Goal: Task Accomplishment & Management: Manage account settings

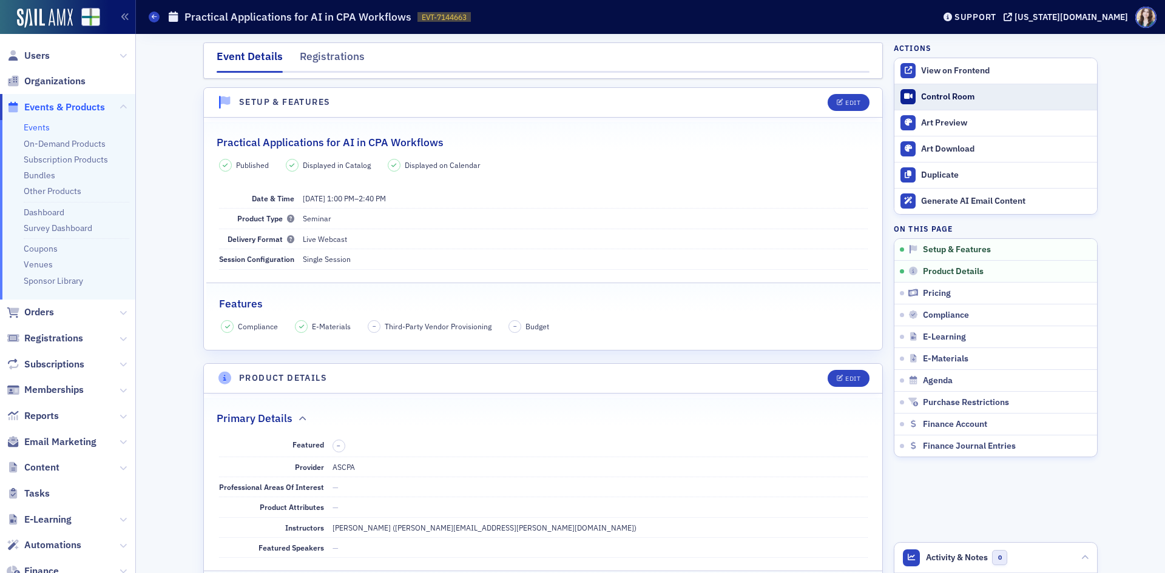
click at [975, 105] on link "Control Room" at bounding box center [995, 96] width 203 height 25
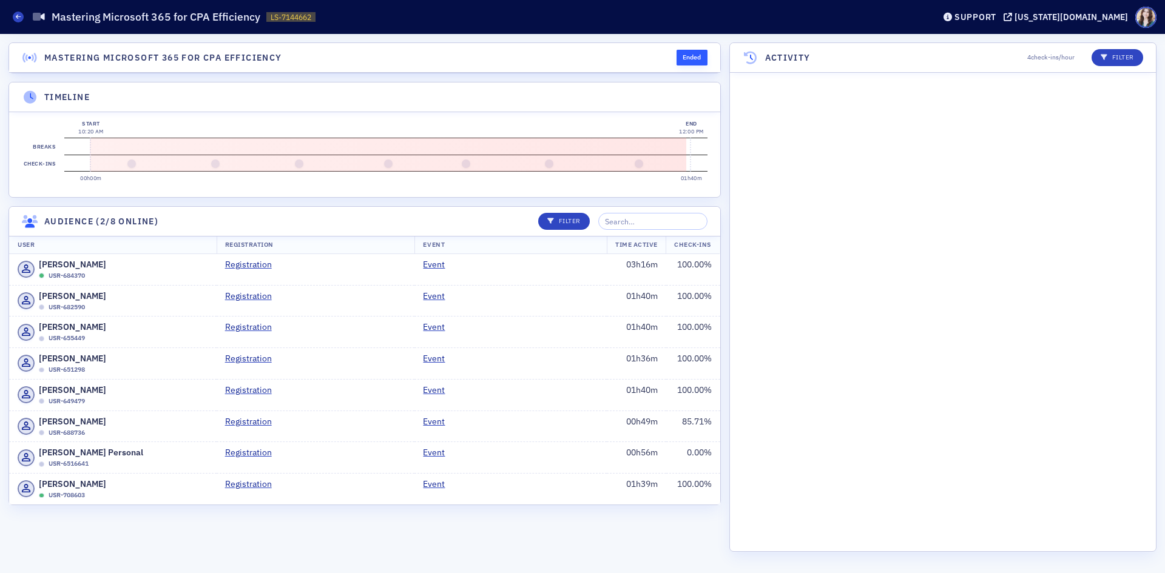
scroll to position [2371, 0]
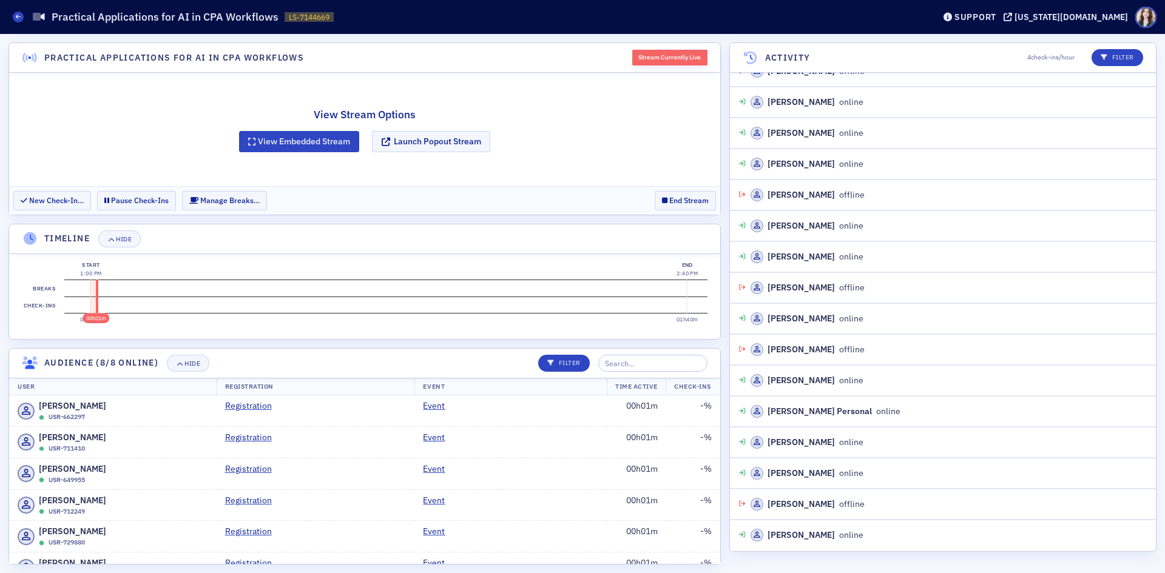
scroll to position [357, 0]
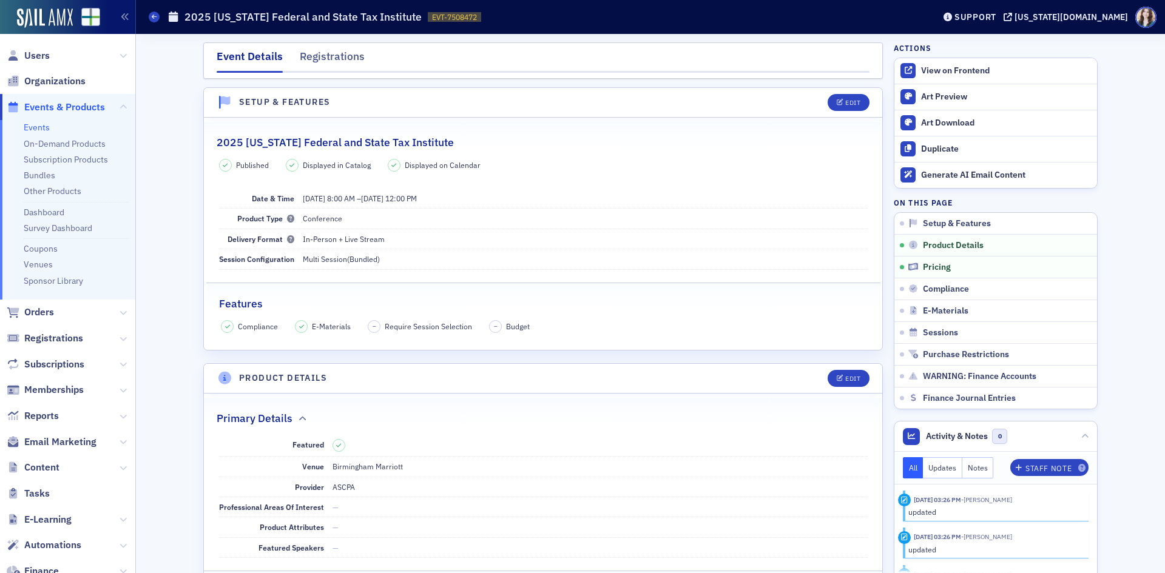
scroll to position [926, 0]
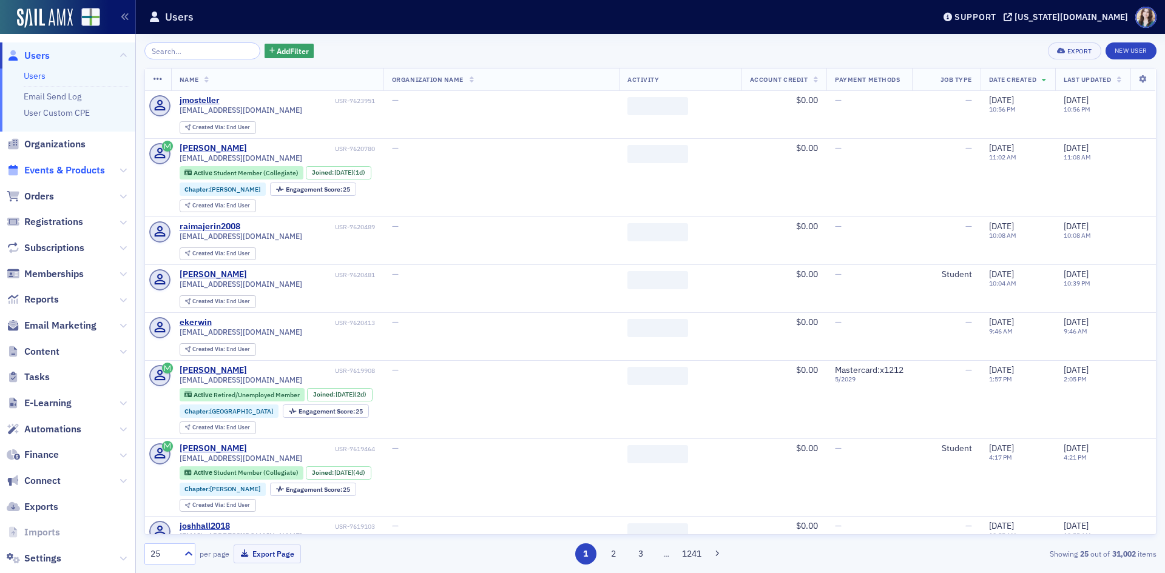
click at [80, 172] on span "Events & Products" at bounding box center [64, 170] width 81 height 13
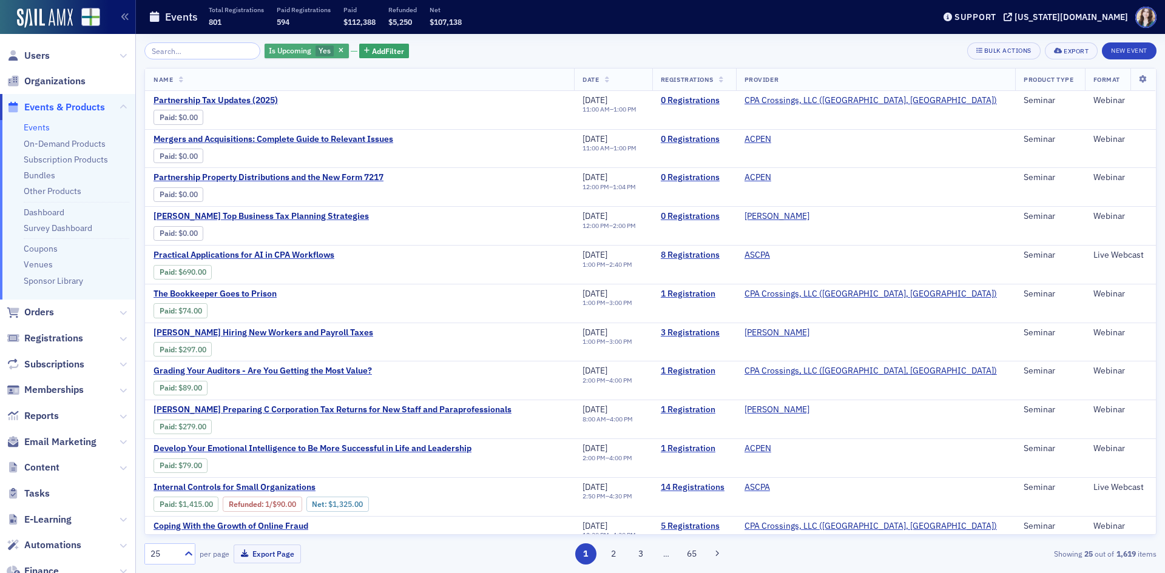
click at [318, 48] on span "Yes" at bounding box center [324, 50] width 12 height 10
click at [377, 49] on input "No" at bounding box center [377, 50] width 11 height 11
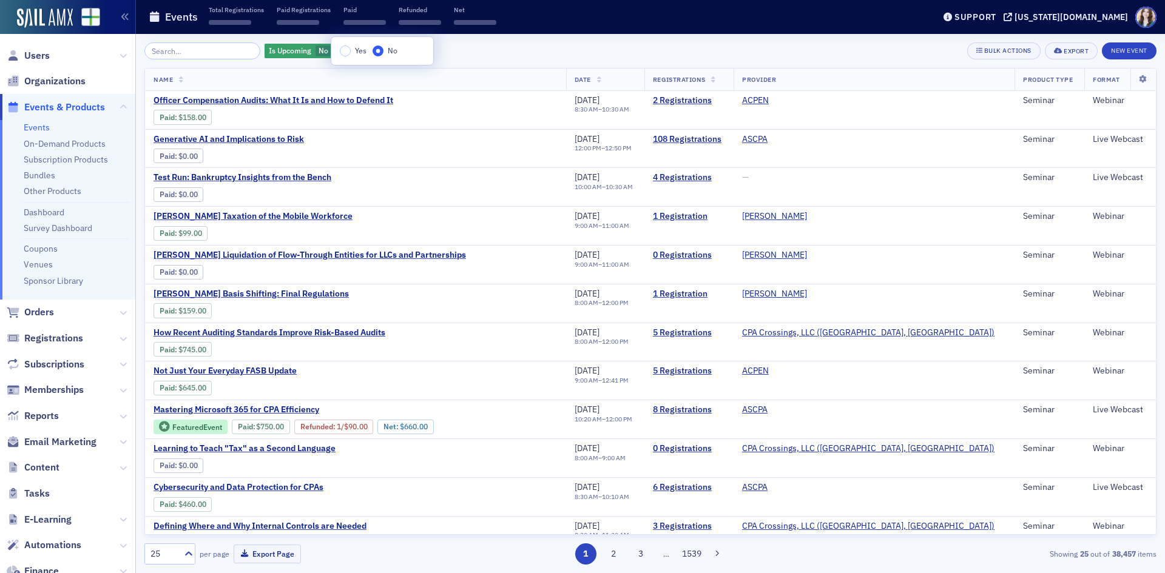
click at [657, 48] on div "Is Upcoming No Add Filter Bulk Actions Export New Event" at bounding box center [650, 50] width 1012 height 17
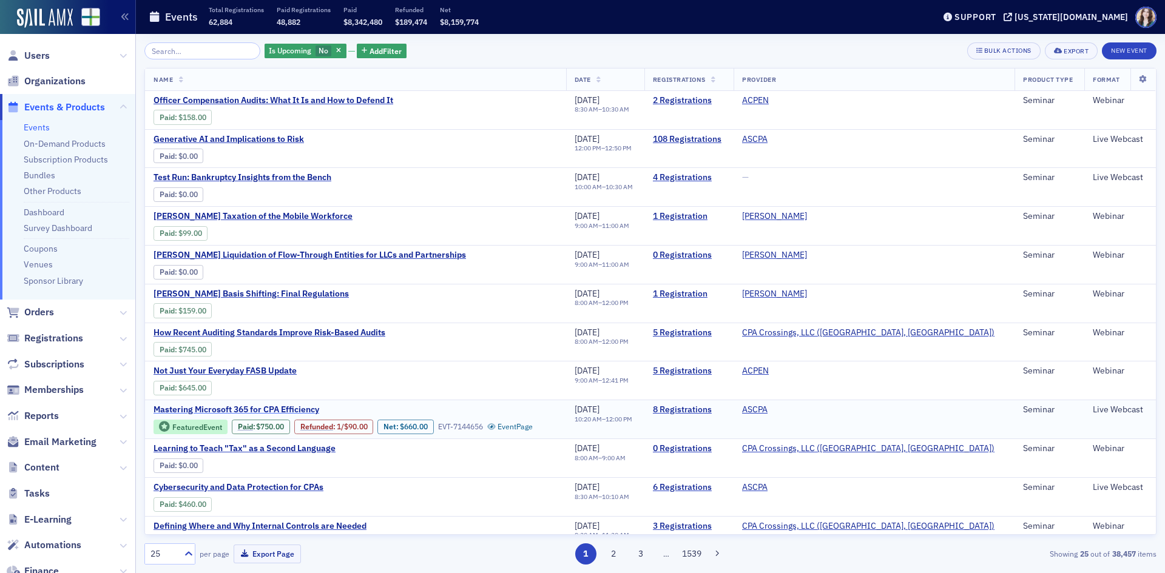
click at [303, 408] on span "Mastering Microsoft 365 for CPA Efficiency" at bounding box center [255, 410] width 204 height 11
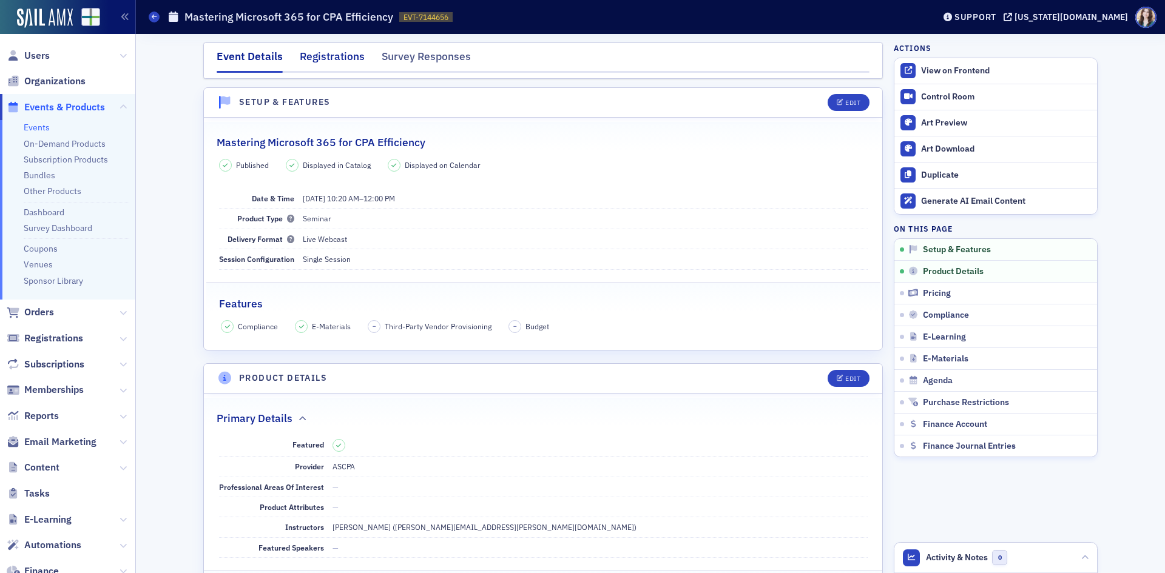
click at [352, 55] on div "Registrations" at bounding box center [332, 60] width 65 height 22
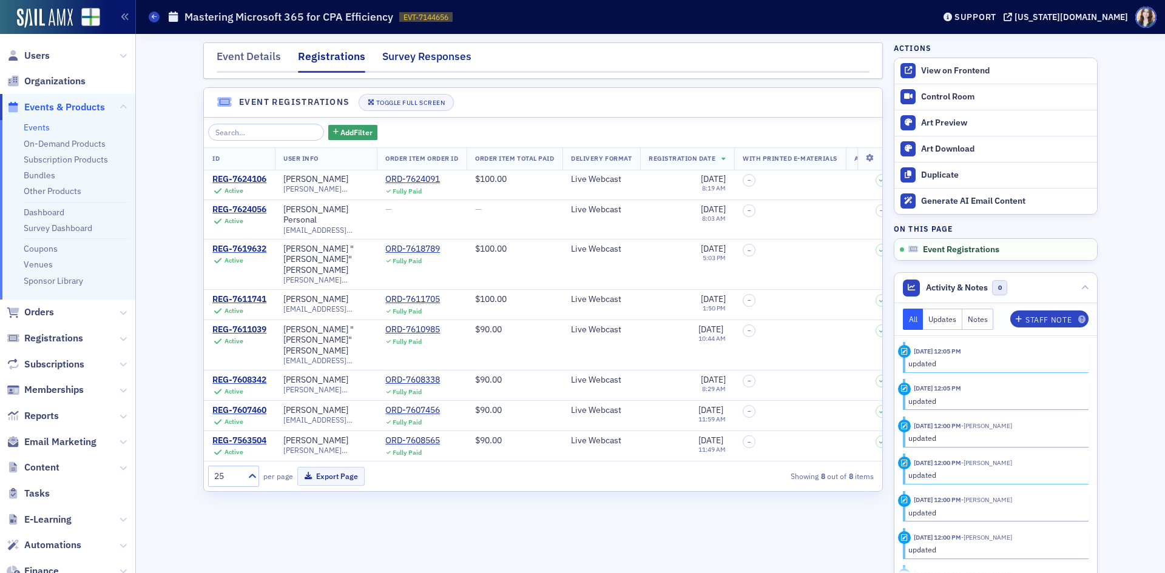
click at [457, 52] on div "Survey Responses" at bounding box center [426, 60] width 89 height 22
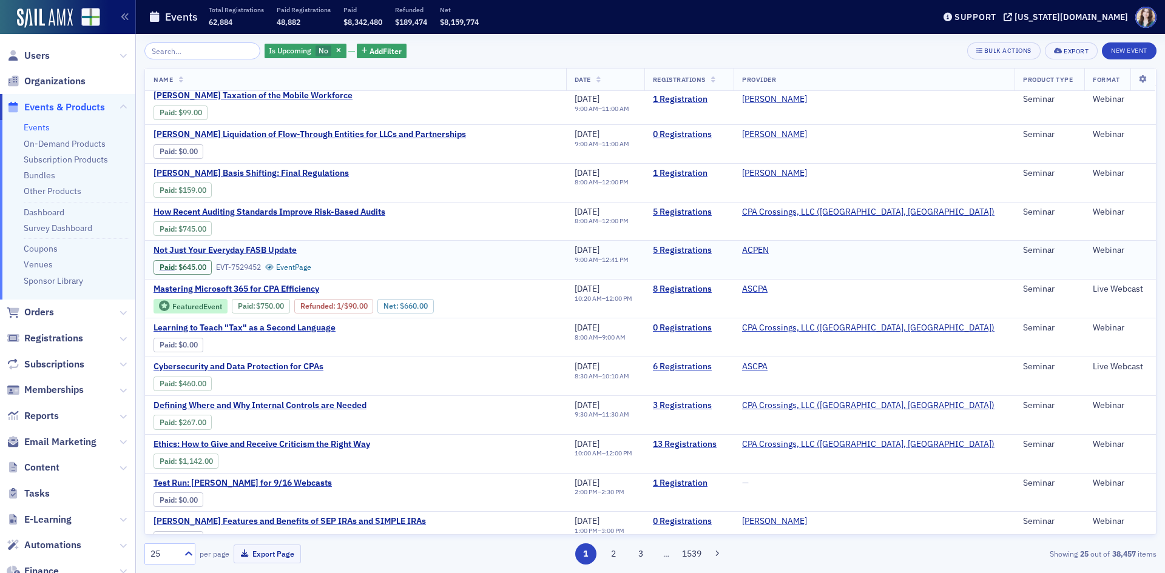
scroll to position [121, 0]
click at [281, 365] on span "Cybersecurity and Data Protection for CPAs" at bounding box center [255, 366] width 204 height 11
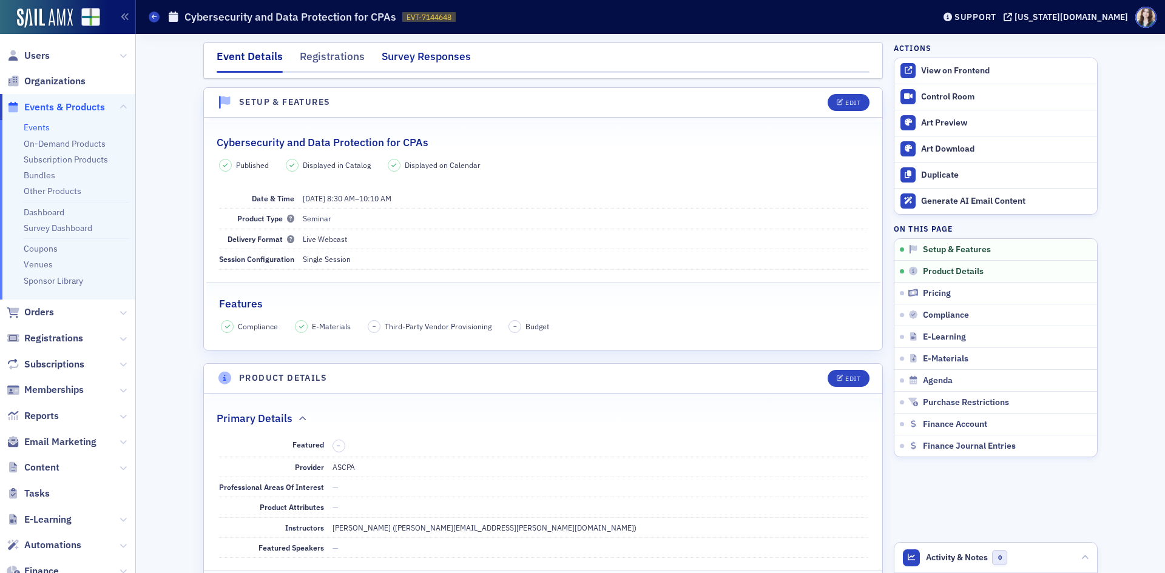
click at [415, 57] on div "Survey Responses" at bounding box center [426, 60] width 89 height 22
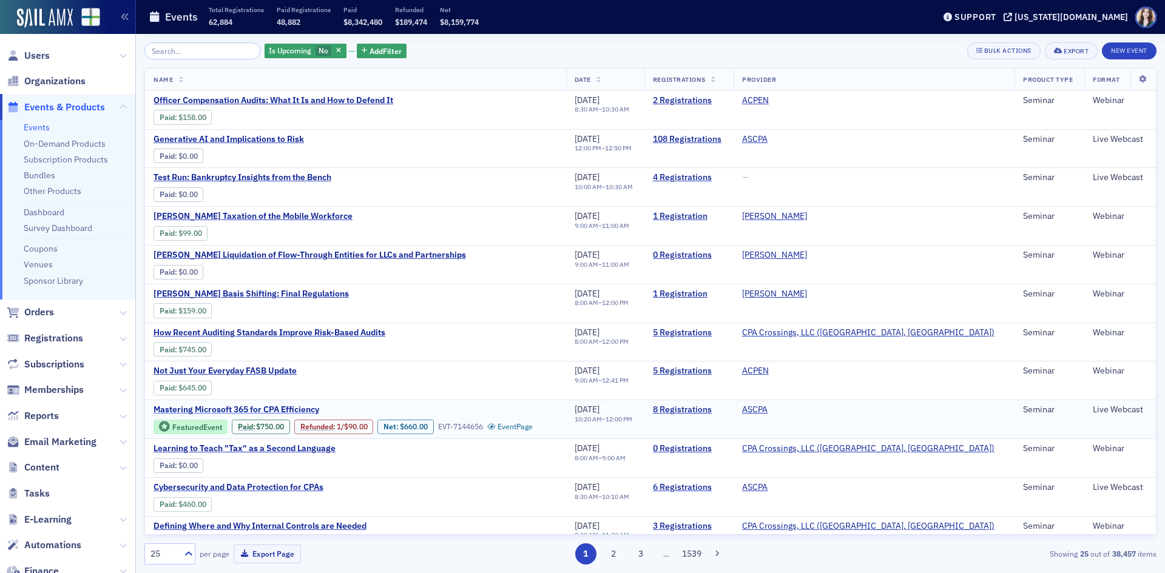
click at [257, 411] on span "Mastering Microsoft 365 for CPA Efficiency" at bounding box center [255, 410] width 204 height 11
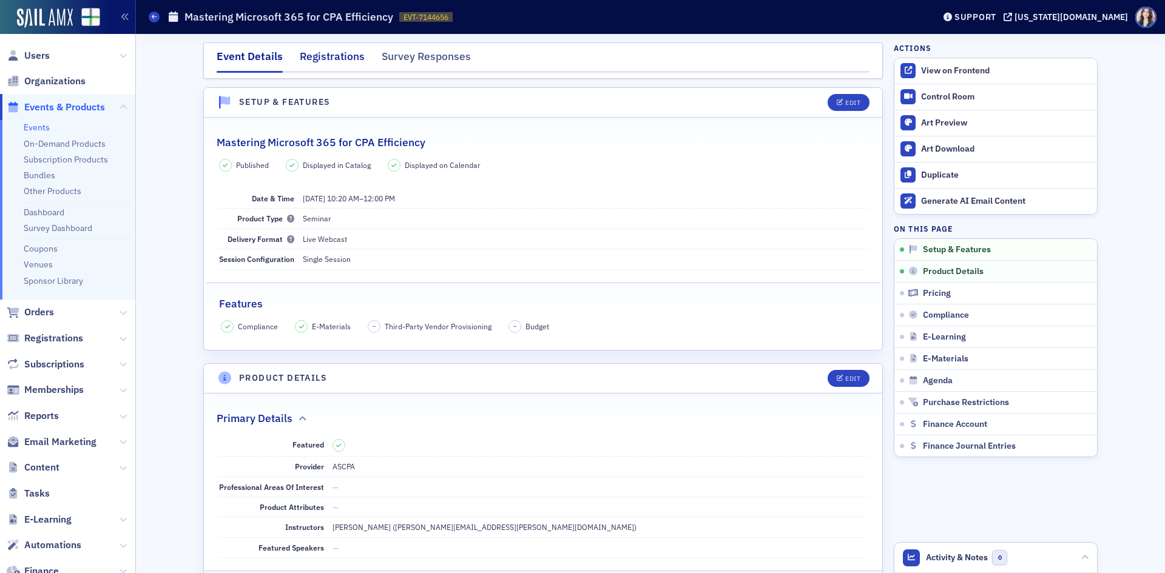
click at [362, 51] on div "Registrations" at bounding box center [332, 60] width 65 height 22
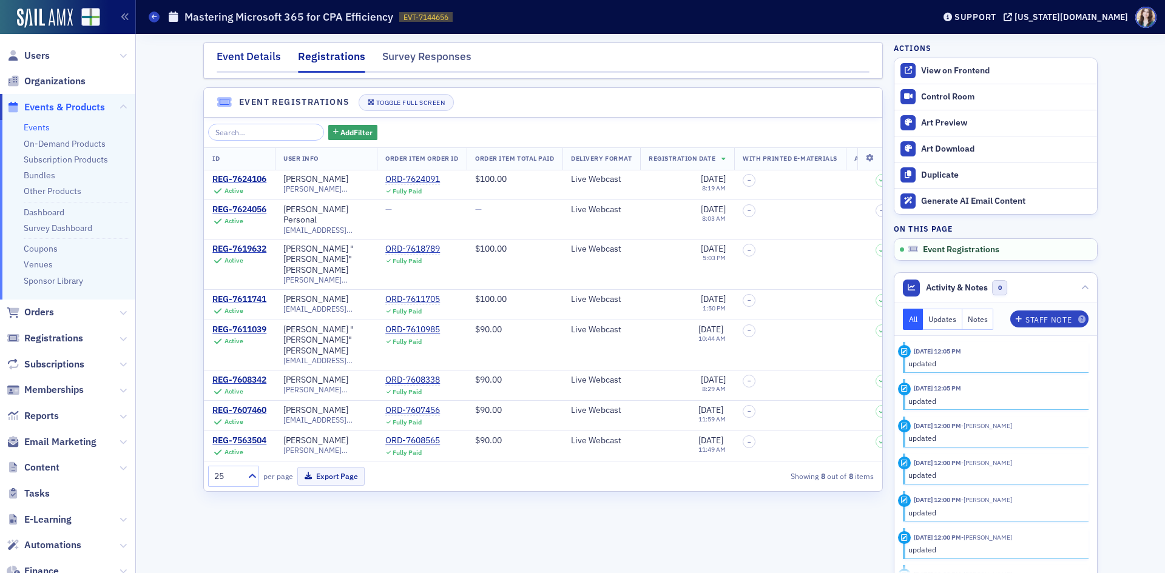
click at [241, 56] on div "Event Details" at bounding box center [249, 60] width 64 height 22
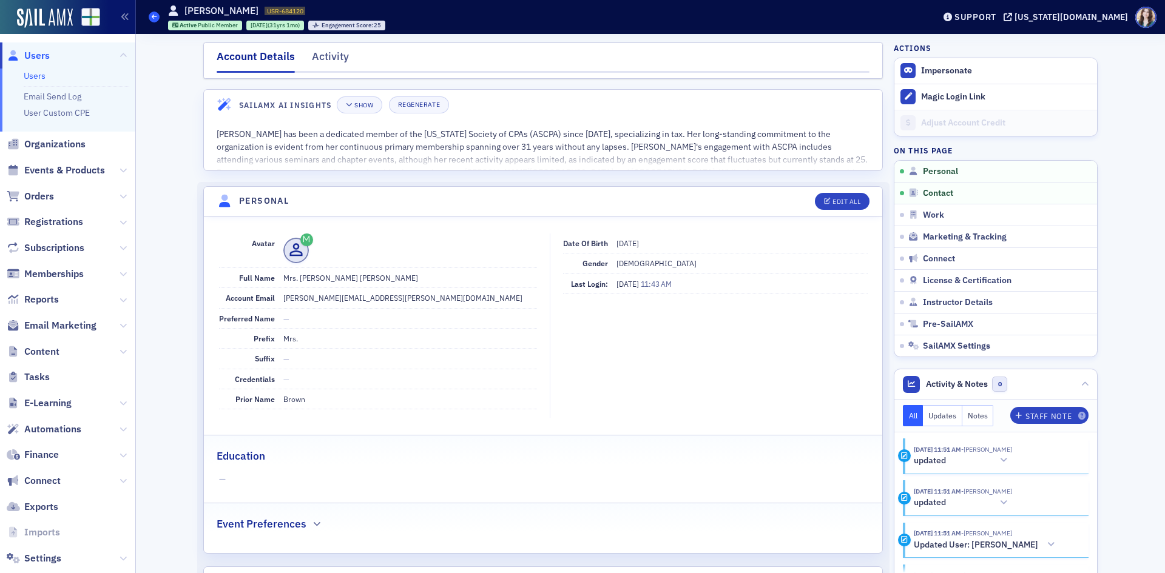
scroll to position [141, 0]
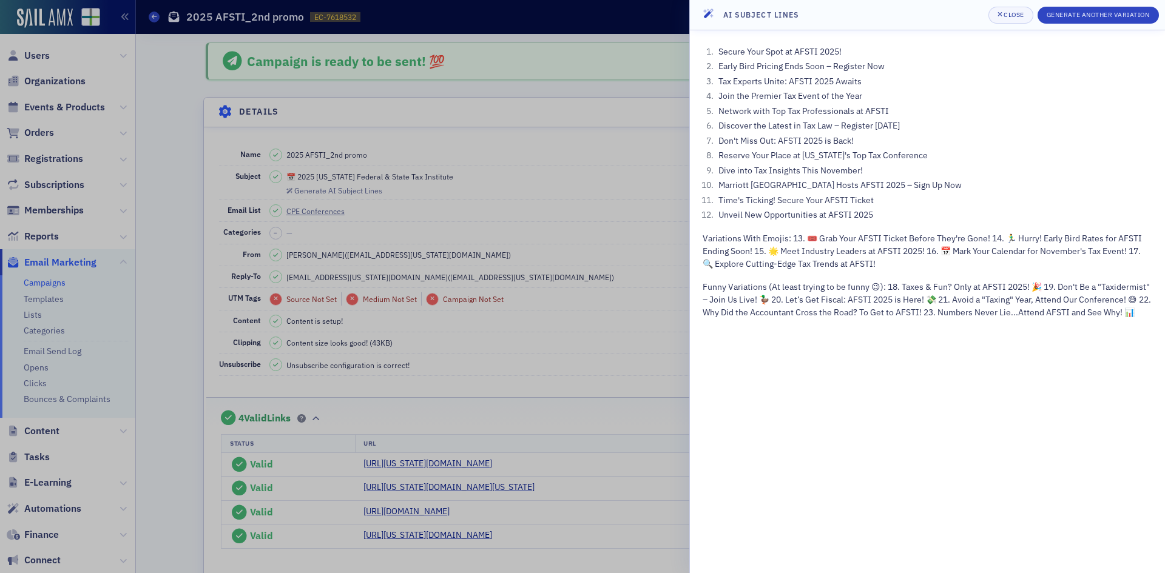
click at [955, 72] on li "Early Bird Pricing Ends Soon – Register Now" at bounding box center [933, 66] width 437 height 13
click at [824, 12] on header "AI Subject Lines Close Generate Another Variation" at bounding box center [927, 15] width 475 height 30
click at [630, 207] on div at bounding box center [582, 286] width 1165 height 573
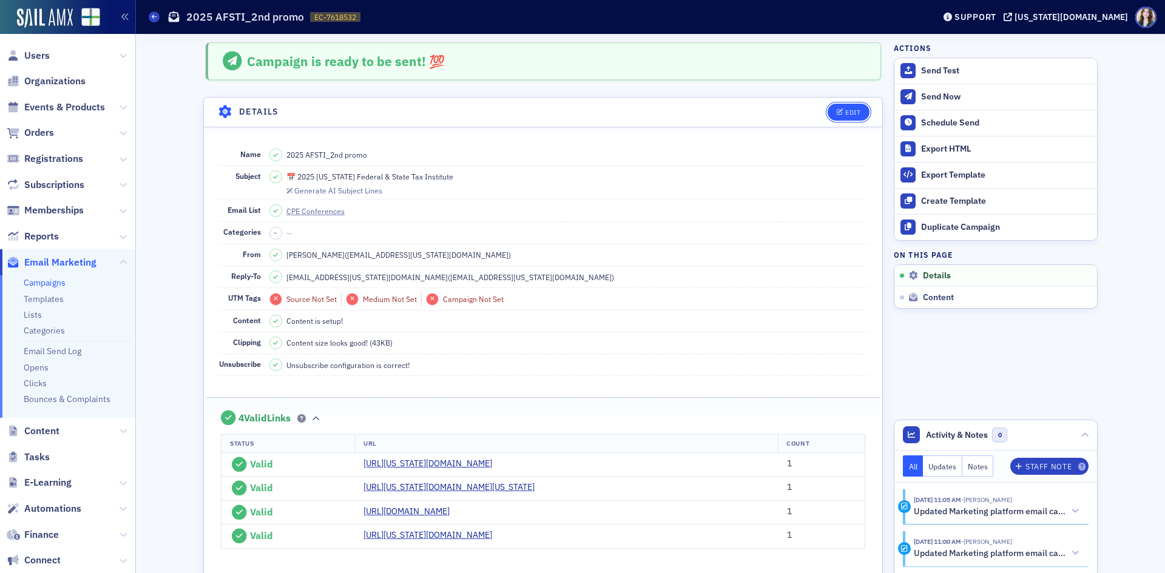
click at [849, 115] on div "Edit" at bounding box center [852, 112] width 15 height 7
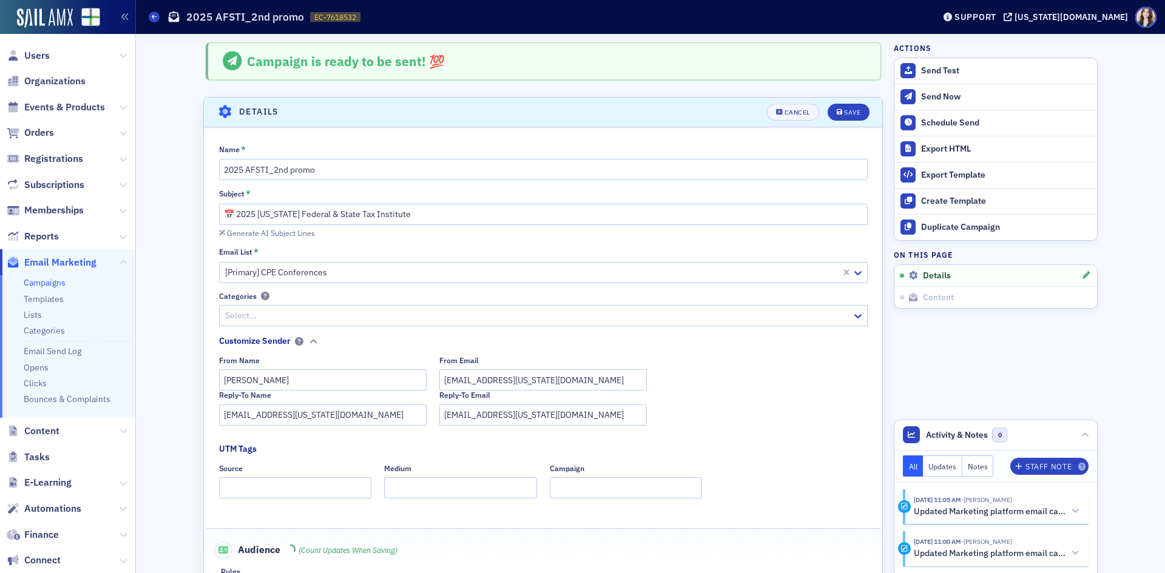
scroll to position [57, 0]
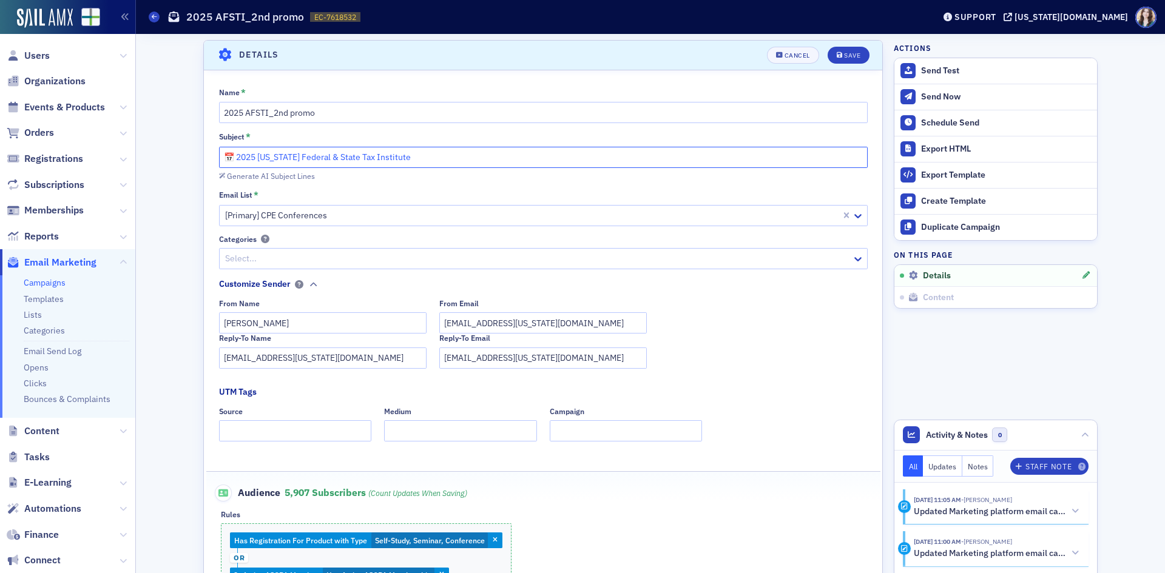
drag, startPoint x: 253, startPoint y: 160, endPoint x: 408, endPoint y: 155, distance: 154.7
click at [408, 155] on input "📅 2025 Alabama Federal & State Tax Institute" at bounding box center [543, 157] width 648 height 21
click at [315, 156] on input "📅 2025 Alabama Federal & State Tax Institute" at bounding box center [543, 157] width 648 height 21
click at [232, 152] on input "📅 2025 Alabama Federal & State Tax Institute" at bounding box center [543, 157] width 648 height 21
drag, startPoint x: 320, startPoint y: 152, endPoint x: 343, endPoint y: 152, distance: 23.0
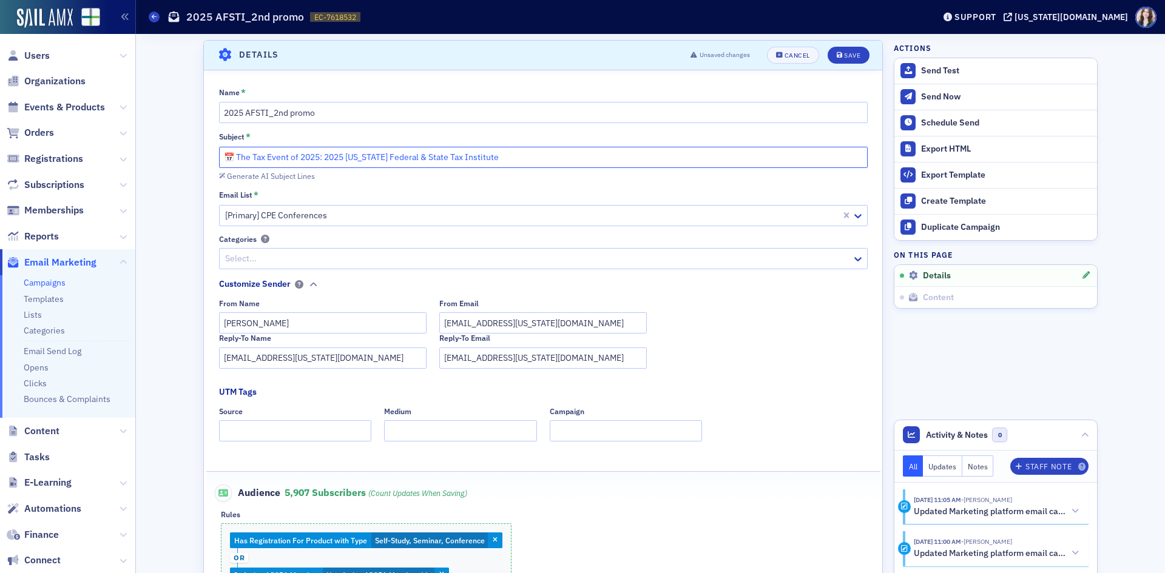
click at [343, 152] on input "📅 The Tax Event of 2025: 2025 Alabama Federal & State Tax Institute" at bounding box center [543, 157] width 648 height 21
type input "📅 The Tax Event of 2025: Alabama Federal & State Tax Institute"
click at [845, 53] on div "Save" at bounding box center [852, 55] width 16 height 7
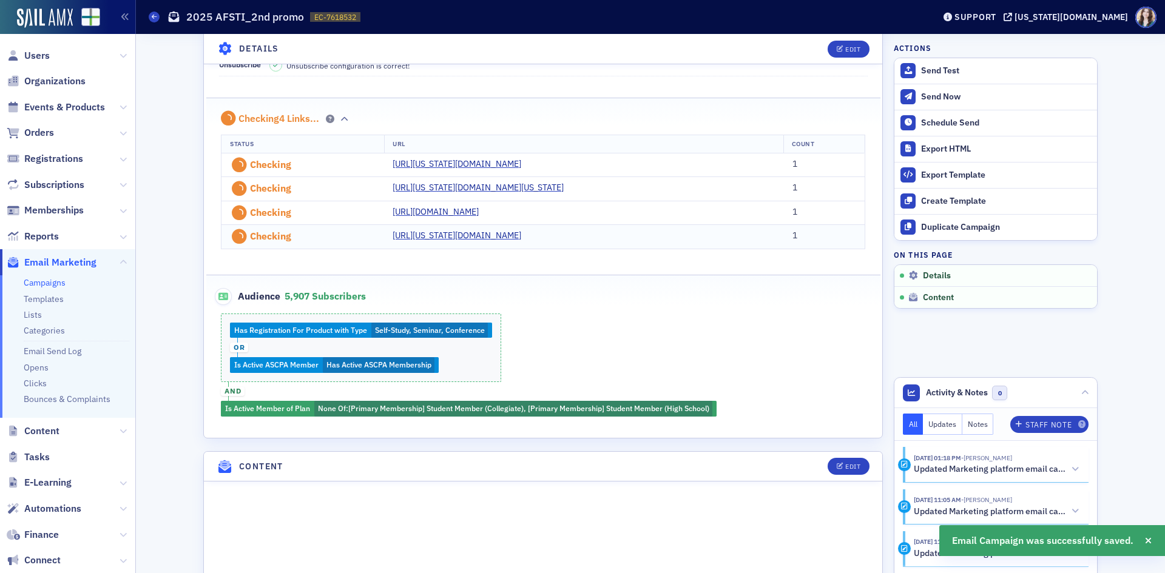
scroll to position [542, 0]
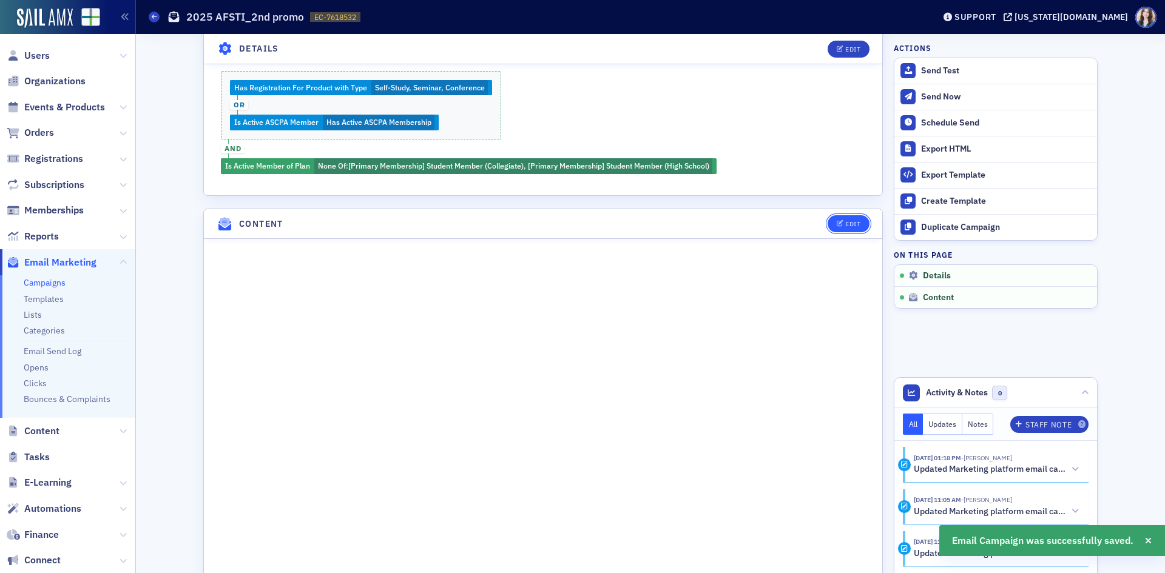
click at [861, 223] on button "Edit" at bounding box center [848, 223] width 42 height 17
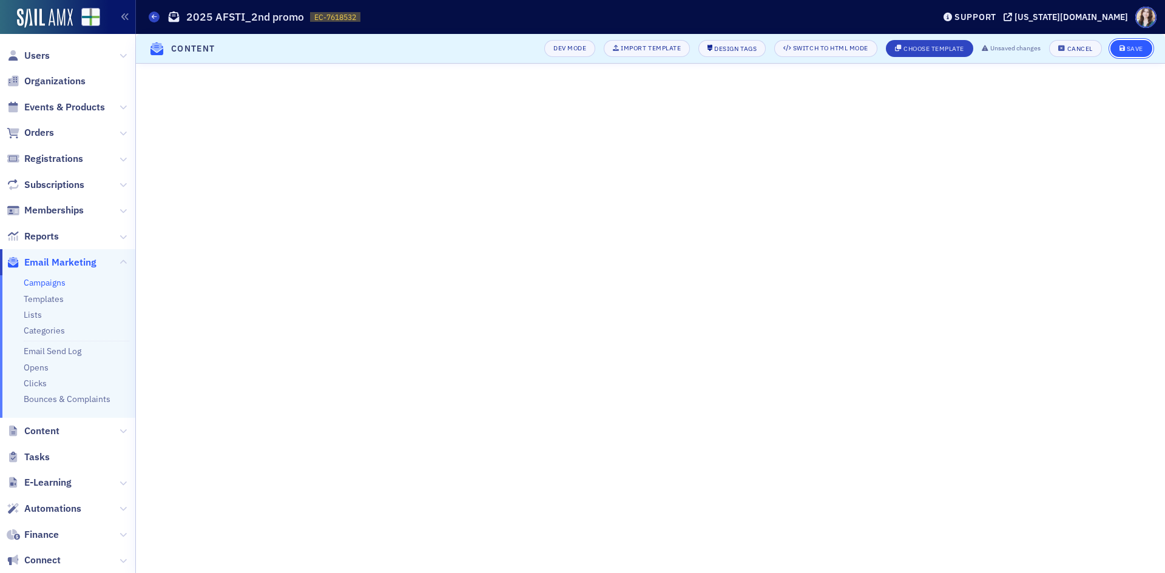
click at [1131, 48] on div "Save" at bounding box center [1134, 48] width 16 height 7
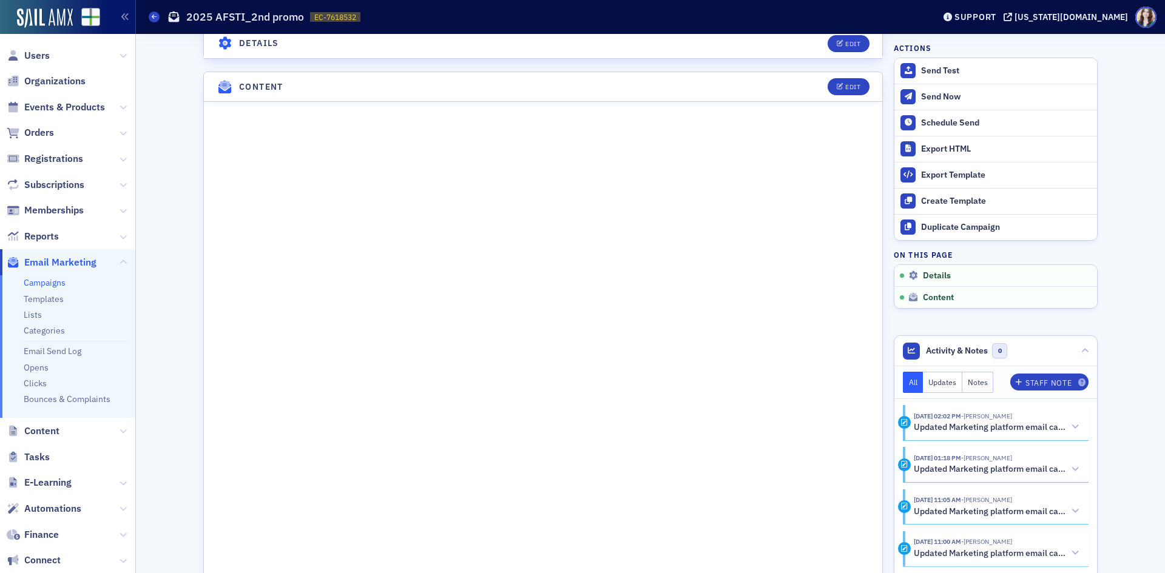
scroll to position [650, 0]
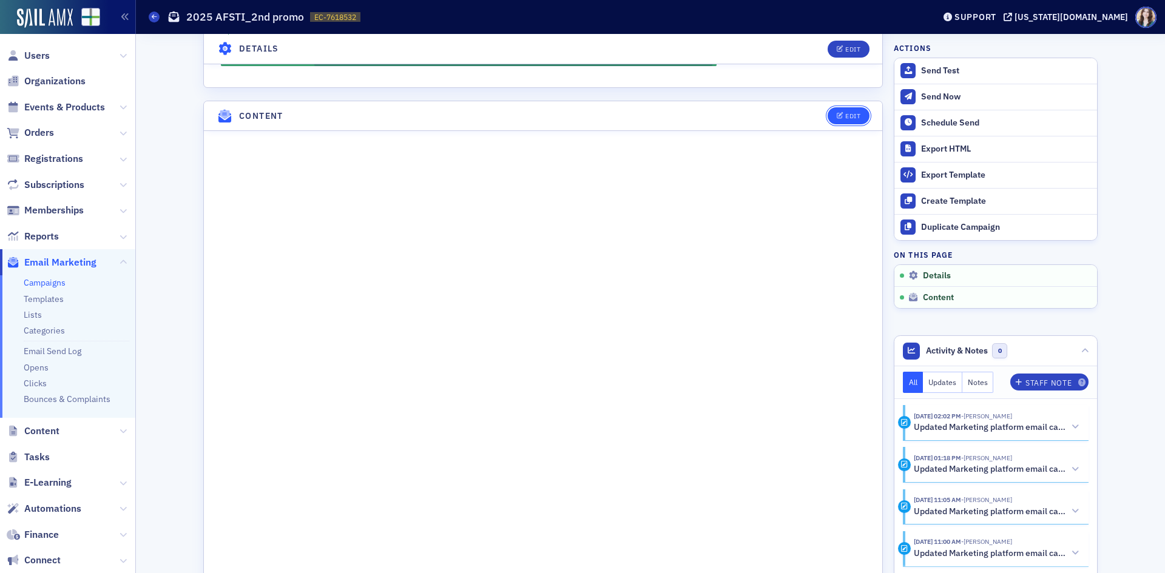
click at [856, 121] on button "Edit" at bounding box center [848, 115] width 42 height 17
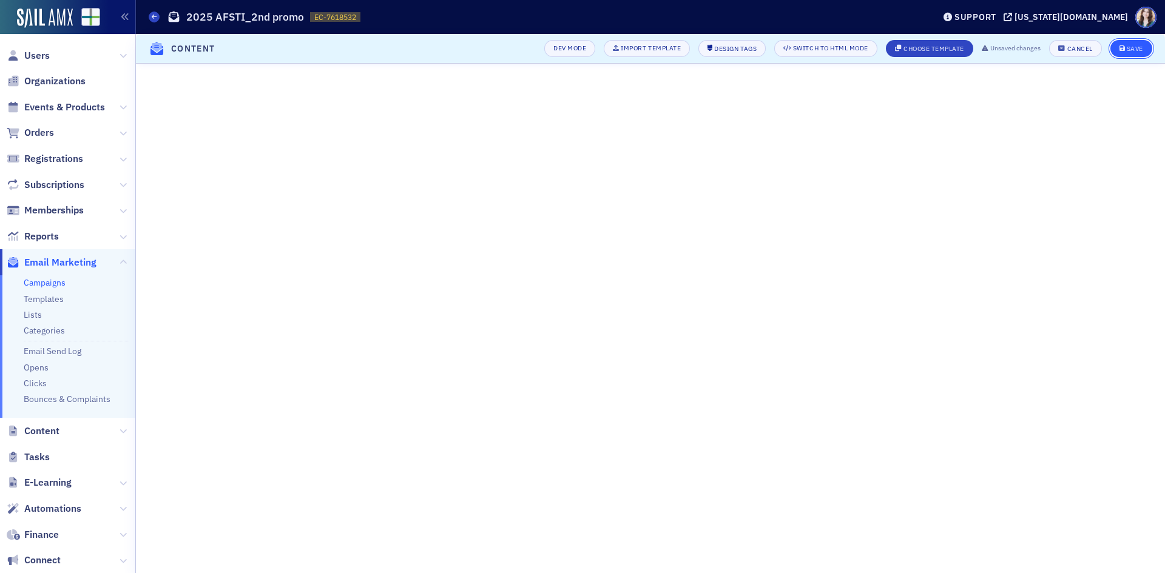
click at [1139, 56] on button "Save" at bounding box center [1131, 48] width 42 height 17
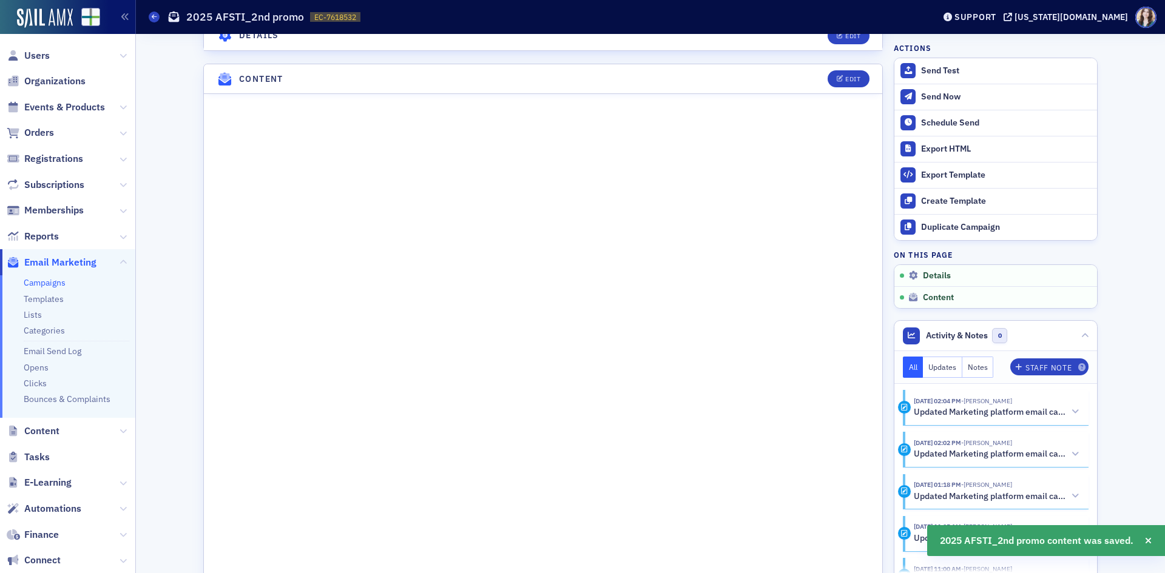
scroll to position [711, 0]
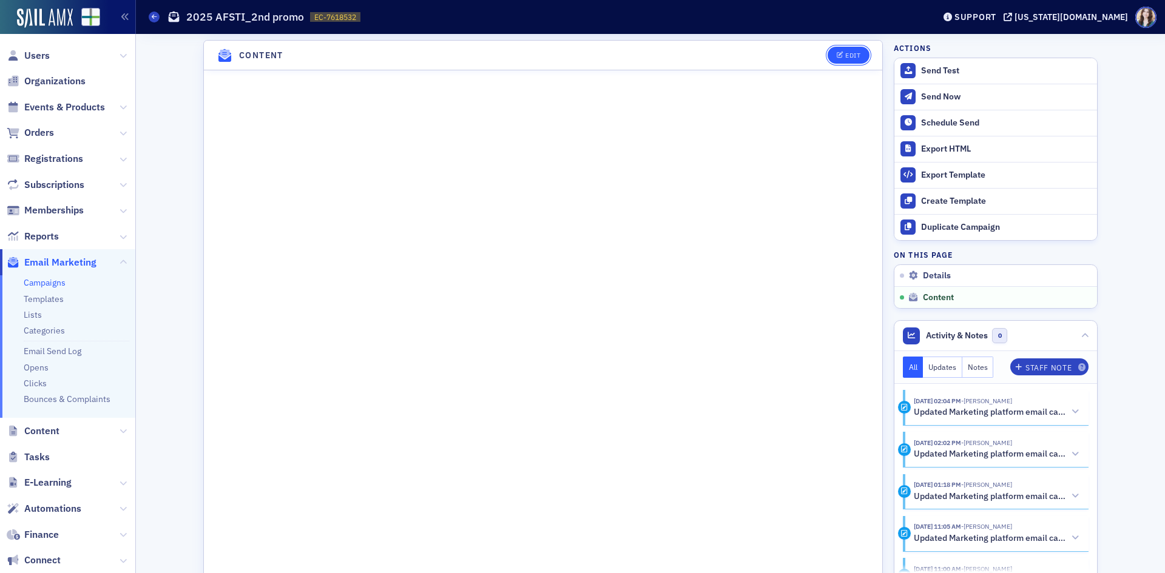
click at [850, 60] on button "Edit" at bounding box center [848, 55] width 42 height 17
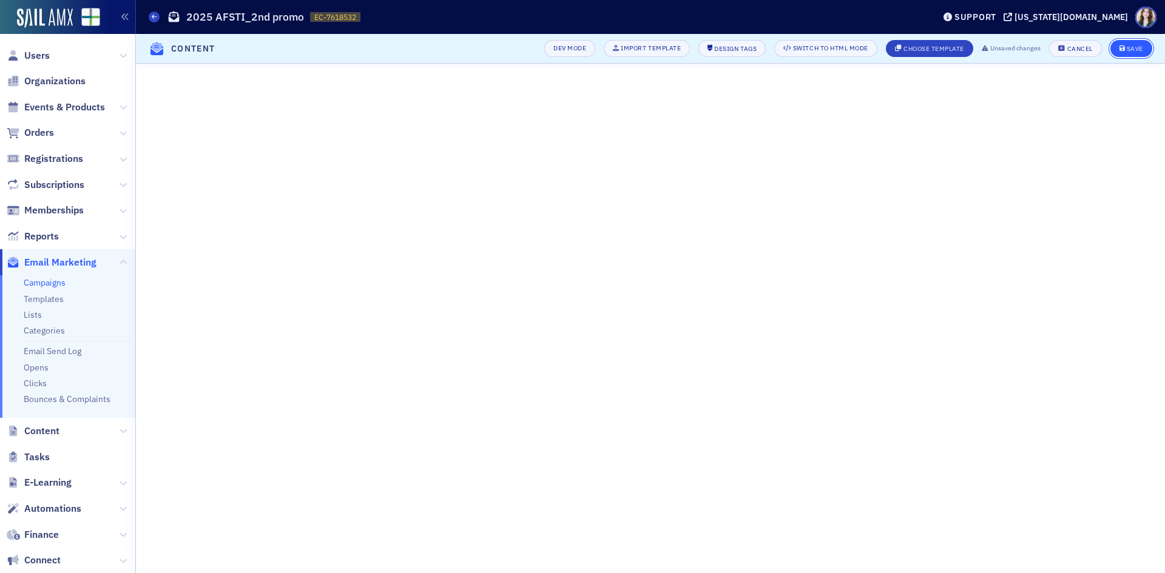
click at [1126, 50] on div "Save" at bounding box center [1134, 48] width 16 height 7
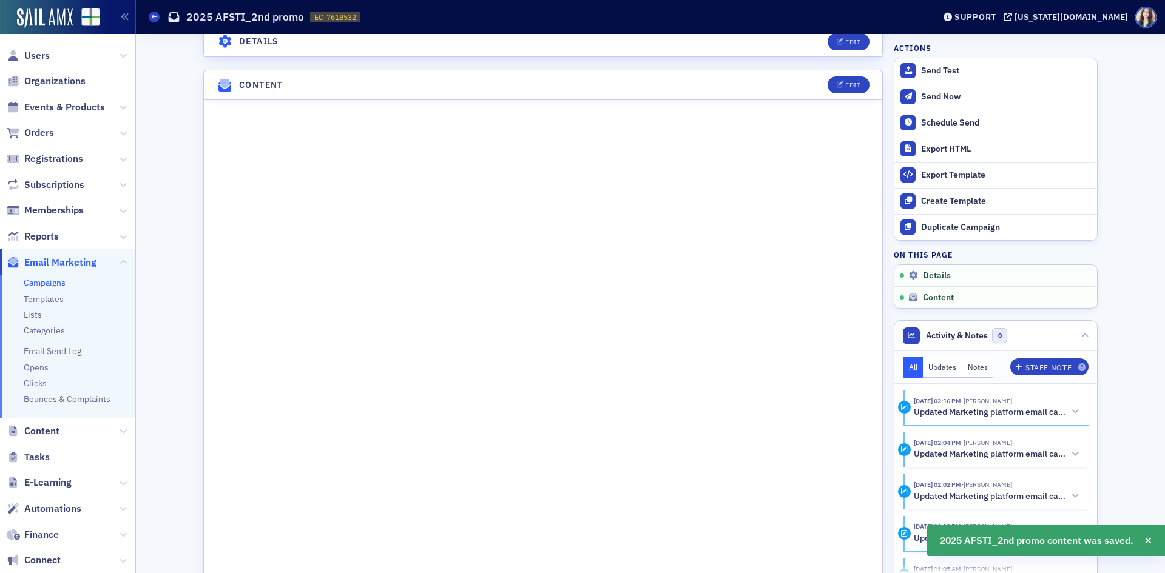
scroll to position [711, 0]
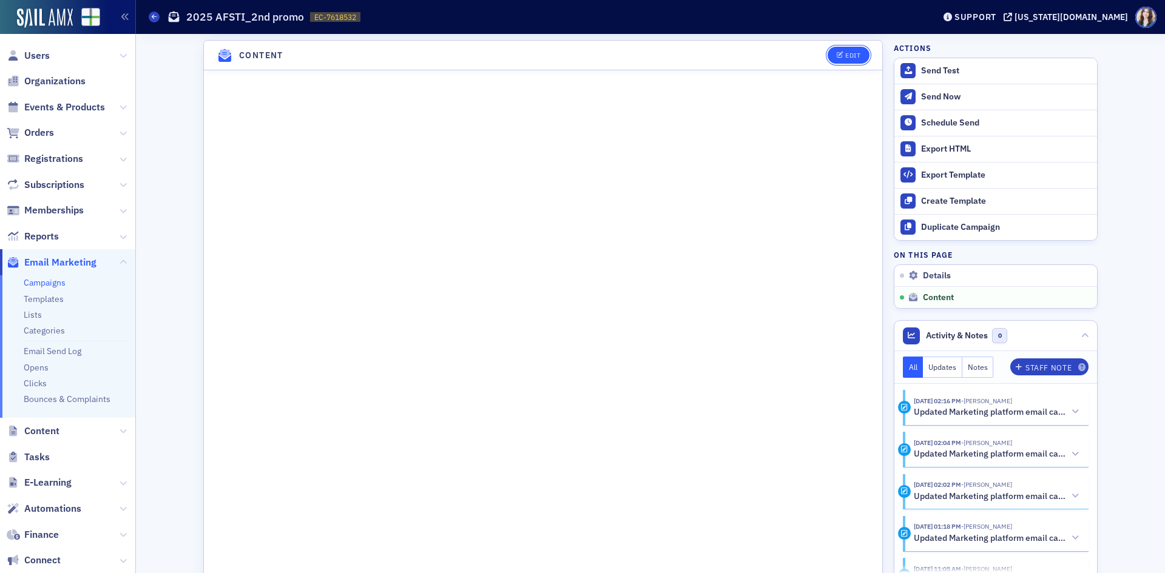
click at [849, 61] on button "Edit" at bounding box center [848, 55] width 42 height 17
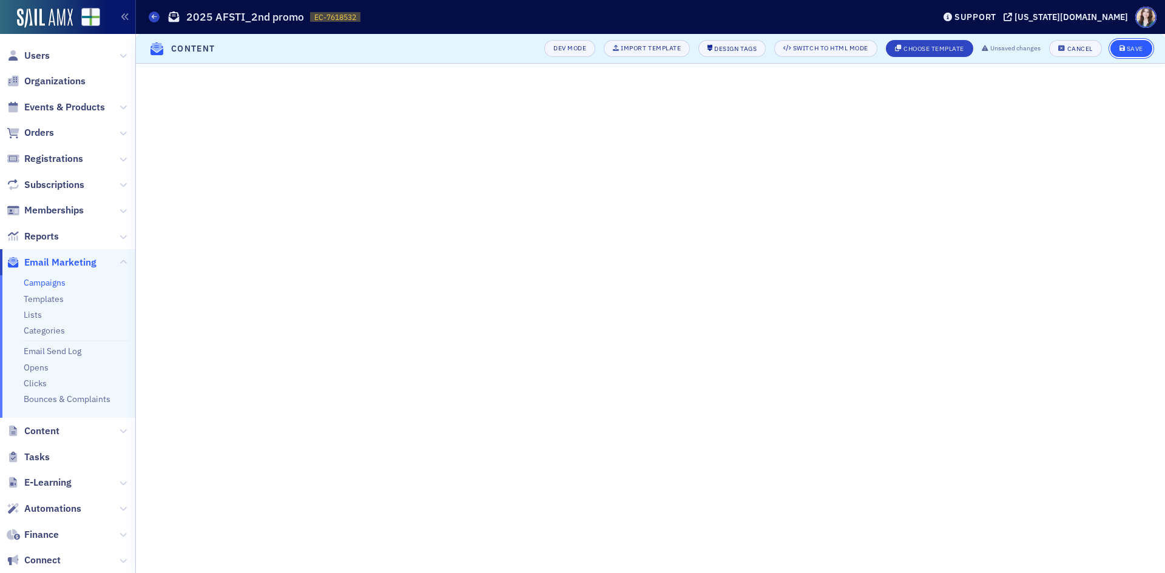
click at [1137, 55] on button "Save" at bounding box center [1131, 48] width 42 height 17
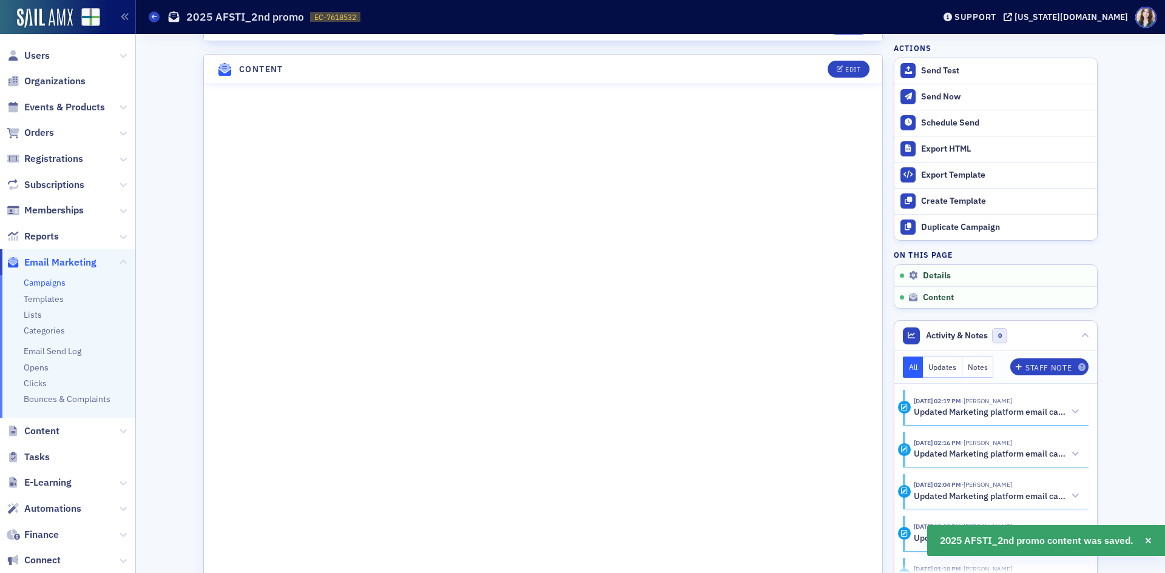
scroll to position [711, 0]
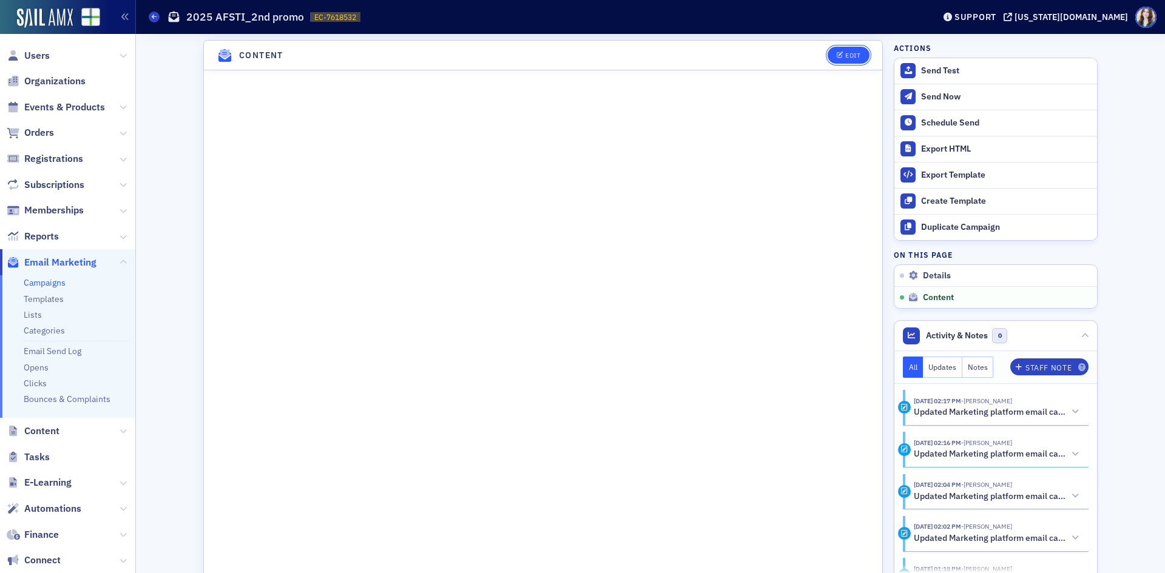
click at [855, 57] on div "Edit" at bounding box center [852, 55] width 15 height 7
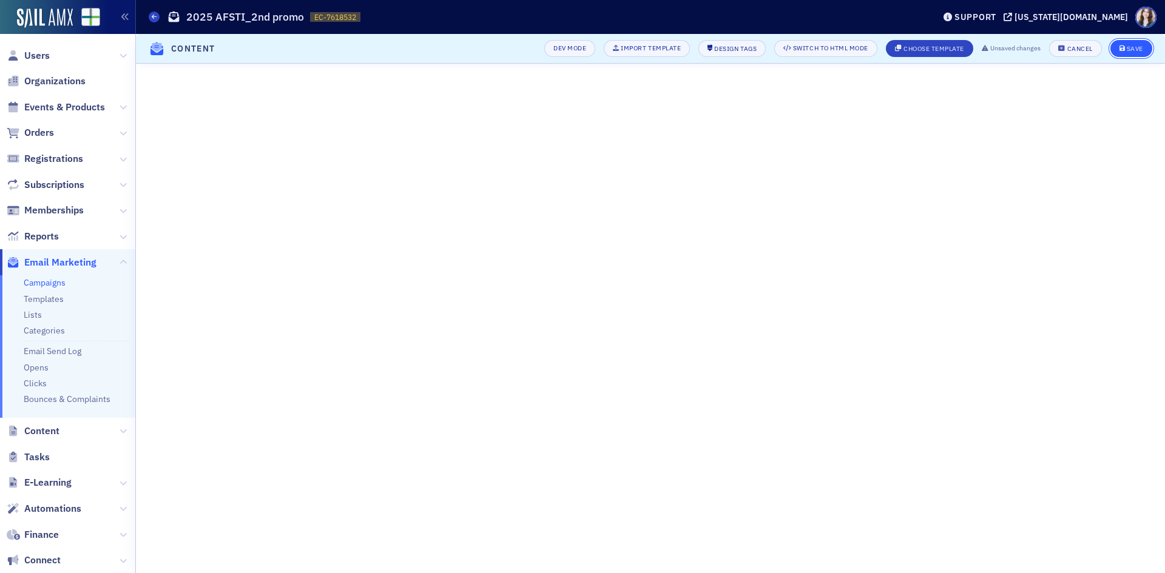
click at [1129, 52] on div "Save" at bounding box center [1134, 48] width 16 height 7
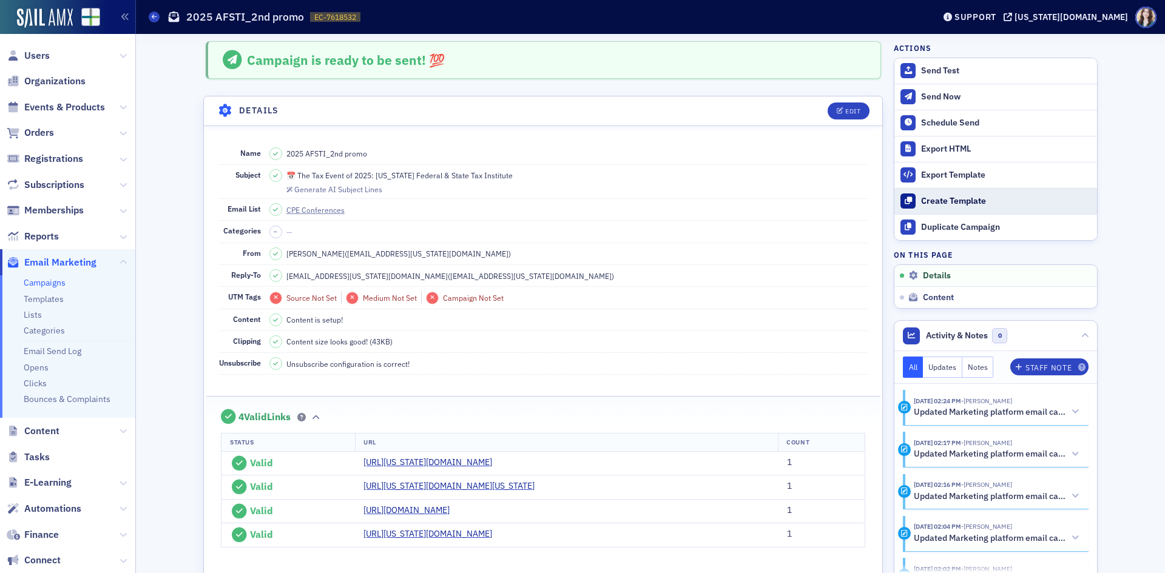
scroll to position [0, 0]
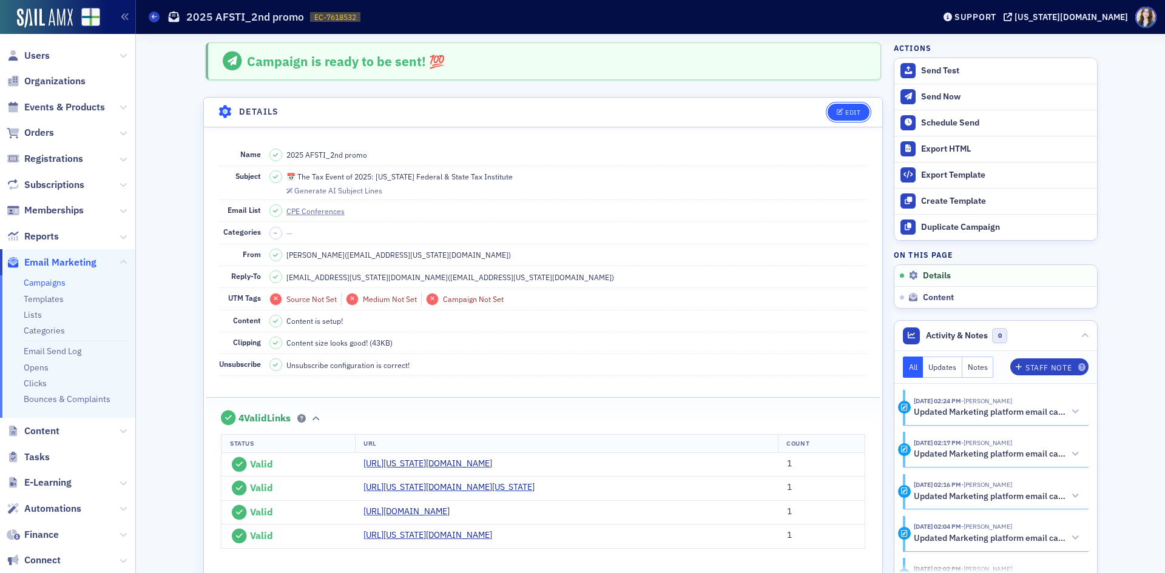
click at [857, 109] on button "Edit" at bounding box center [848, 112] width 42 height 17
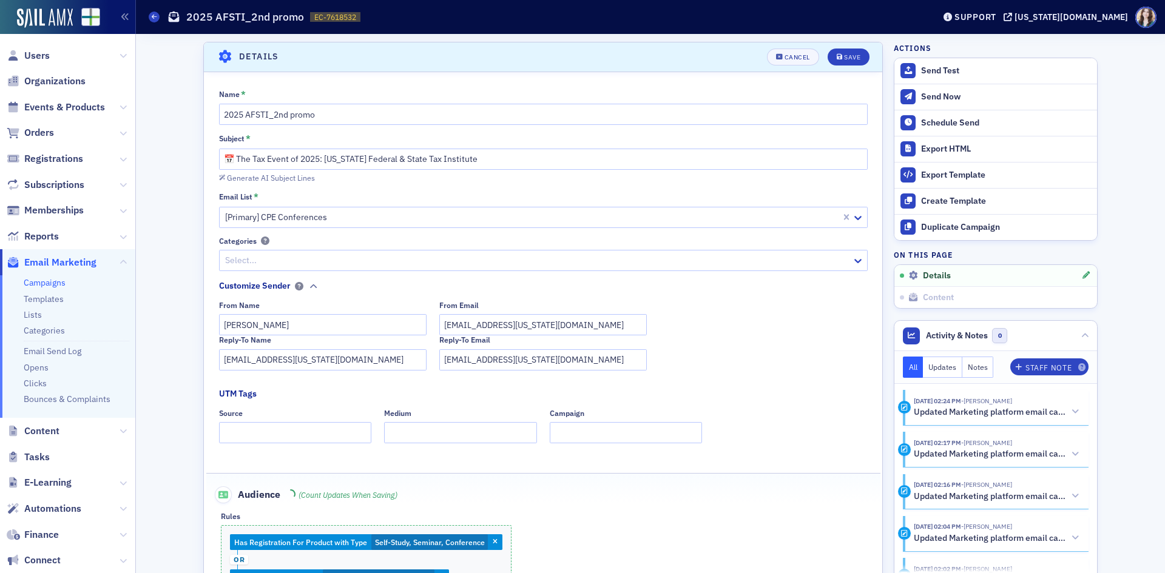
scroll to position [57, 0]
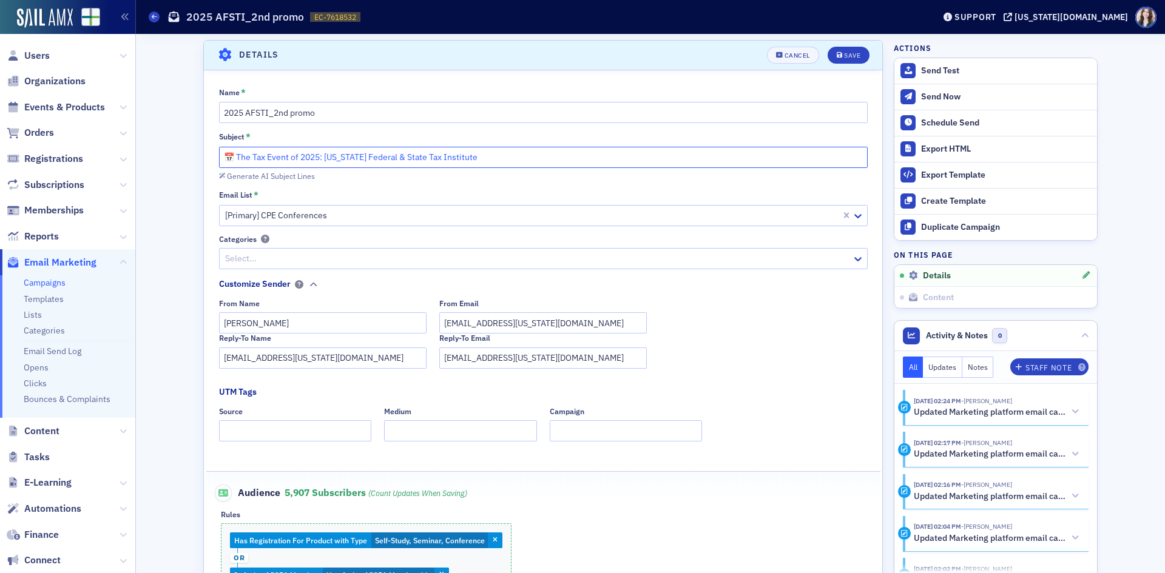
click at [563, 160] on input "📅 The Tax Event of 2025: Alabama Federal & State Tax Institute" at bounding box center [543, 157] width 648 height 21
drag, startPoint x: 494, startPoint y: 155, endPoint x: 481, endPoint y: 157, distance: 13.5
click at [481, 157] on input "📅 The Tax Event of 2025: Alabama Federal & State Tax Institute 🌟📚" at bounding box center [543, 157] width 648 height 21
click at [230, 156] on input "📅 The Tax Event of 2025: Alabama Federal & State Tax Institute" at bounding box center [543, 157] width 648 height 21
paste input "📚"
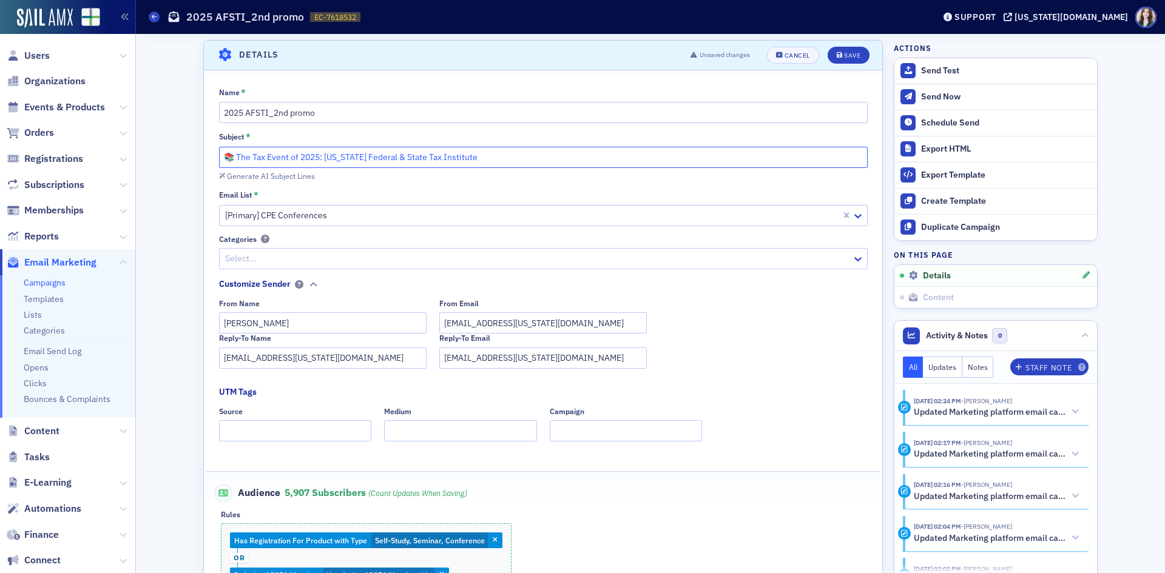
click at [577, 153] on input "📚 The Tax Event of 2025: Alabama Federal & State Tax Institute" at bounding box center [543, 157] width 648 height 21
click at [234, 158] on input "📚 The Tax Event of 2025: Alabama Federal & State Tax Institute" at bounding box center [543, 157] width 648 height 21
type input "📚The Tax Event of 2025: Alabama Federal & State Tax Institute"
click at [836, 54] on icon "submit" at bounding box center [839, 55] width 6 height 7
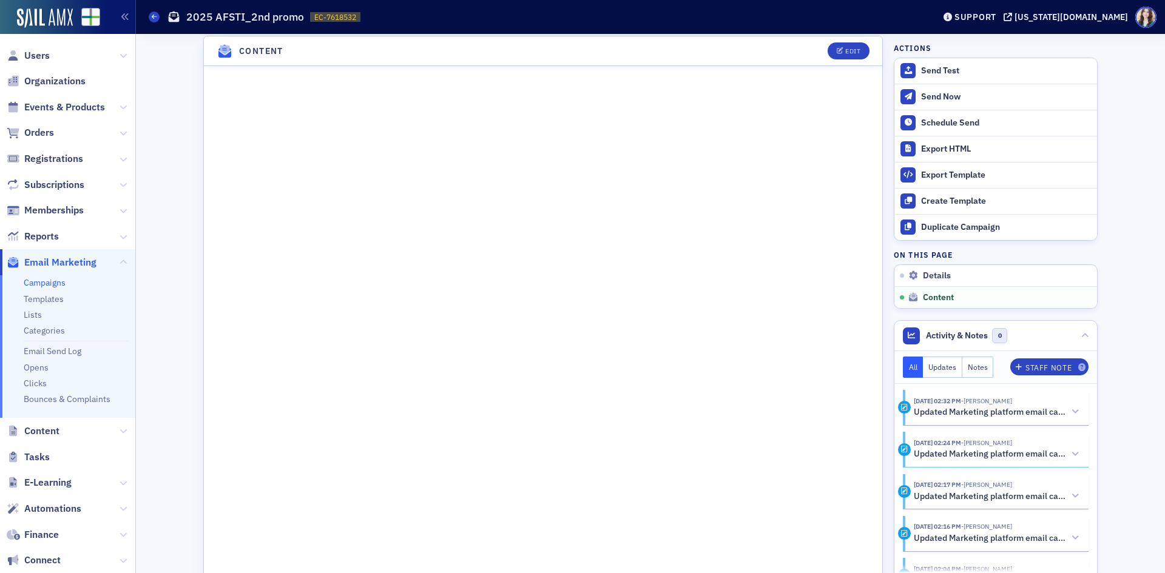
scroll to position [654, 0]
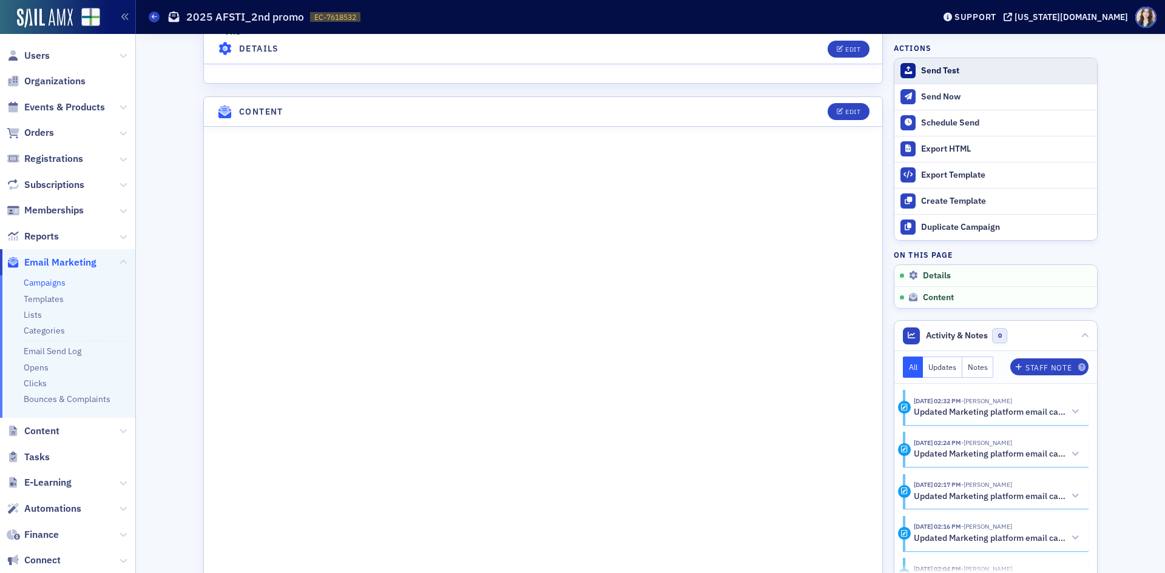
click at [958, 73] on div "Send Test" at bounding box center [1006, 71] width 170 height 11
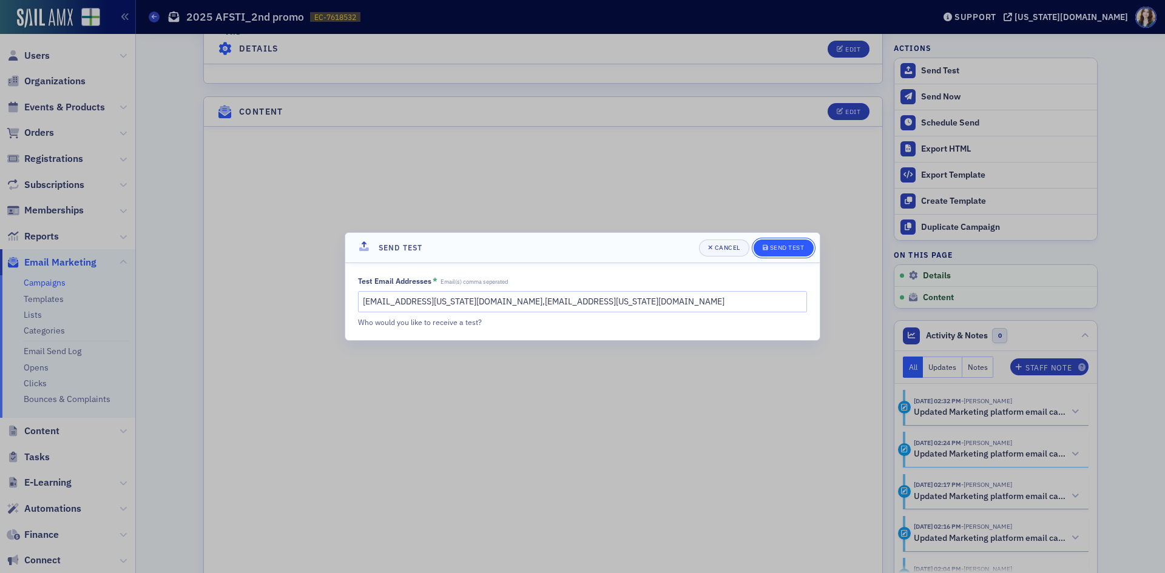
click at [787, 250] on div "Send Test" at bounding box center [787, 247] width 35 height 7
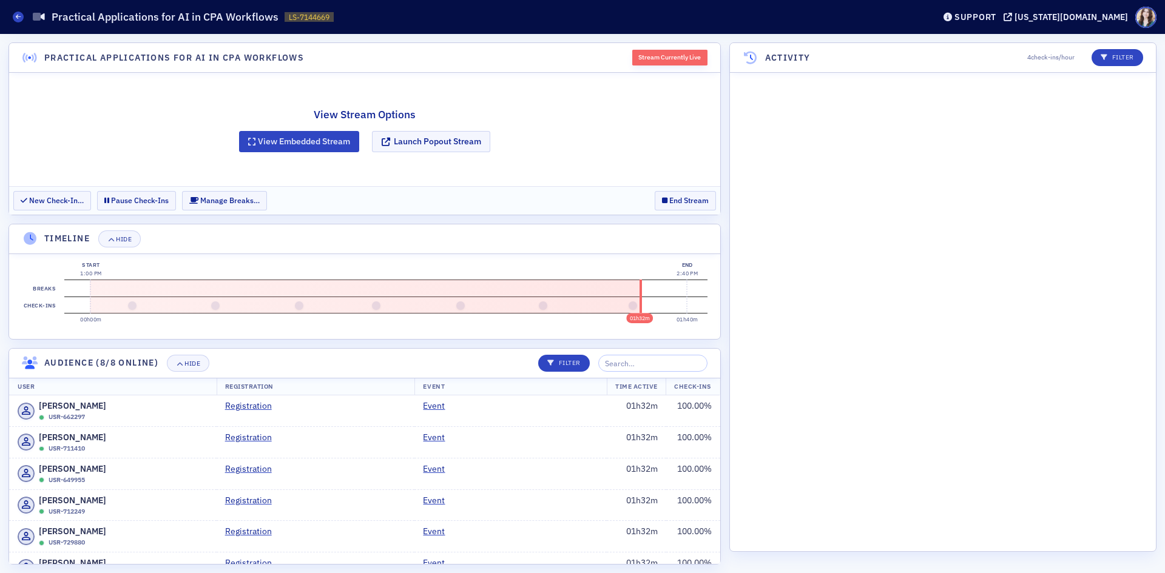
scroll to position [1659, 0]
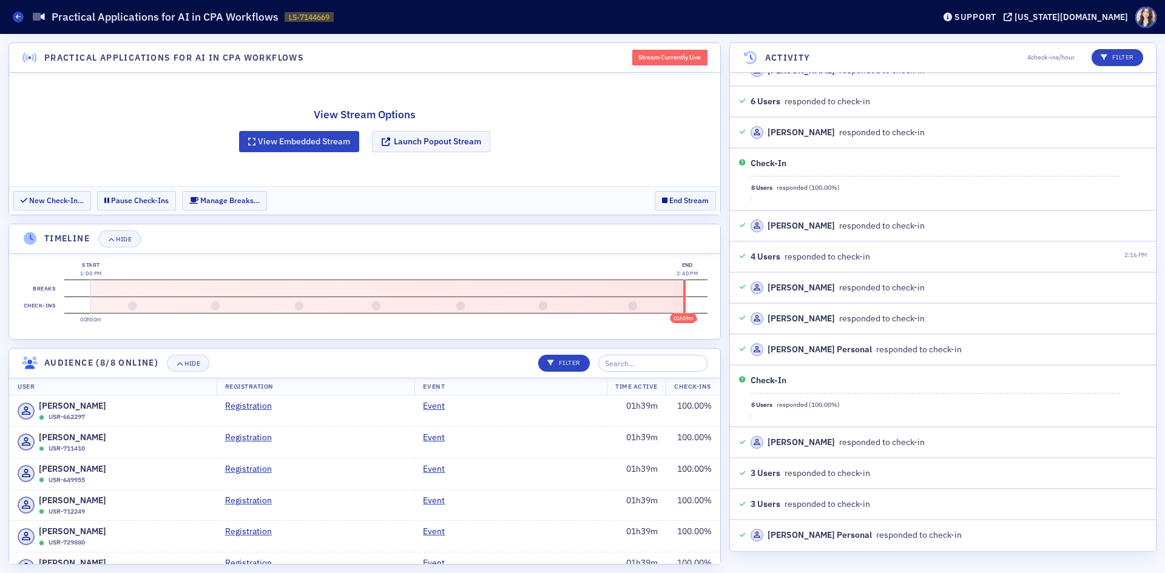
click at [1057, 245] on div "4 Users responded to check-in 2:16 PM" at bounding box center [943, 256] width 426 height 31
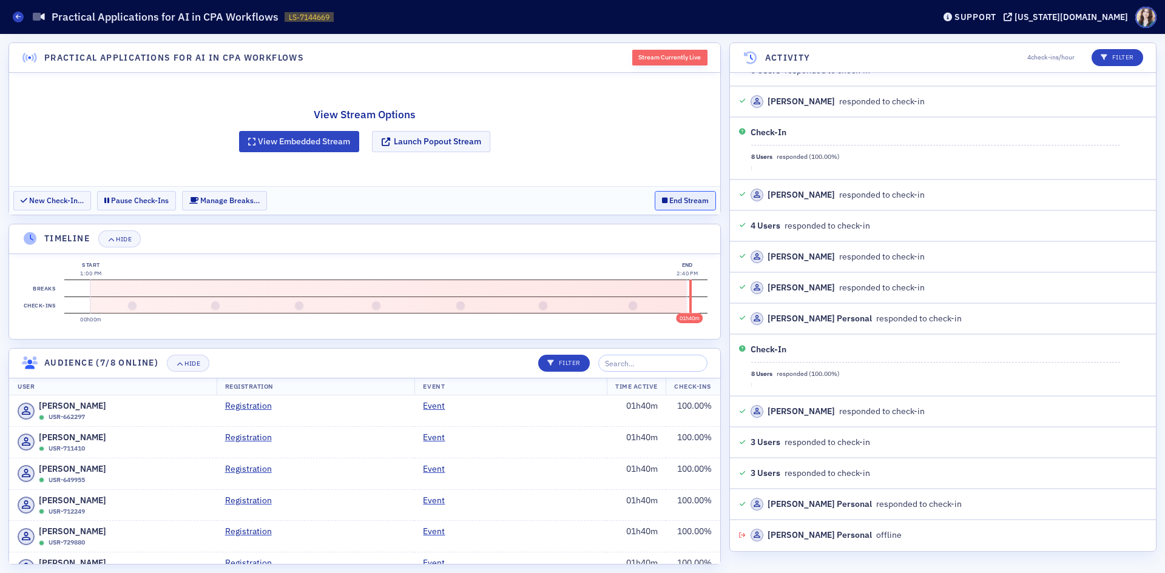
click at [665, 206] on button "End Stream" at bounding box center [684, 200] width 61 height 19
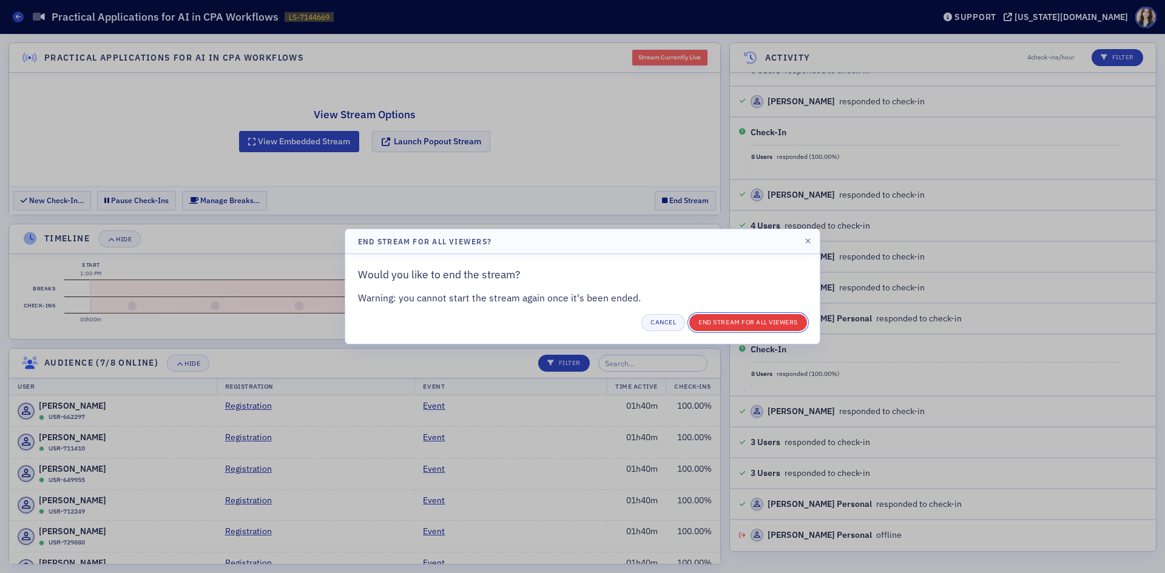
click at [777, 318] on button "End Stream for all Viewers" at bounding box center [748, 322] width 118 height 17
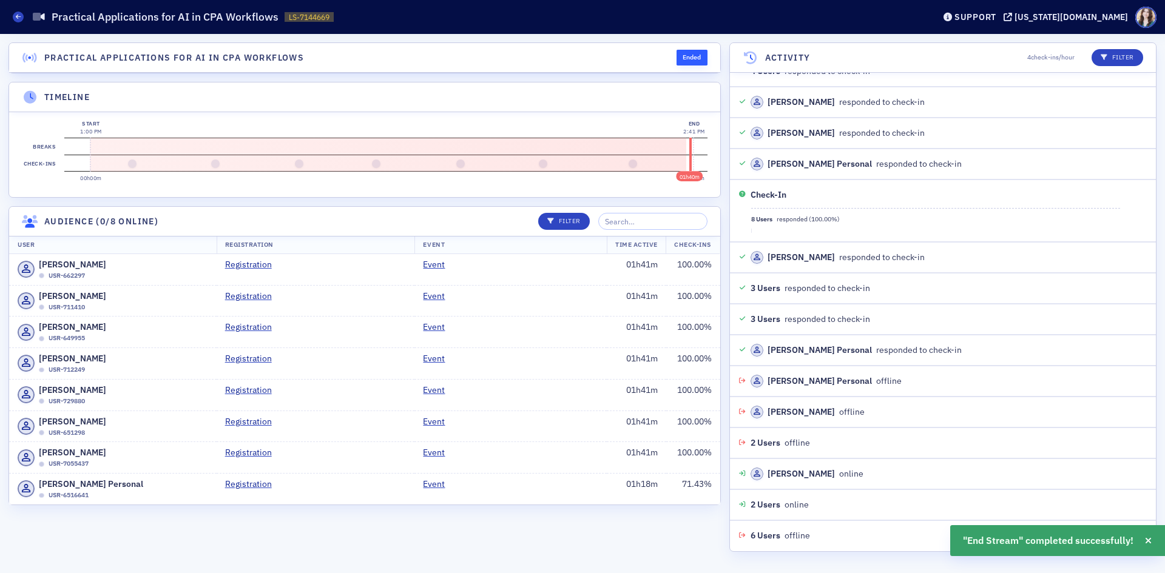
scroll to position [1876, 0]
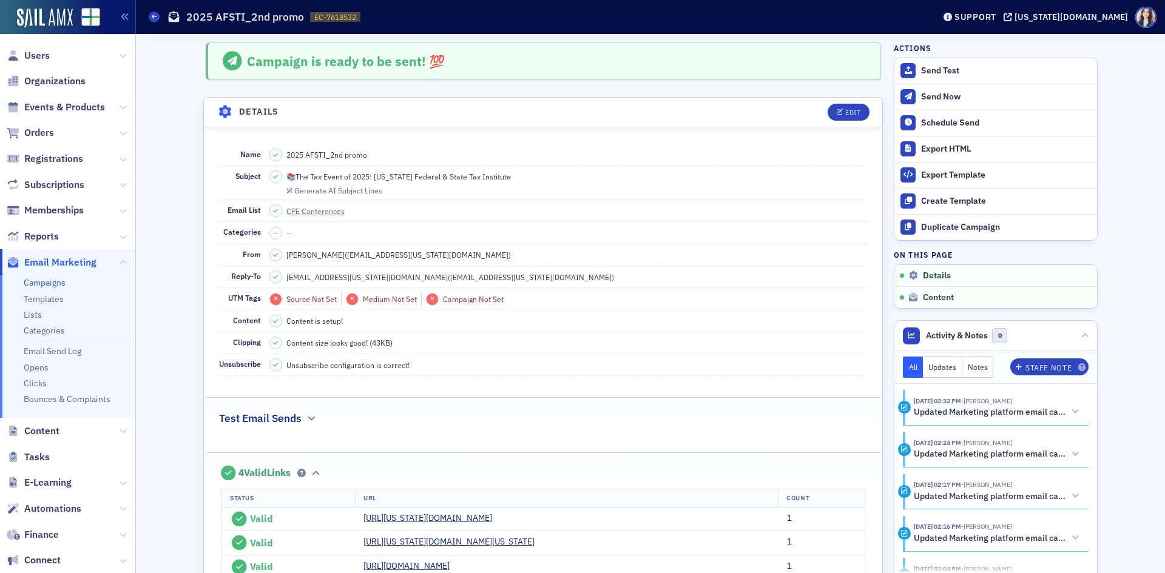
scroll to position [654, 0]
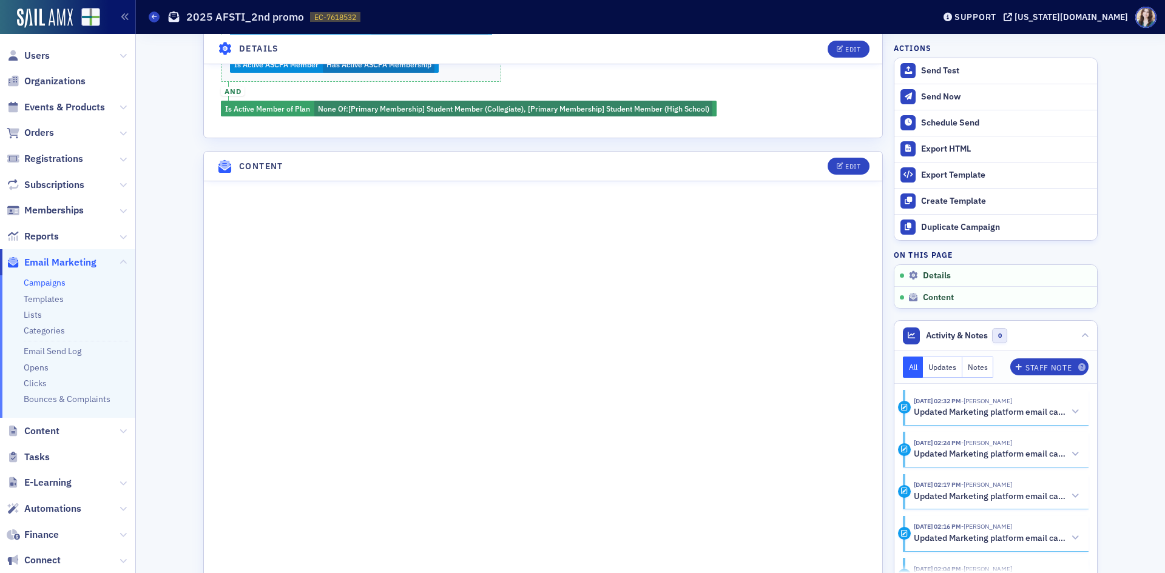
click at [43, 280] on link "Campaigns" at bounding box center [45, 282] width 42 height 11
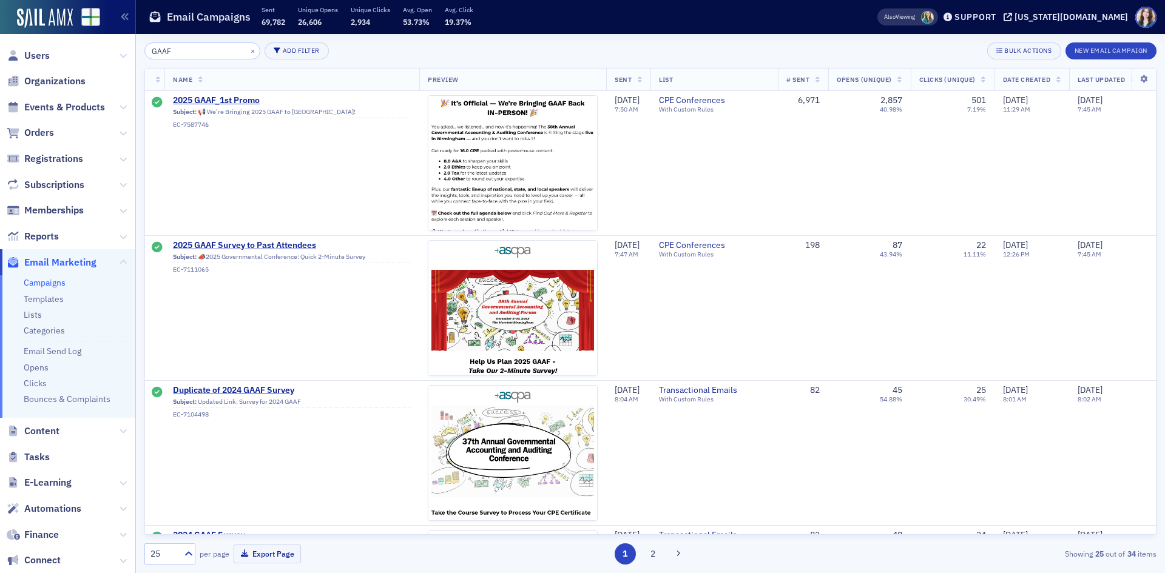
type input "GAAF"
click at [1050, 82] on span "Date Created" at bounding box center [1026, 79] width 47 height 8
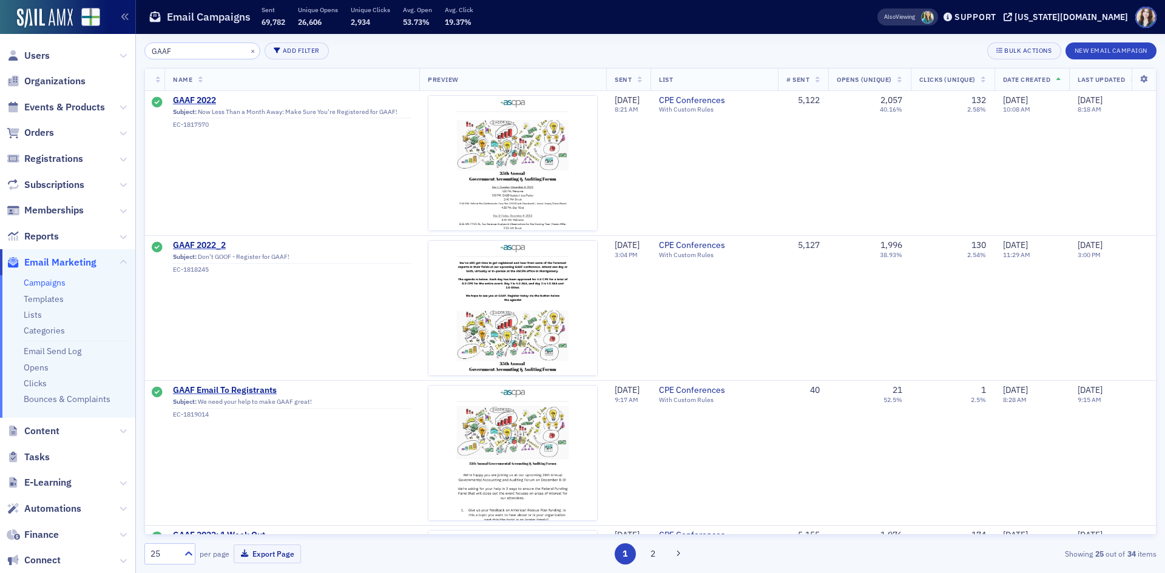
click at [1050, 82] on span "Date Created" at bounding box center [1026, 79] width 47 height 8
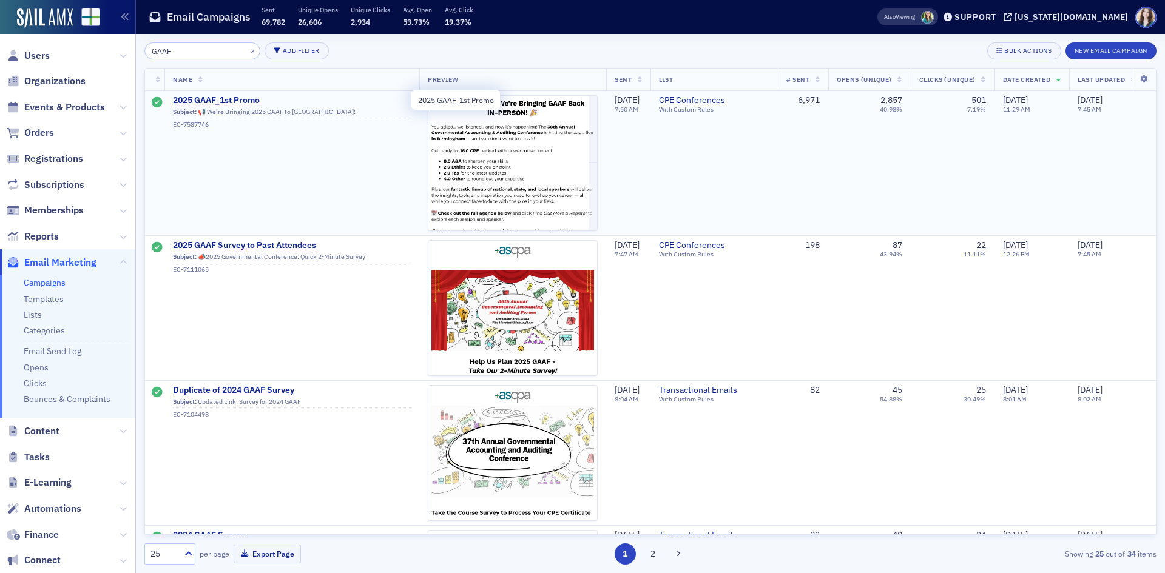
click at [203, 99] on span "2025 GAAF_1st Promo" at bounding box center [292, 100] width 238 height 11
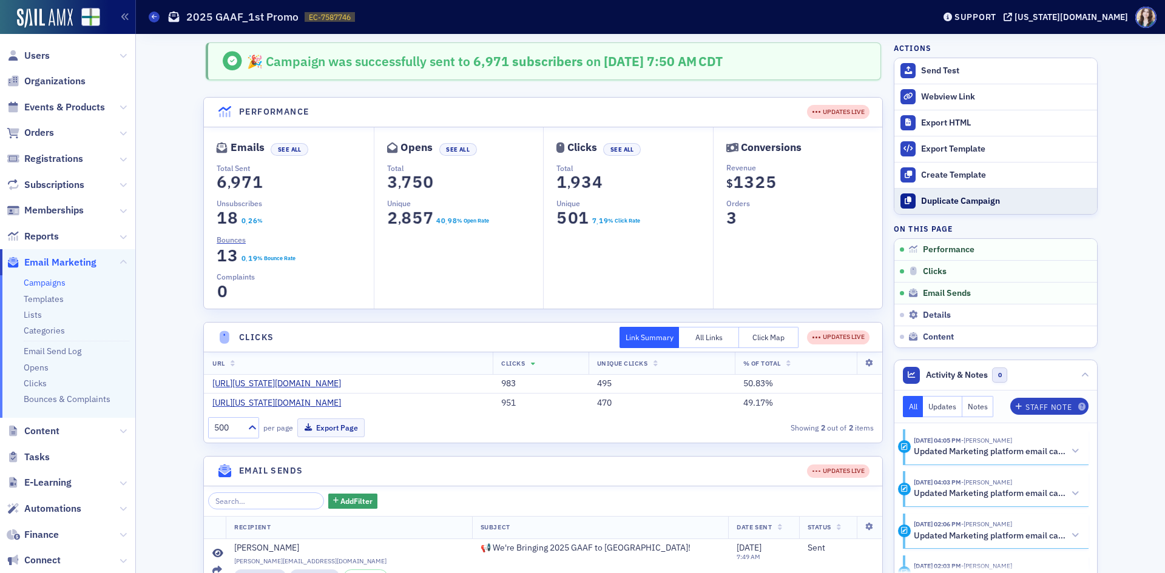
click at [943, 208] on button "Duplicate Campaign" at bounding box center [995, 201] width 203 height 26
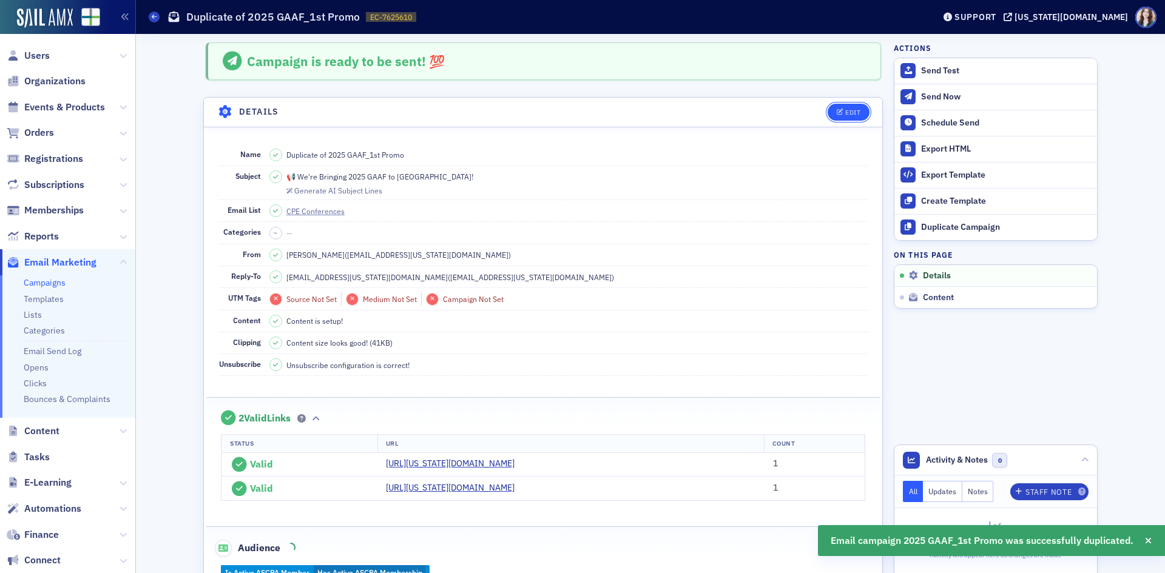
click at [845, 109] on div "Edit" at bounding box center [852, 112] width 15 height 7
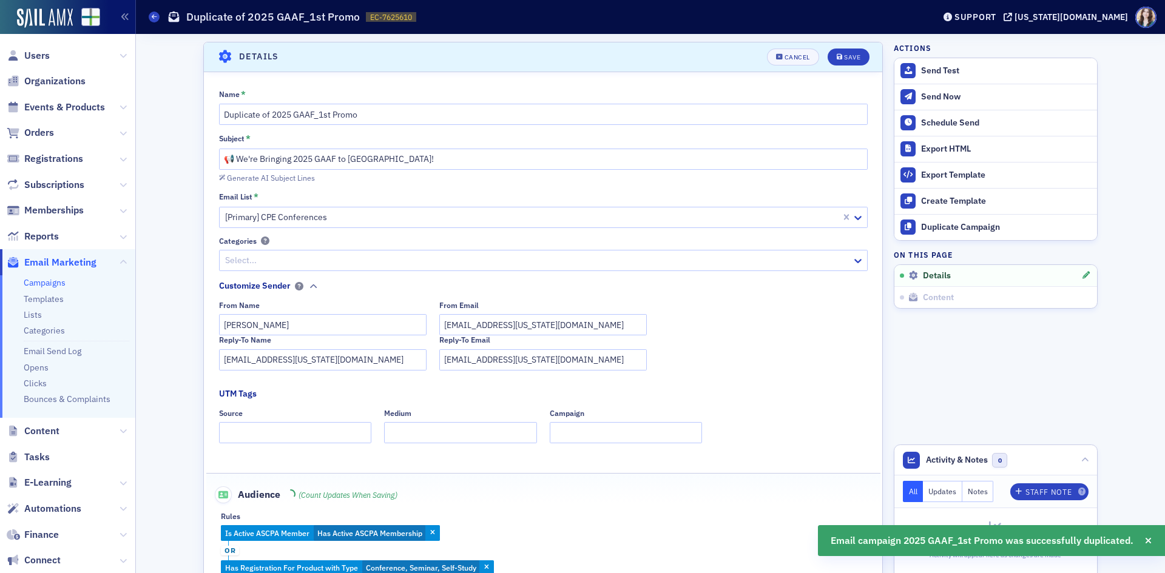
scroll to position [57, 0]
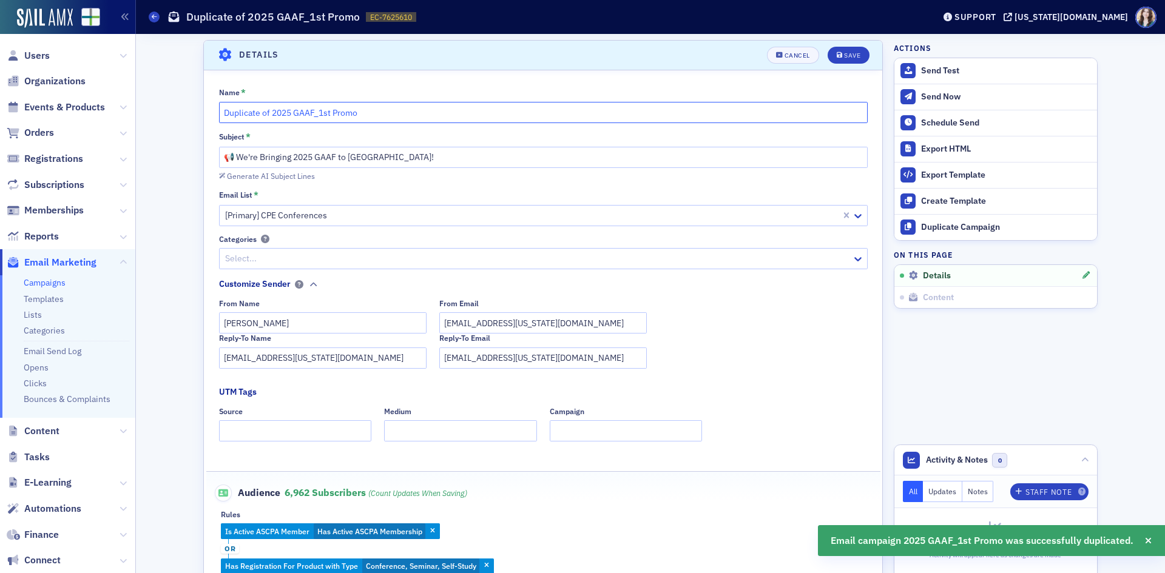
drag, startPoint x: 269, startPoint y: 114, endPoint x: 195, endPoint y: 118, distance: 74.1
click at [278, 113] on input "2025 GAAF_1st Promo" at bounding box center [543, 112] width 648 height 21
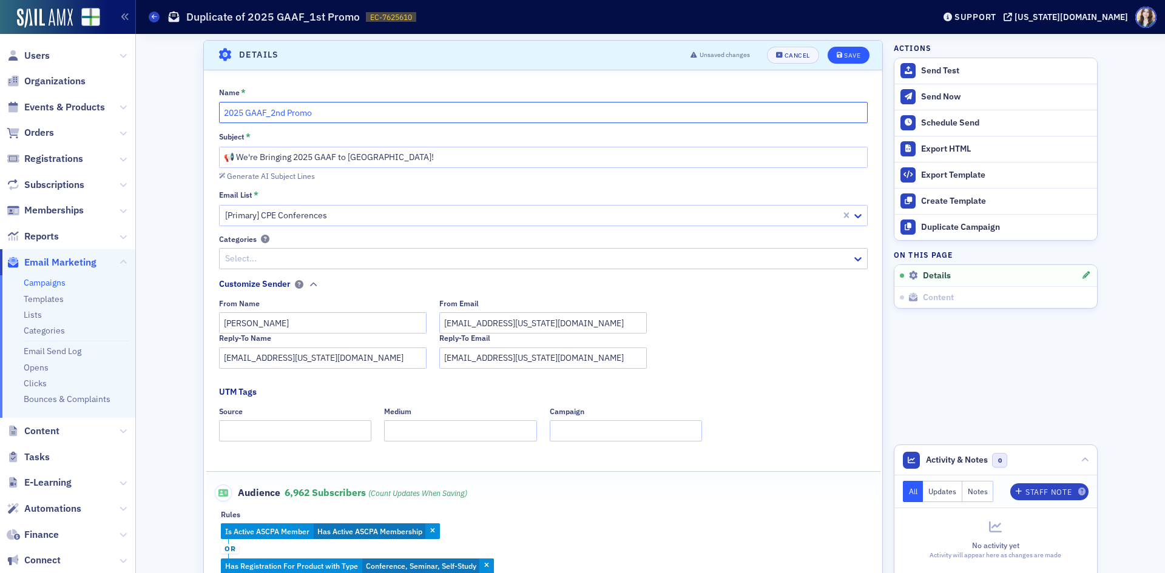
type input "2025 GAAF_2nd Promo"
click at [839, 59] on button "Save" at bounding box center [848, 55] width 42 height 17
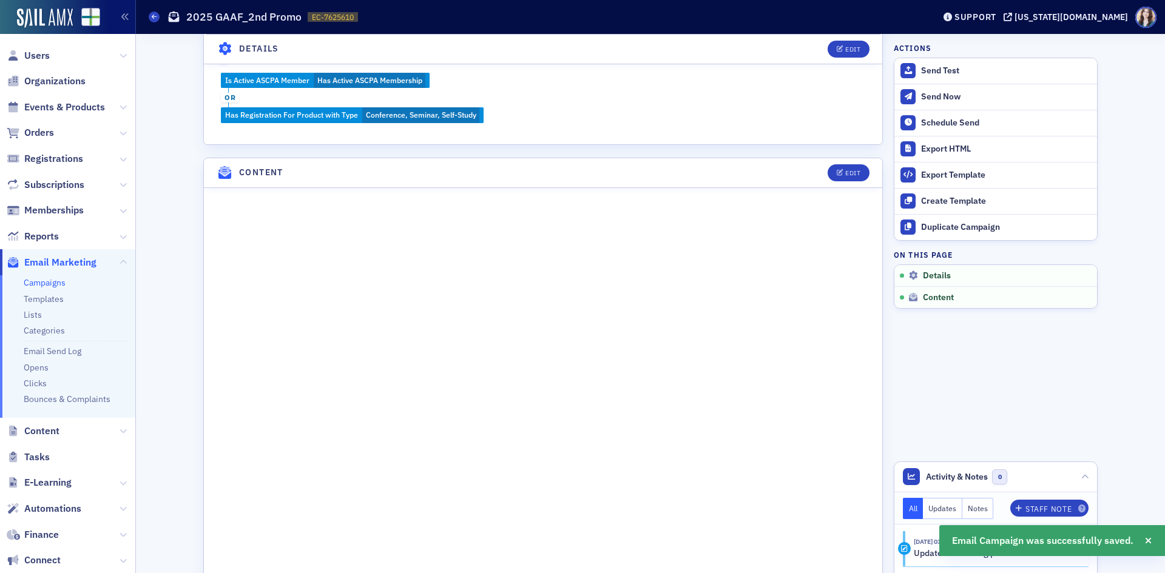
scroll to position [482, 0]
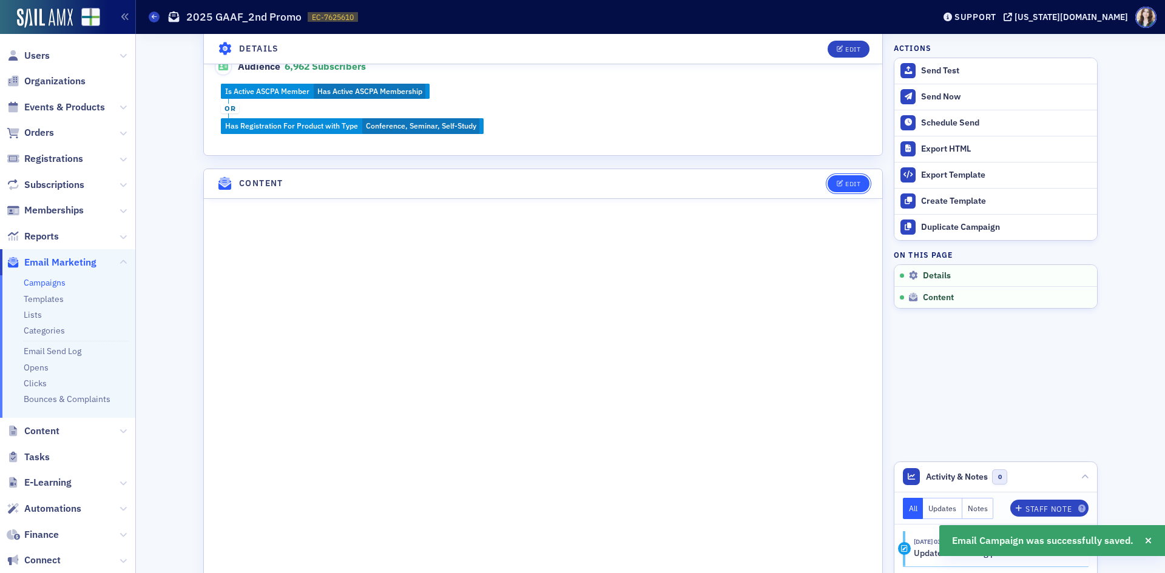
click at [862, 186] on button "Edit" at bounding box center [848, 183] width 42 height 17
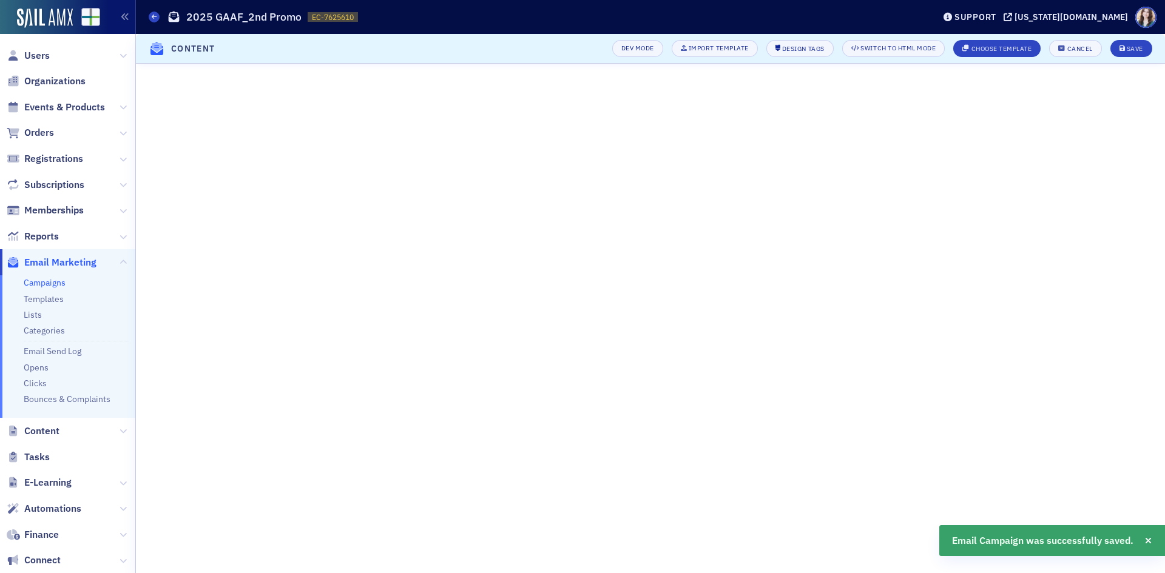
scroll to position [86, 0]
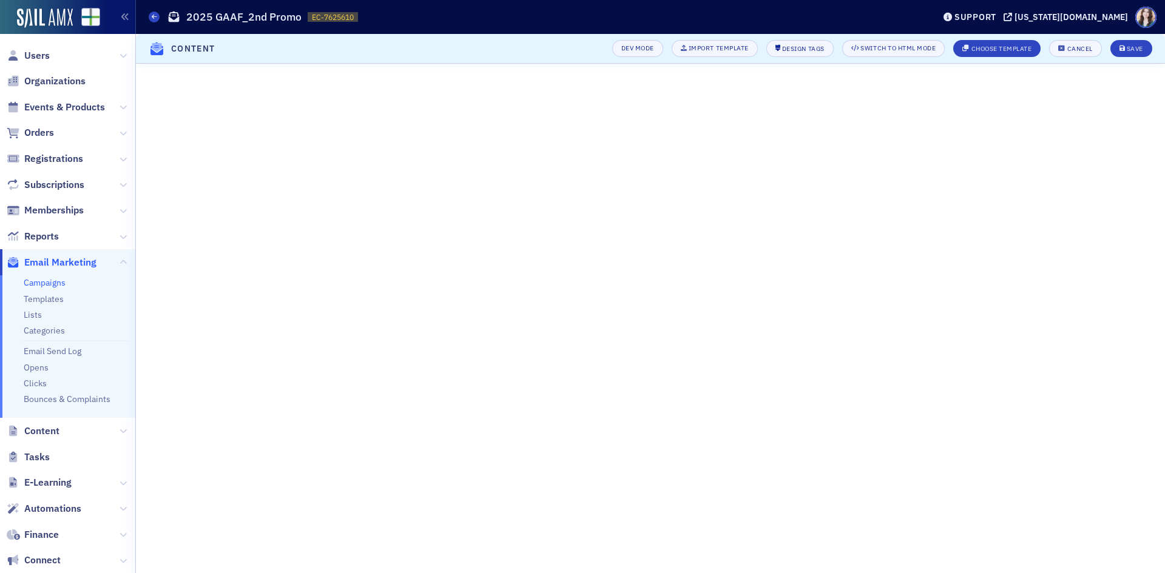
click at [581, 48] on header "Content Dev Mode Import Template Design Tags Switch to HTML Mode Choose Templat…" at bounding box center [650, 49] width 1029 height 30
click at [1083, 44] on button "Cancel" at bounding box center [1075, 48] width 52 height 17
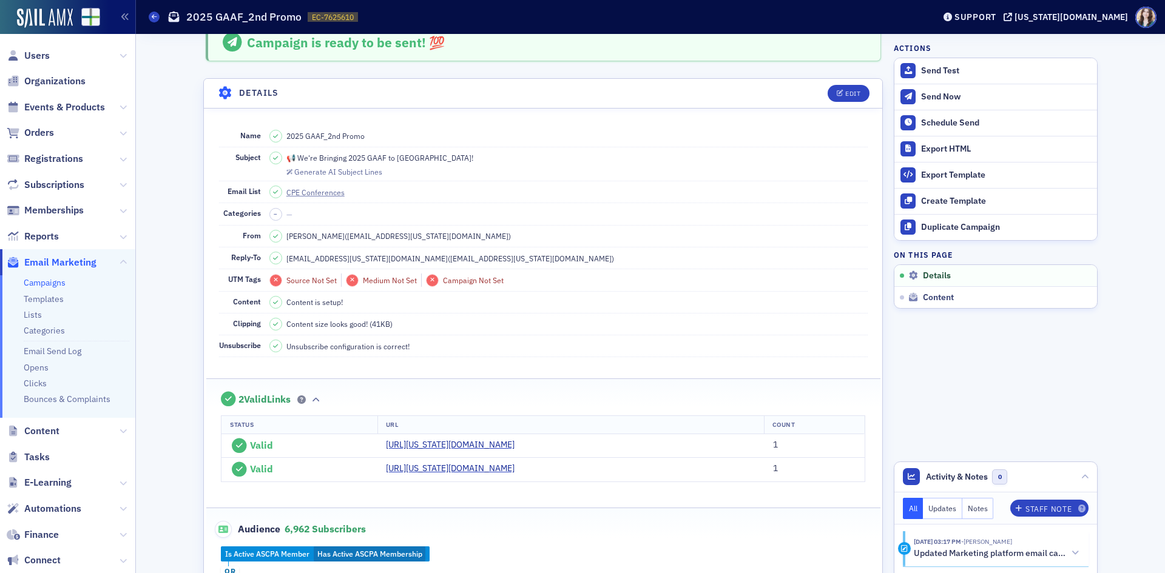
scroll to position [0, 0]
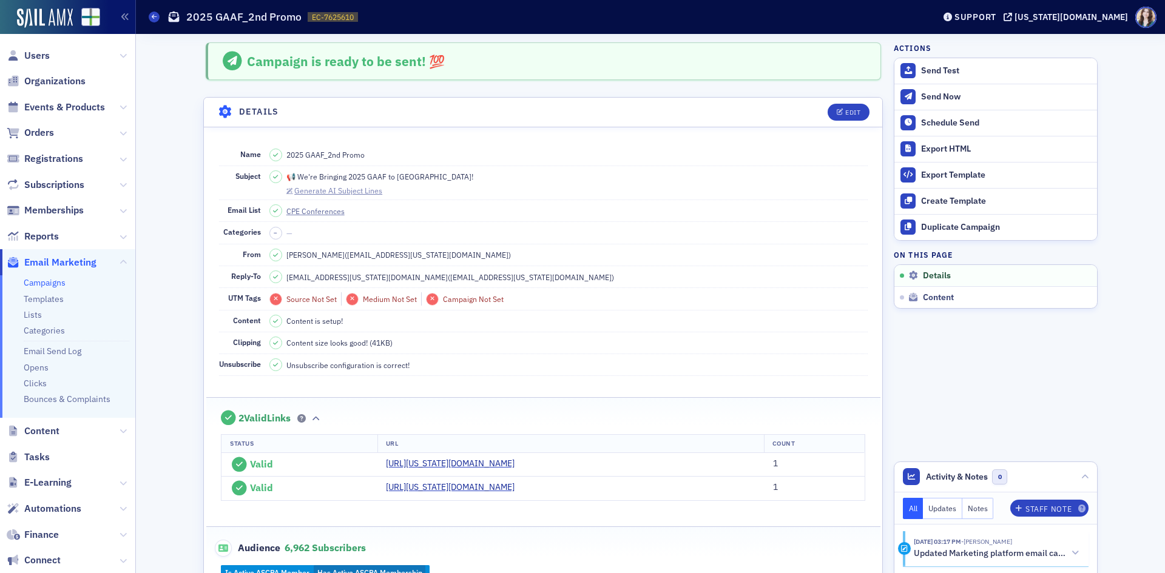
click at [352, 193] on div "Generate AI Subject Lines" at bounding box center [338, 190] width 88 height 7
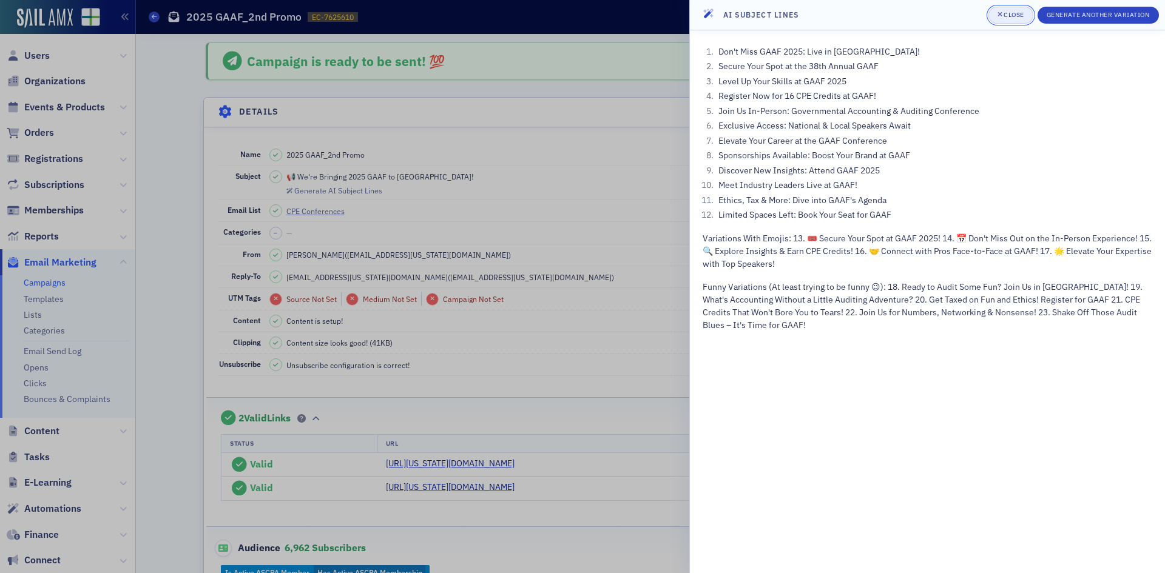
click at [997, 15] on icon "button" at bounding box center [999, 14] width 5 height 7
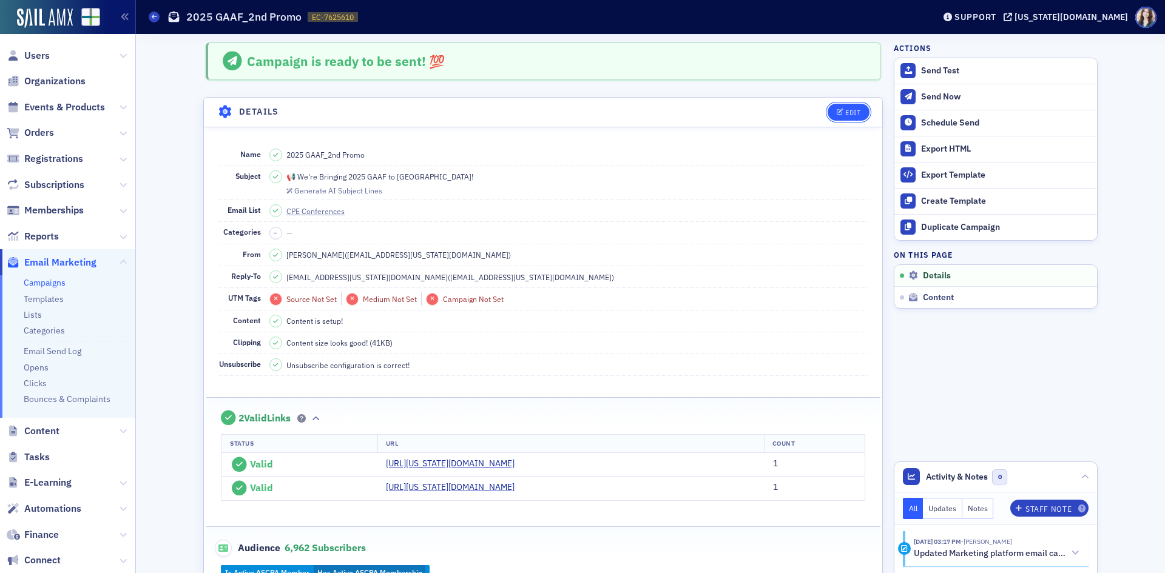
click at [841, 107] on button "Edit" at bounding box center [848, 112] width 42 height 17
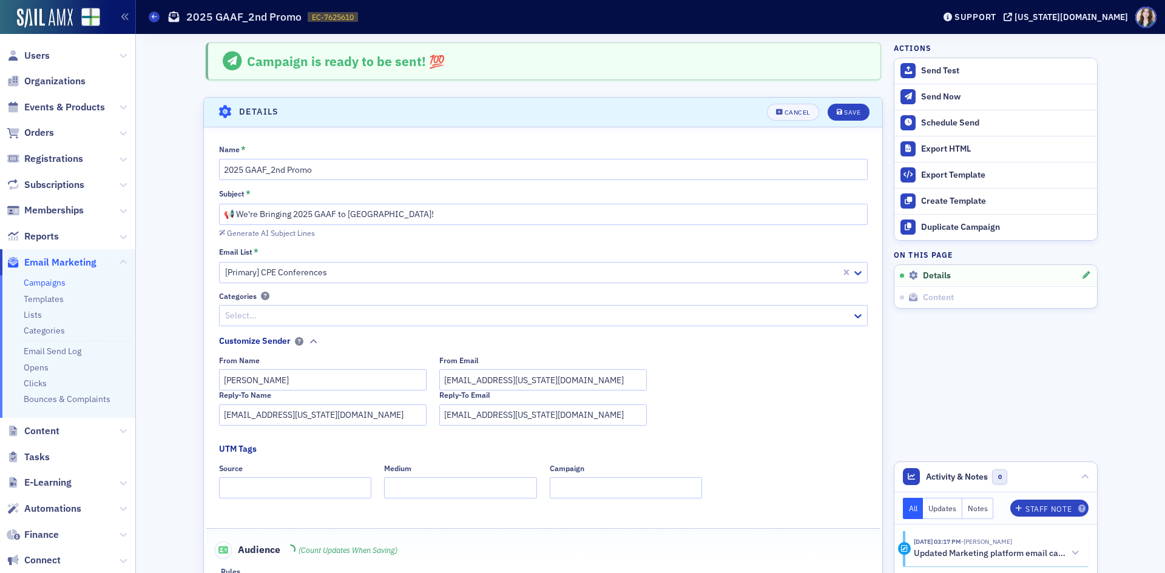
scroll to position [57, 0]
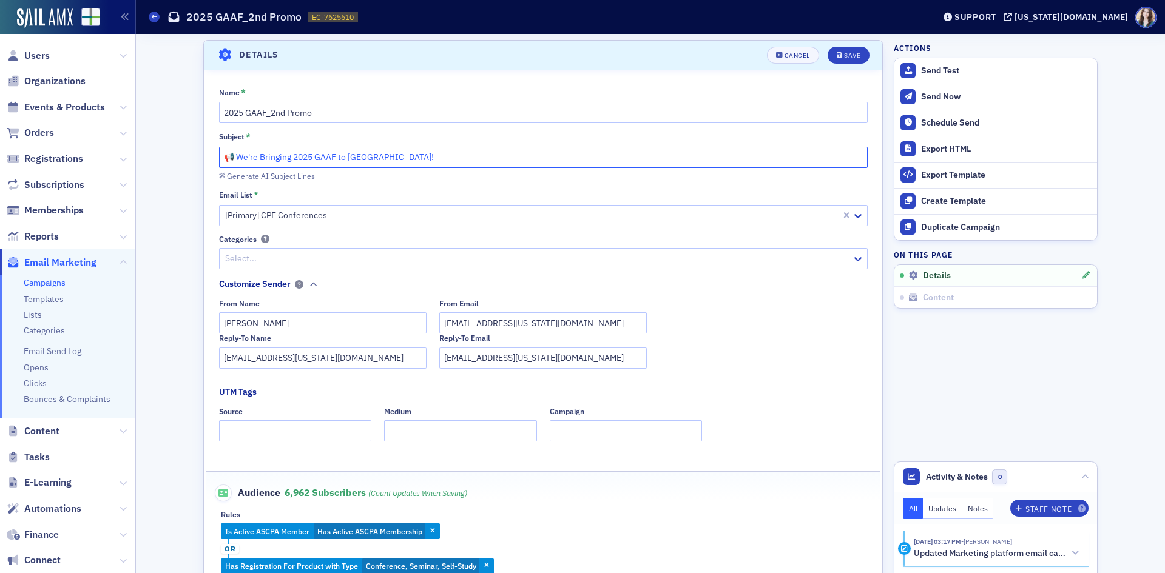
drag, startPoint x: 235, startPoint y: 156, endPoint x: 390, endPoint y: 145, distance: 155.1
click at [390, 145] on div "Subject * 📢 We're Bringing 2025 GAAF to Birmingham!" at bounding box center [543, 150] width 648 height 36
click at [335, 158] on input "📢 The Governmental Get Togther!" at bounding box center [543, 157] width 648 height 21
click at [389, 155] on input "📢 The Governmental Get Together!" at bounding box center [543, 157] width 648 height 21
click at [393, 134] on div "Subject *" at bounding box center [543, 137] width 648 height 11
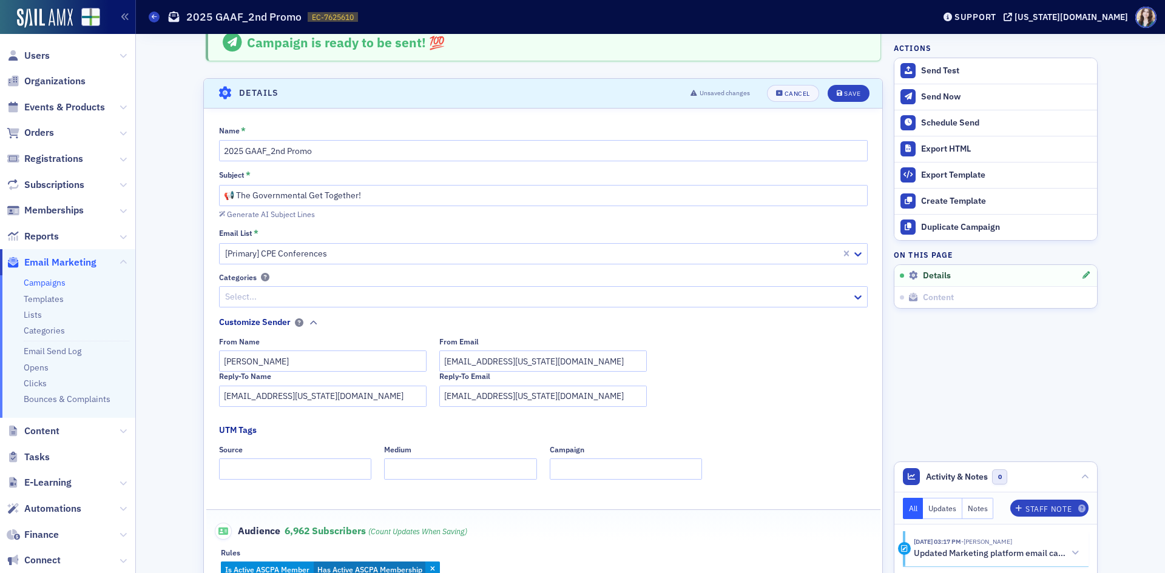
scroll to position [0, 0]
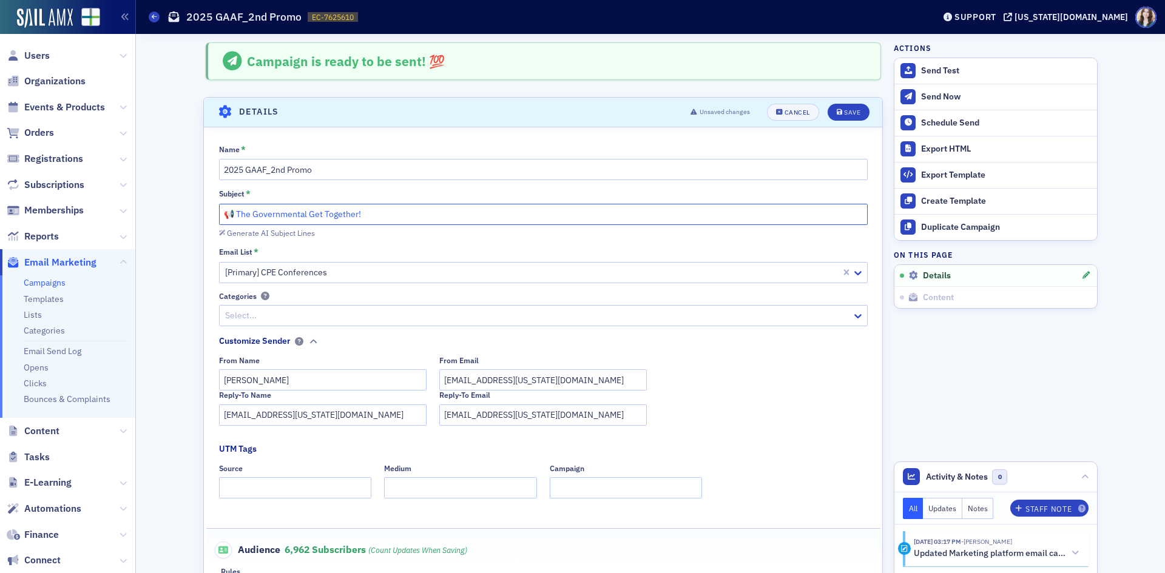
click at [248, 217] on input "📢 The Governmental Get Together!" at bounding box center [543, 214] width 648 height 21
click at [350, 216] on input "📢 The Governmental Get Together!" at bounding box center [543, 214] width 648 height 21
click at [353, 216] on input "📢 The Governmental Get Together!" at bounding box center [543, 214] width 648 height 21
click at [356, 213] on input "📢 The Governmental Get Together!" at bounding box center [543, 214] width 648 height 21
click at [367, 217] on input "📢 The Governmental Get Together od The Season!" at bounding box center [543, 214] width 648 height 21
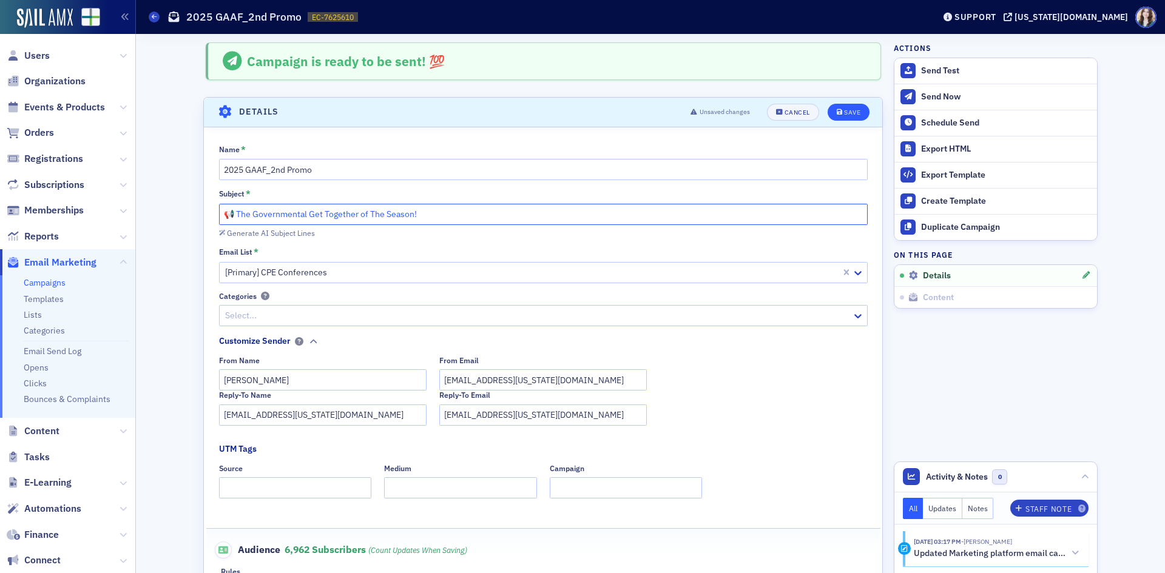
type input "📢 The Governmental Get Together of The Season!"
click at [844, 116] on div "Save" at bounding box center [852, 112] width 16 height 7
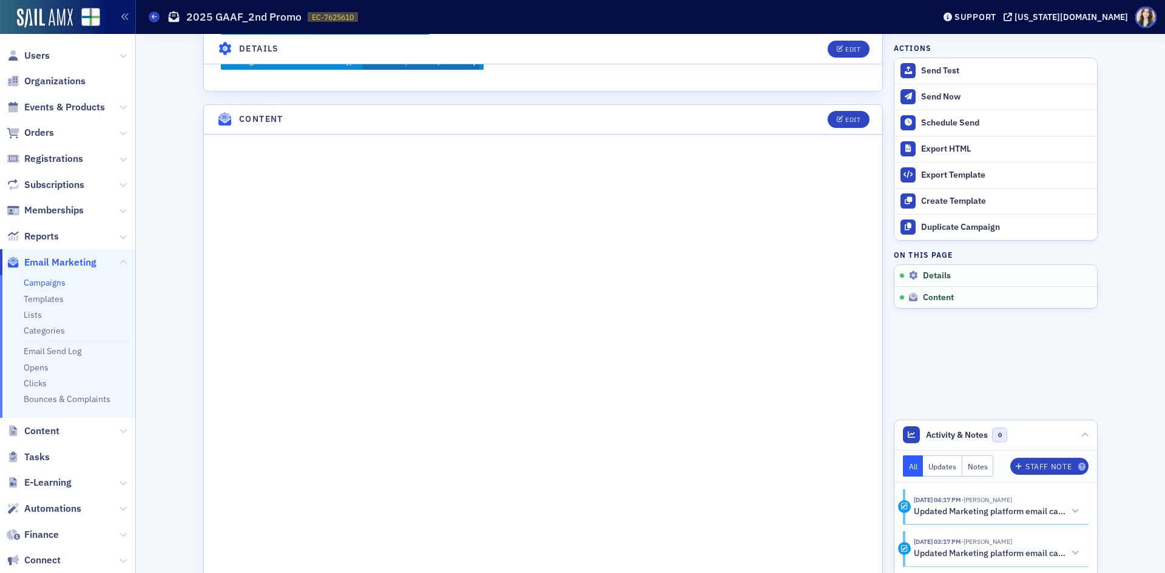
scroll to position [607, 0]
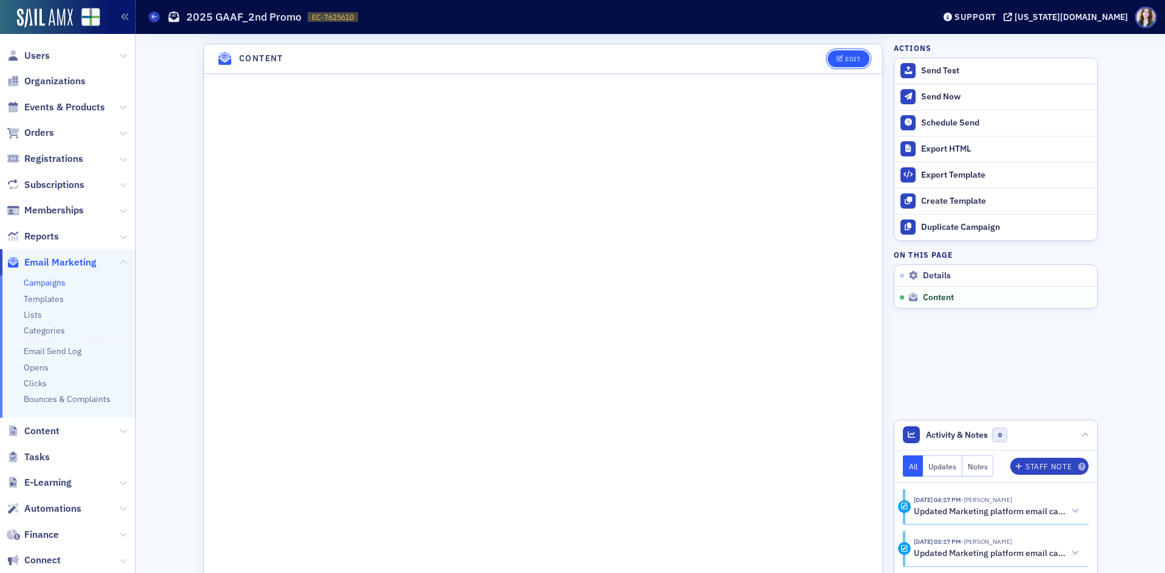
click at [828, 55] on button "Edit" at bounding box center [848, 58] width 42 height 17
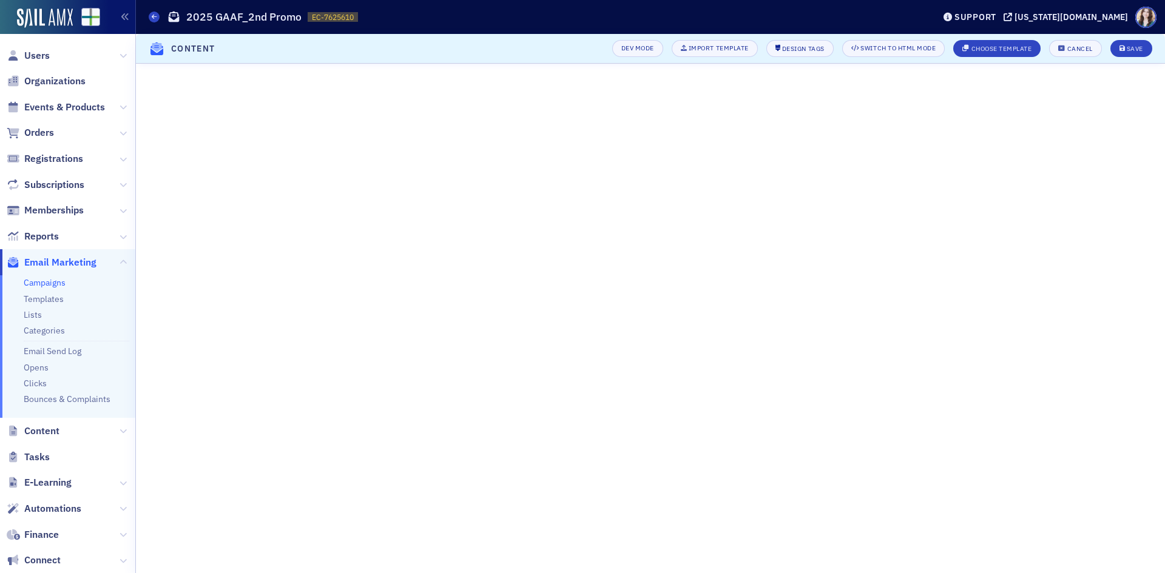
click at [568, 52] on header "Content Dev Mode Import Template Design Tags Switch to HTML Mode Choose Templat…" at bounding box center [650, 49] width 1029 height 30
click at [582, 44] on header "Content Dev Mode Import Template Design Tags Switch to HTML Mode Choose Templat…" at bounding box center [650, 49] width 1029 height 30
click at [1067, 47] on div "Cancel" at bounding box center [1079, 48] width 25 height 7
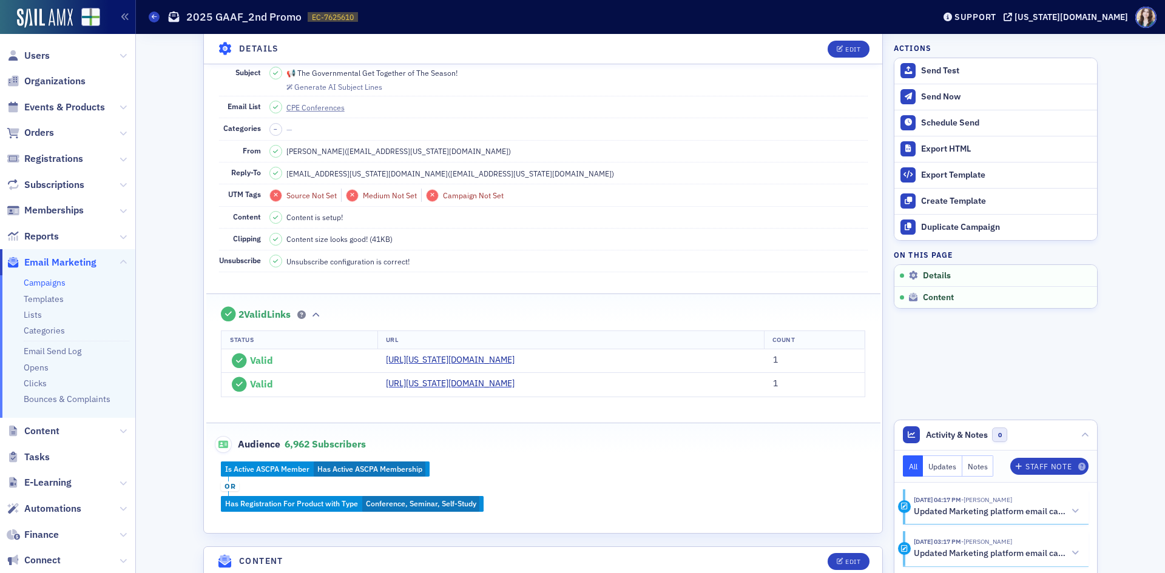
scroll to position [79, 0]
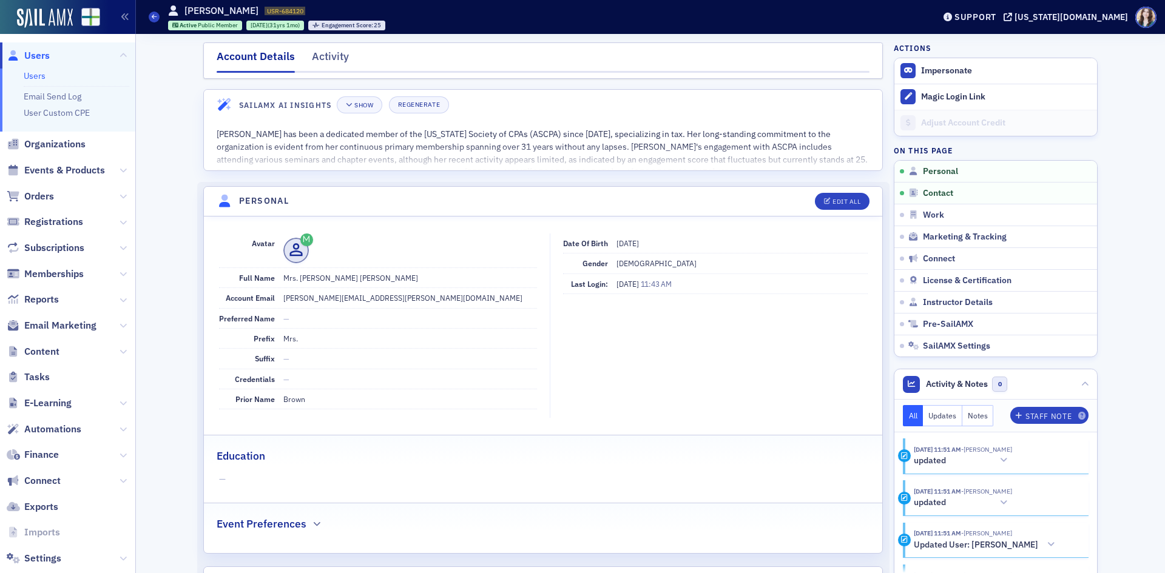
scroll to position [141, 0]
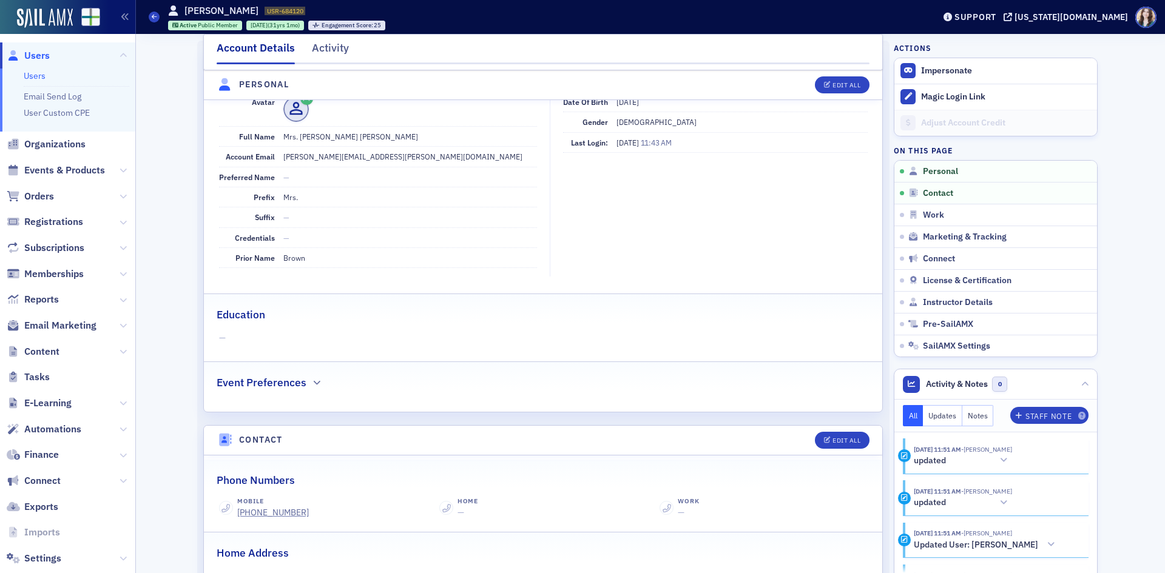
click at [34, 53] on span "Users" at bounding box center [36, 55] width 25 height 13
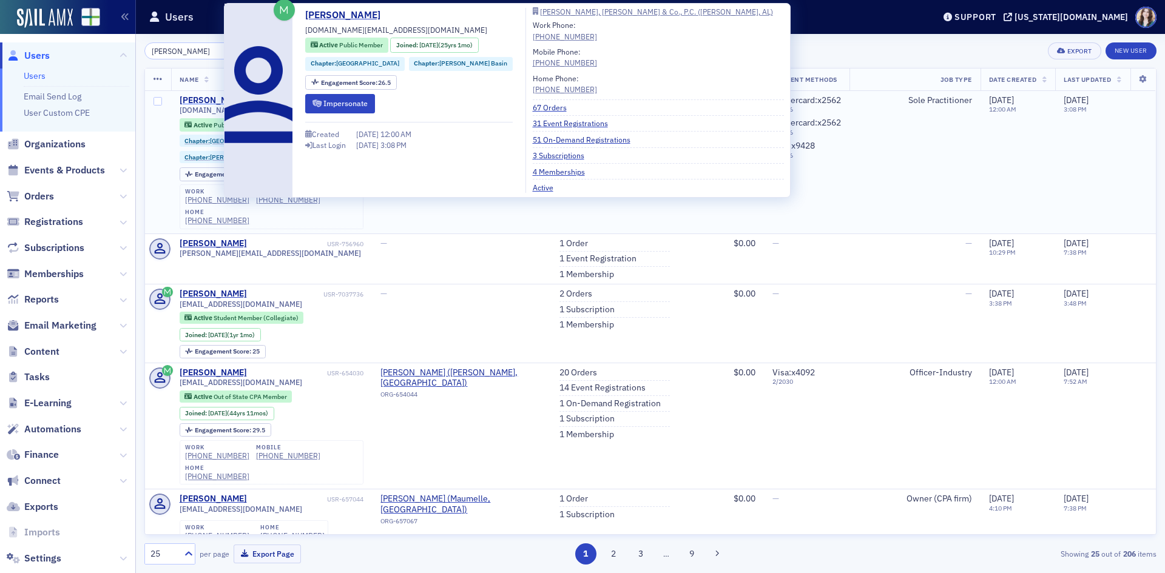
type input "[PERSON_NAME]"
click at [193, 99] on div "[PERSON_NAME]" at bounding box center [213, 100] width 67 height 11
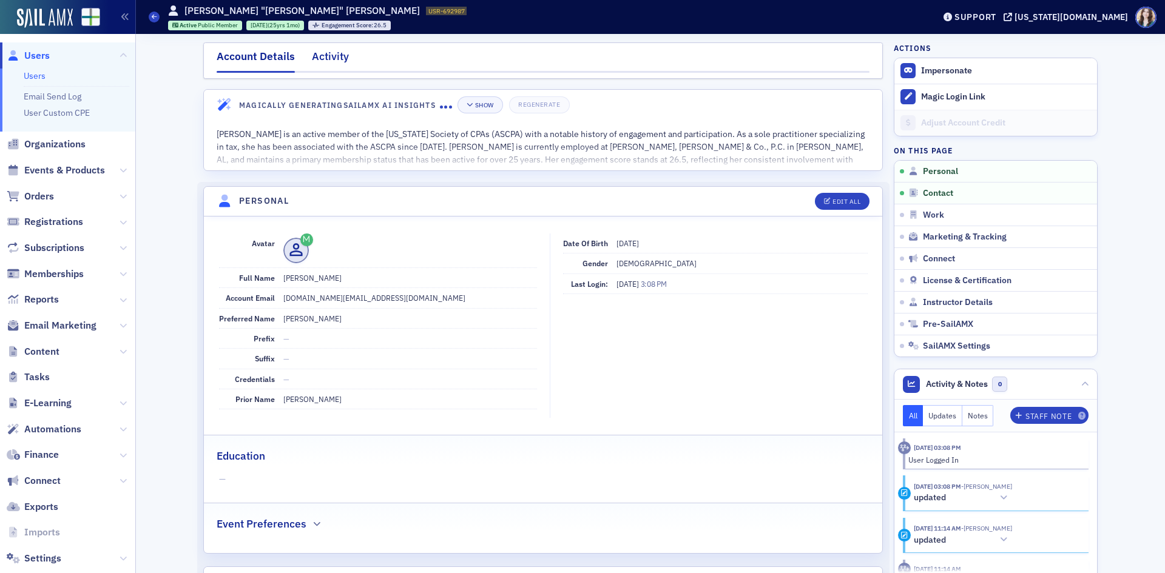
click at [312, 53] on div "Activity" at bounding box center [330, 60] width 37 height 22
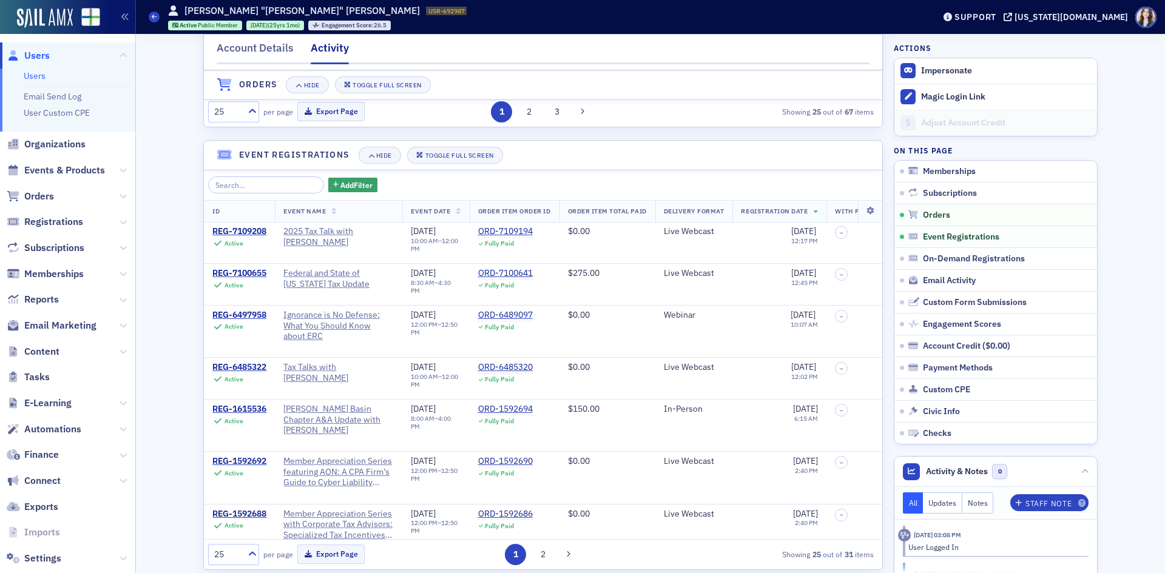
scroll to position [849, 0]
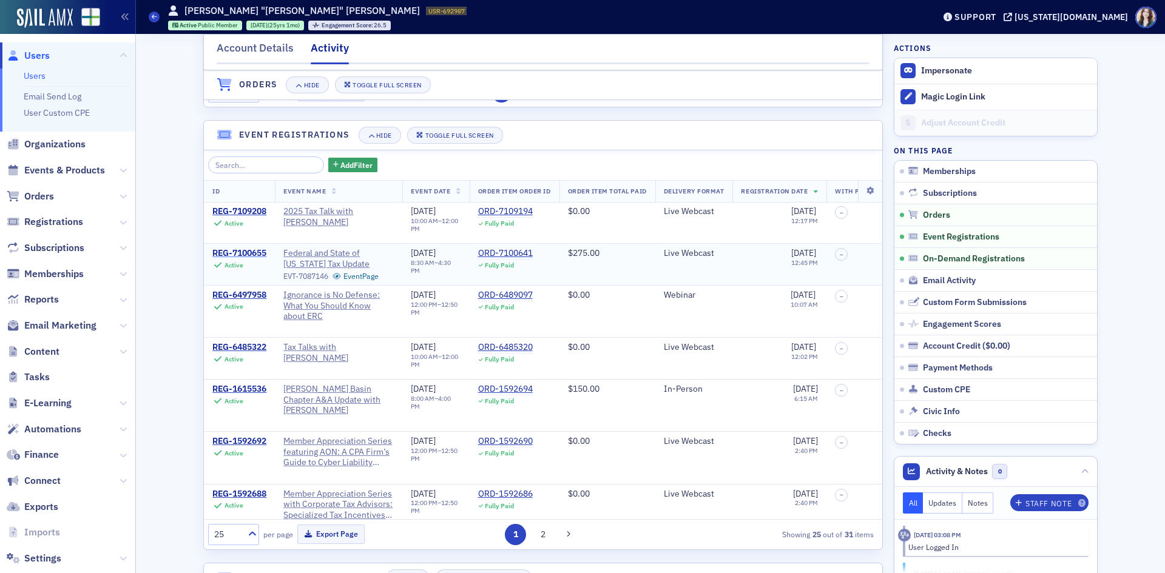
click at [240, 256] on div "REG-7100655" at bounding box center [239, 253] width 54 height 11
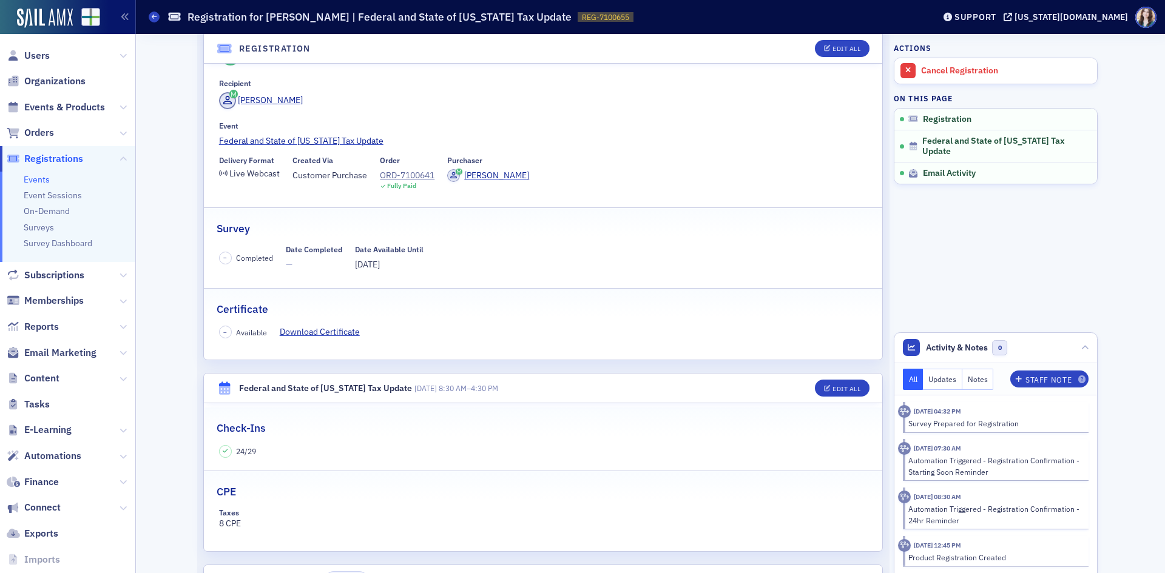
scroll to position [13, 0]
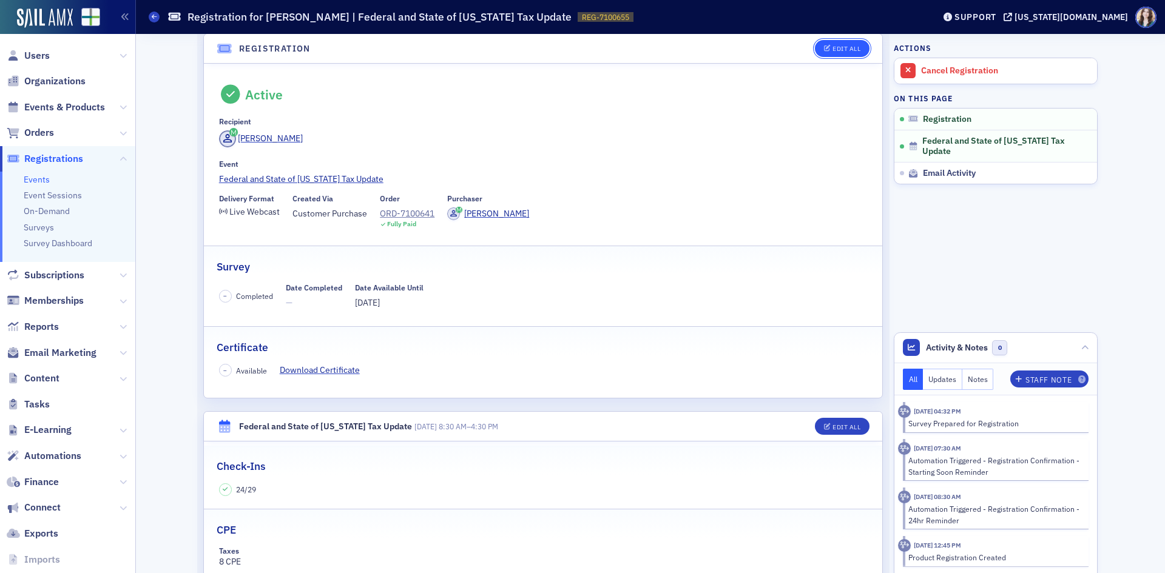
click at [822, 52] on button "Edit All" at bounding box center [842, 48] width 55 height 17
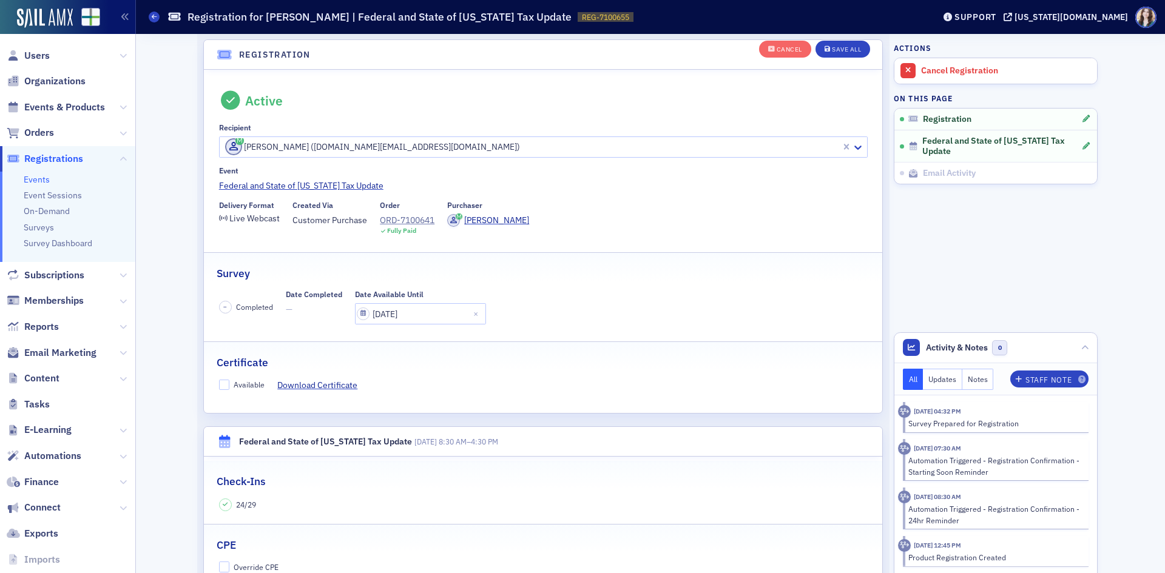
scroll to position [32, 0]
click at [402, 318] on input "[DATE]" at bounding box center [420, 314] width 131 height 21
select select "11"
select select "2024"
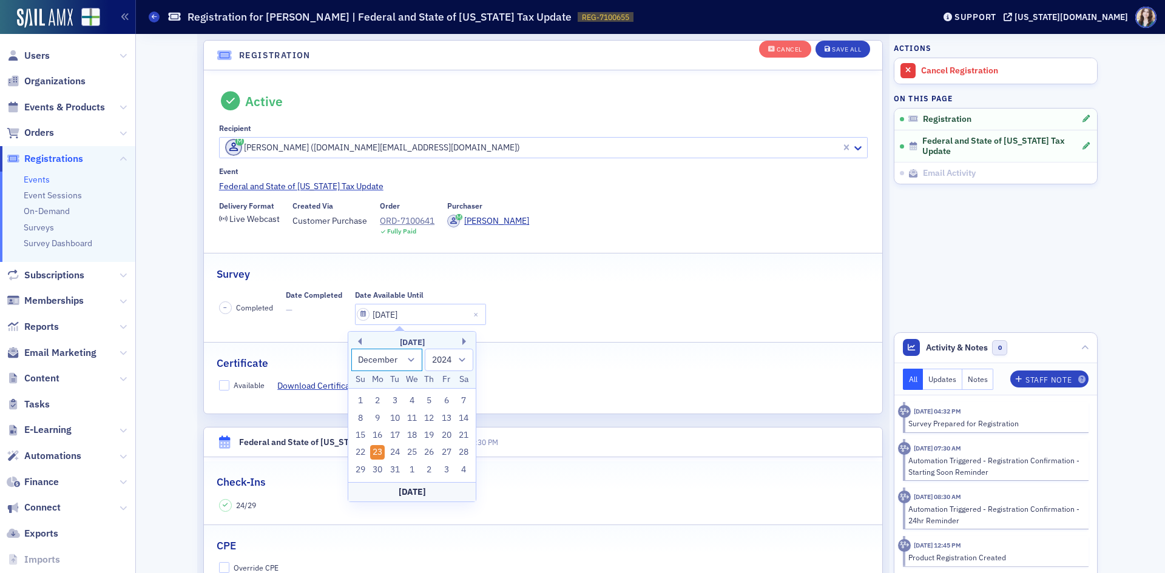
click at [405, 360] on select "January February March April May June July August September October November De…" at bounding box center [387, 360] width 72 height 22
select select "8"
click at [351, 349] on select "January February March April May June July August September October November De…" at bounding box center [387, 360] width 72 height 22
drag, startPoint x: 463, startPoint y: 355, endPoint x: 463, endPoint y: 369, distance: 13.3
click at [463, 355] on select "1900 1901 1902 1903 1904 1905 1906 1907 1908 1909 1910 1911 1912 1913 1914 1915…" at bounding box center [449, 360] width 49 height 22
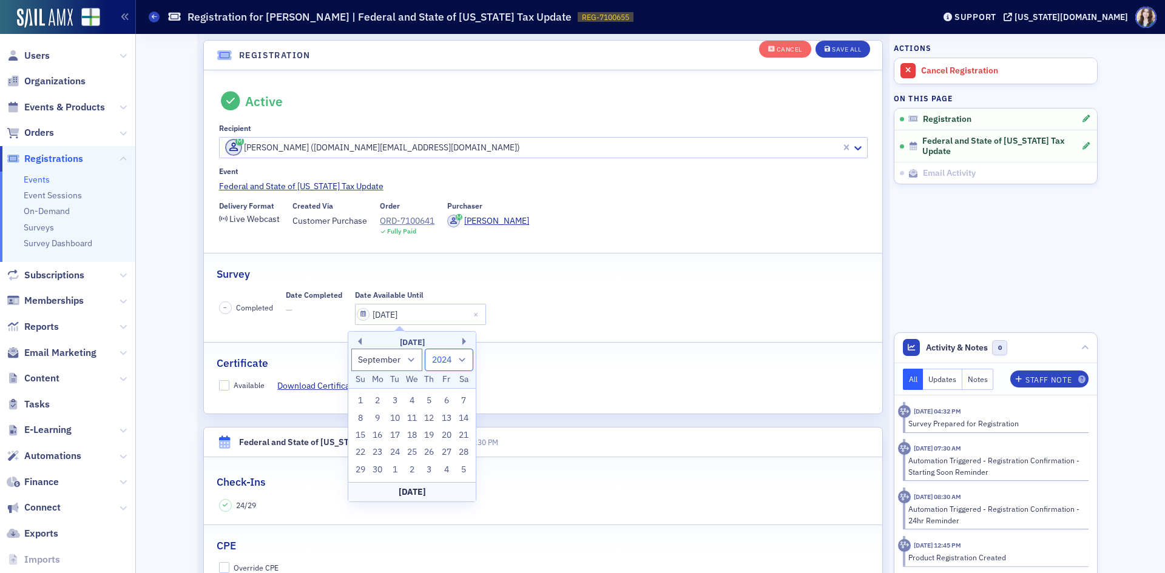
select select "2025"
click at [425, 349] on select "1900 1901 1902 1903 1904 1905 1906 1907 1908 1909 1910 1911 1912 1913 1914 1915…" at bounding box center [449, 360] width 49 height 22
click at [400, 452] on div "23" at bounding box center [395, 452] width 15 height 15
type input "09/23/2025"
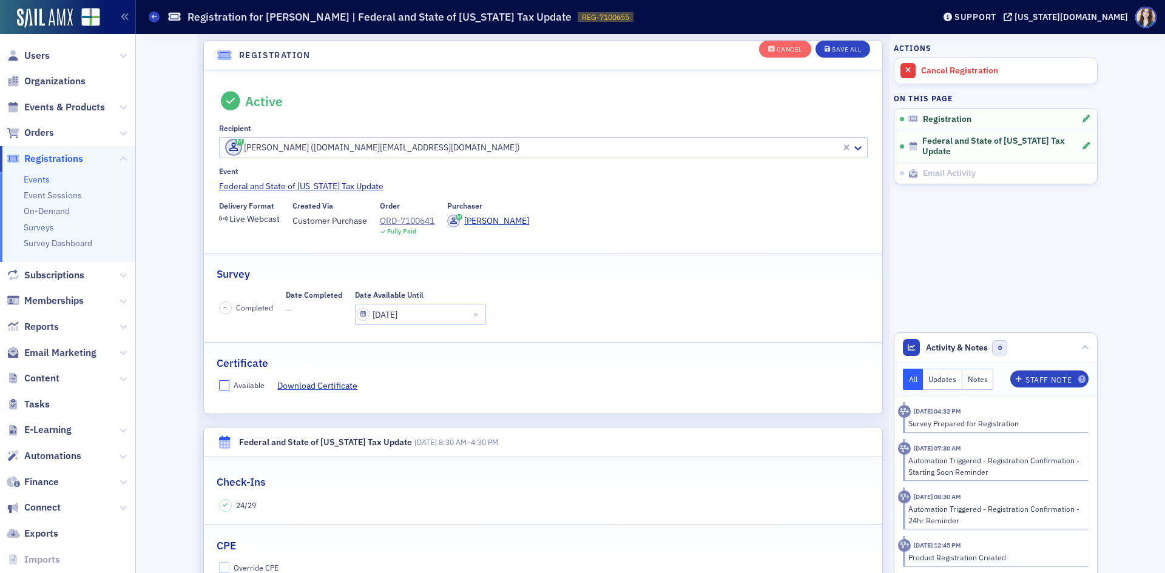
click at [222, 388] on input "Available" at bounding box center [224, 385] width 11 height 11
checkbox input "true"
click at [824, 46] on icon "button" at bounding box center [827, 49] width 6 height 7
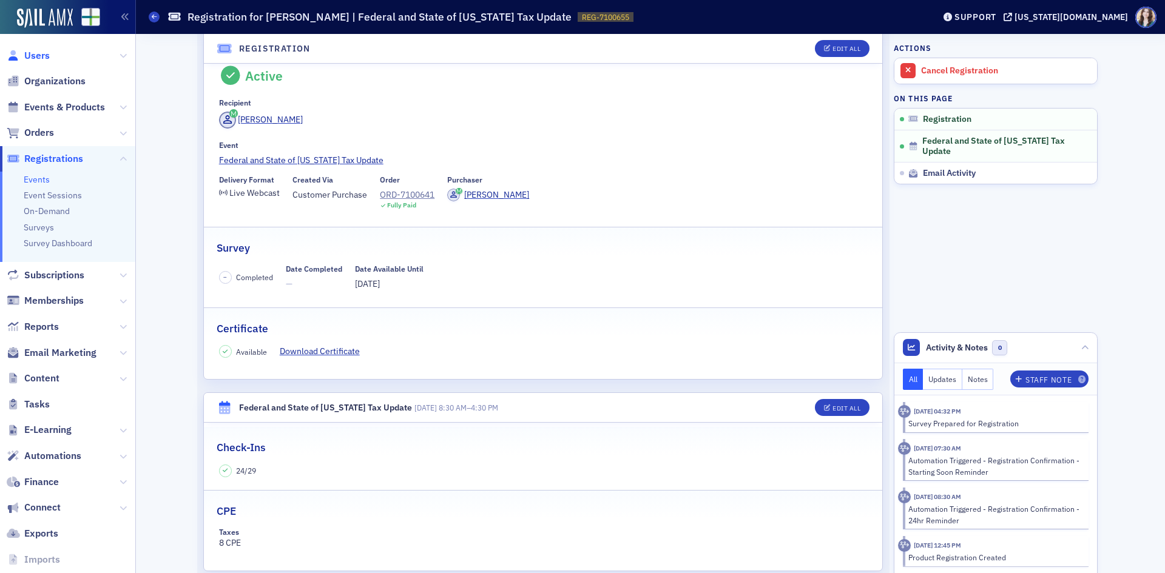
click at [30, 56] on span "Users" at bounding box center [36, 55] width 25 height 13
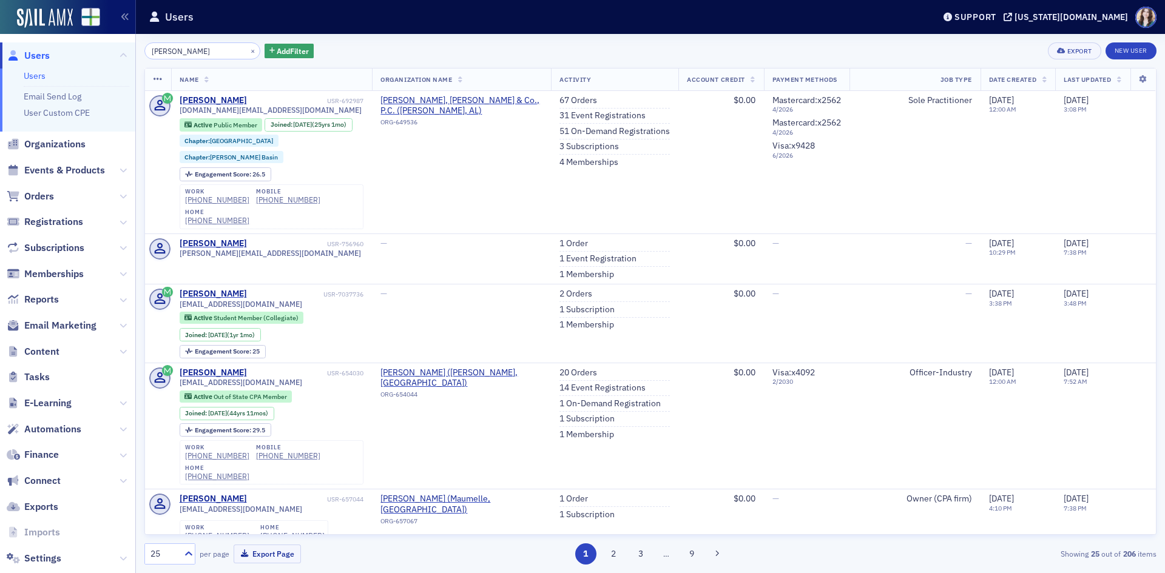
drag, startPoint x: 198, startPoint y: 52, endPoint x: 119, endPoint y: 56, distance: 78.9
click at [119, 56] on div "Users Users Email Send Log User Custom CPE Organizations Events & Products Orde…" at bounding box center [582, 286] width 1165 height 573
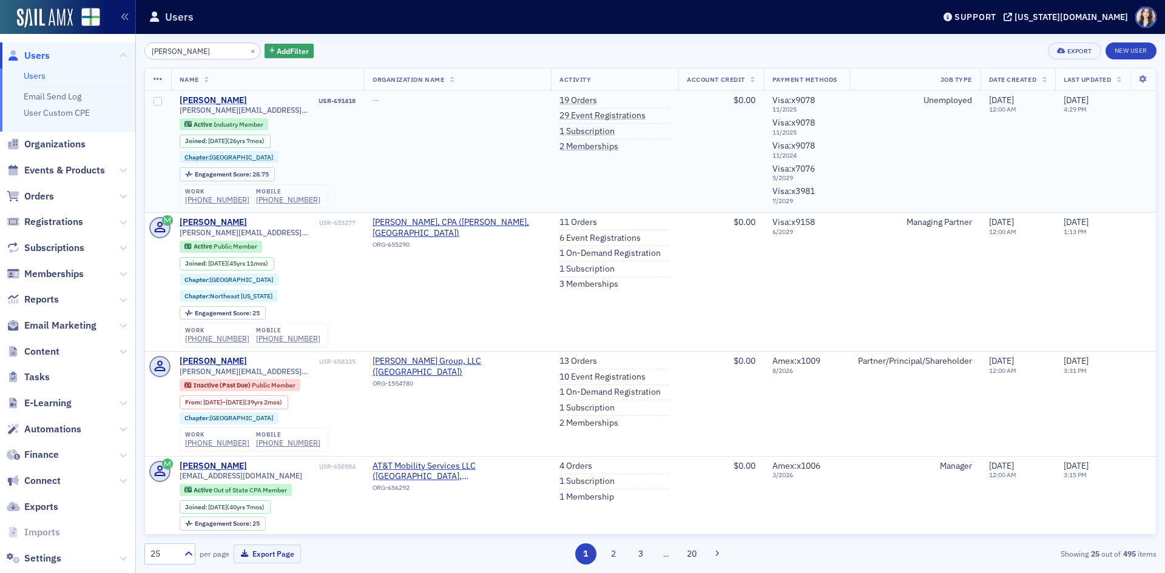
type input "David Sisk"
click at [213, 98] on div "David Sisk" at bounding box center [213, 100] width 67 height 11
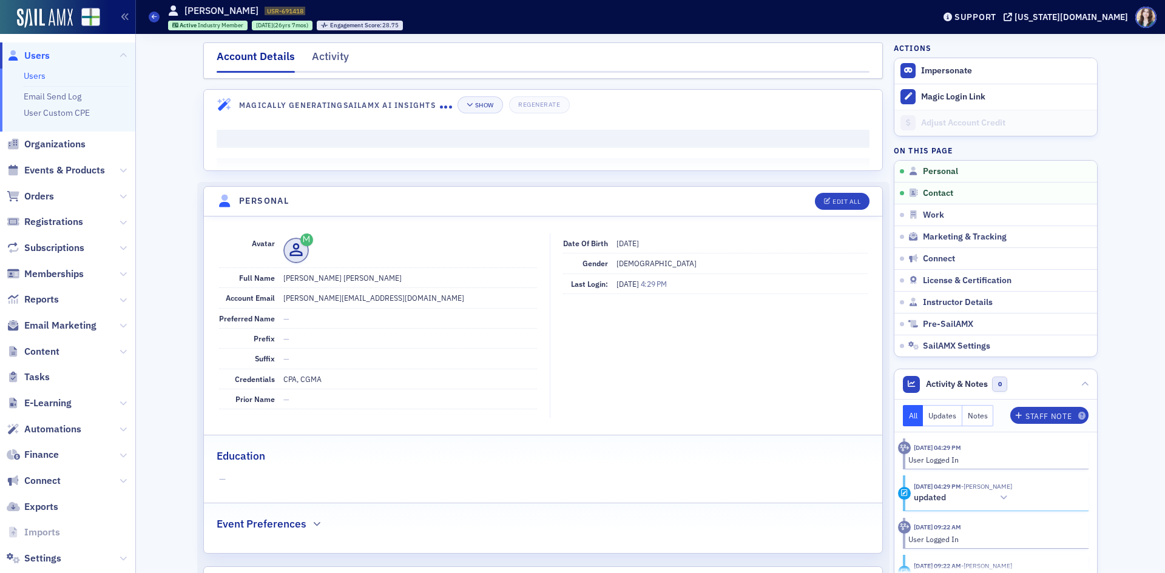
click at [308, 56] on nav "Account Details Activity" at bounding box center [543, 61] width 653 height 24
click at [326, 60] on div "Activity" at bounding box center [330, 60] width 37 height 22
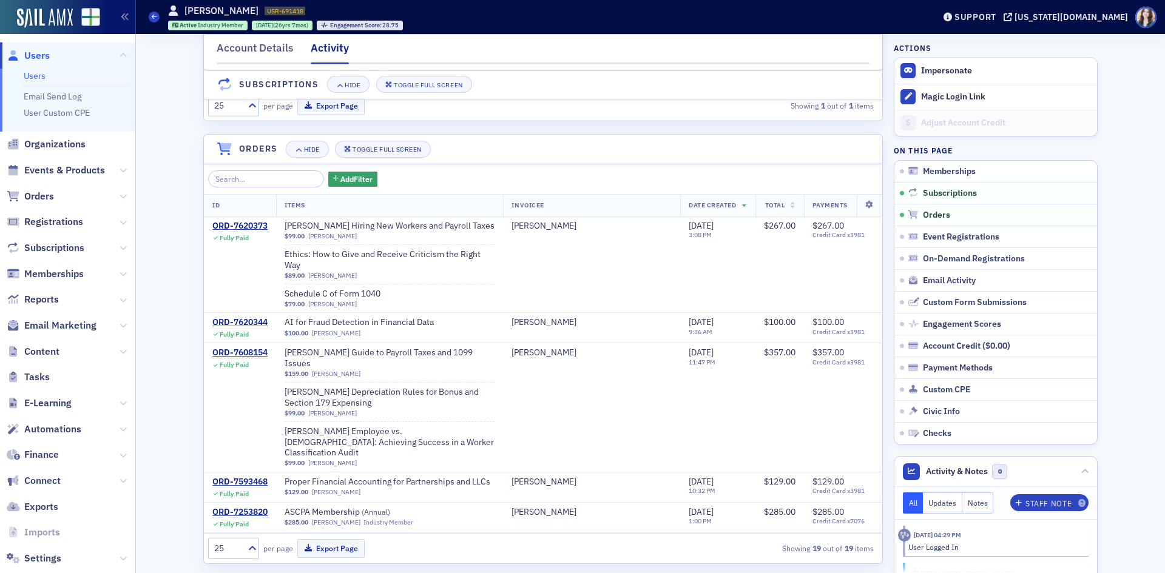
scroll to position [243, 0]
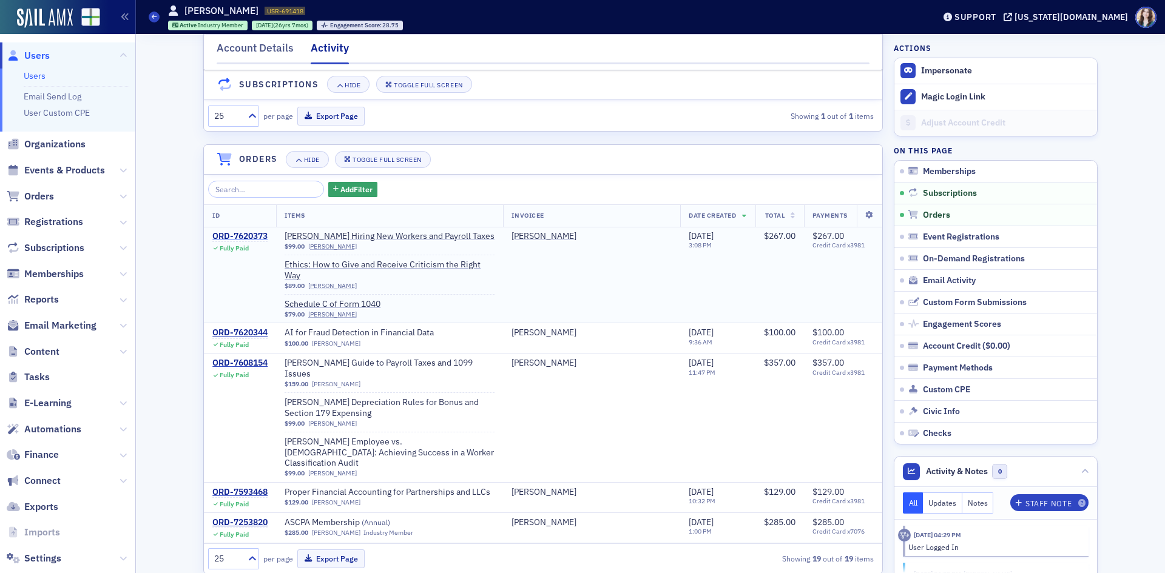
click at [246, 242] on div "ORD-7620373" at bounding box center [239, 236] width 55 height 11
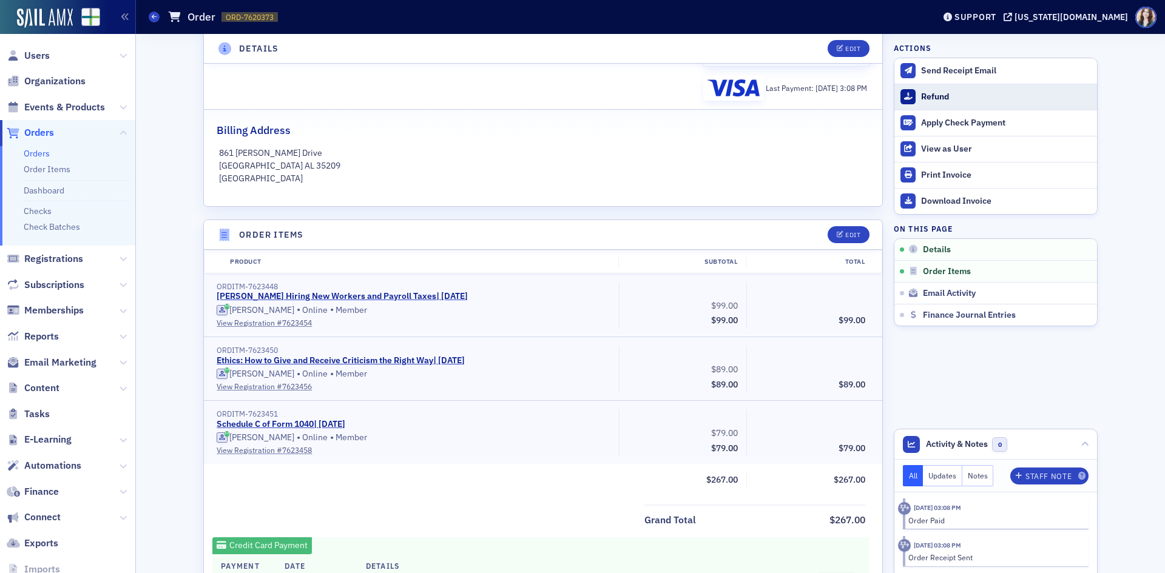
click at [910, 98] on div at bounding box center [907, 96] width 15 height 15
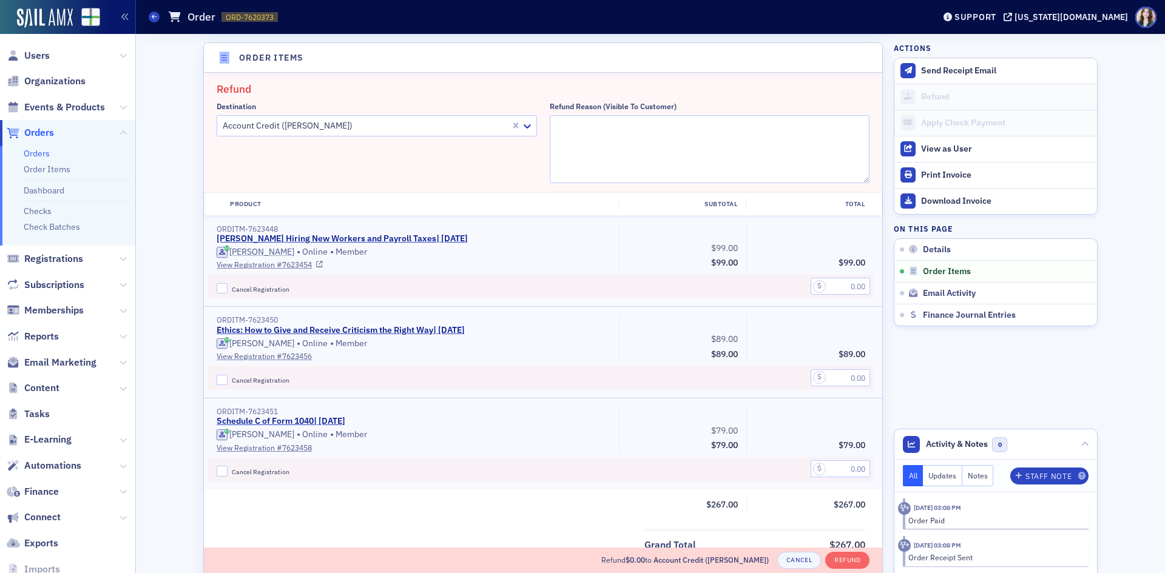
scroll to position [422, 0]
click at [331, 125] on div at bounding box center [364, 123] width 287 height 15
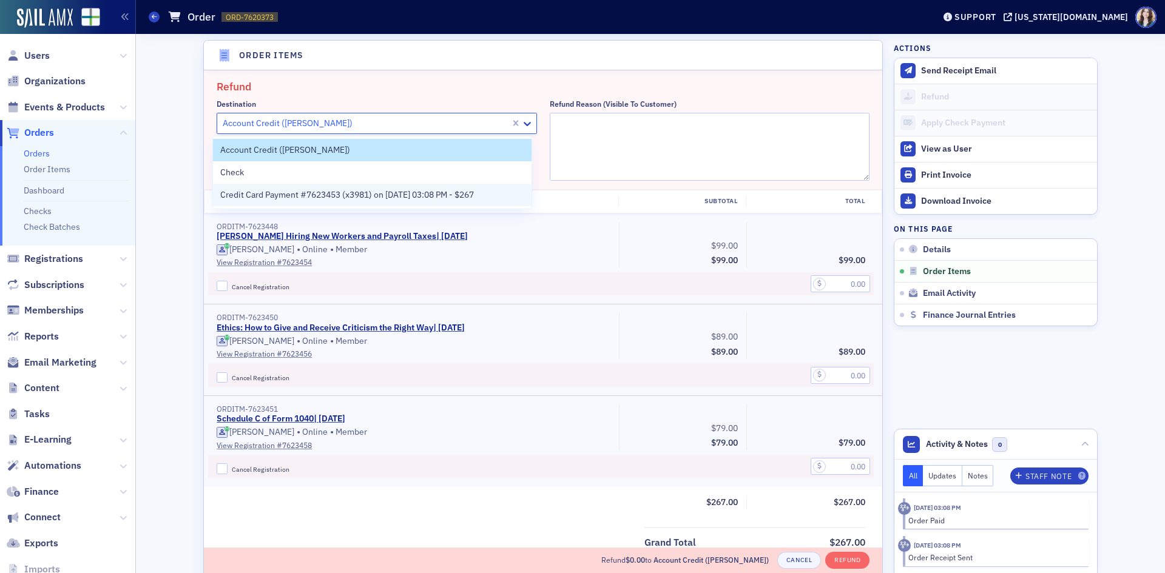
click at [335, 190] on span "Credit Card Payment #7623453 (x3981) on 9/15/2025 03:08 PM - $267" at bounding box center [347, 195] width 254 height 13
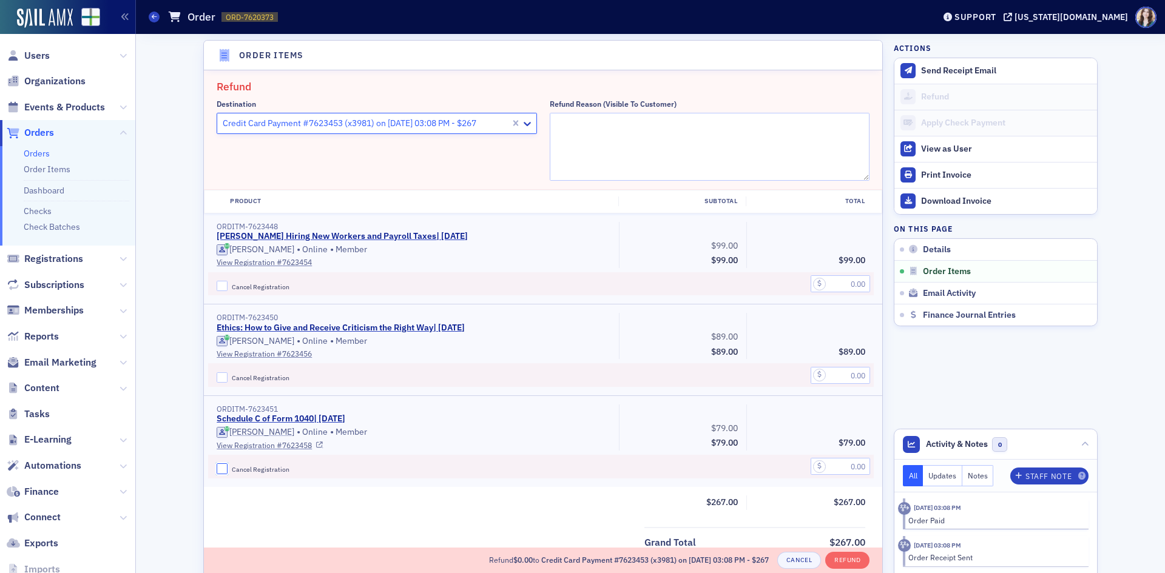
drag, startPoint x: 215, startPoint y: 468, endPoint x: 233, endPoint y: 468, distance: 17.6
click at [217, 468] on input "Cancel Registration" at bounding box center [222, 468] width 11 height 11
checkbox input "true"
click at [860, 472] on input "text" at bounding box center [839, 466] width 59 height 17
type input "79.00"
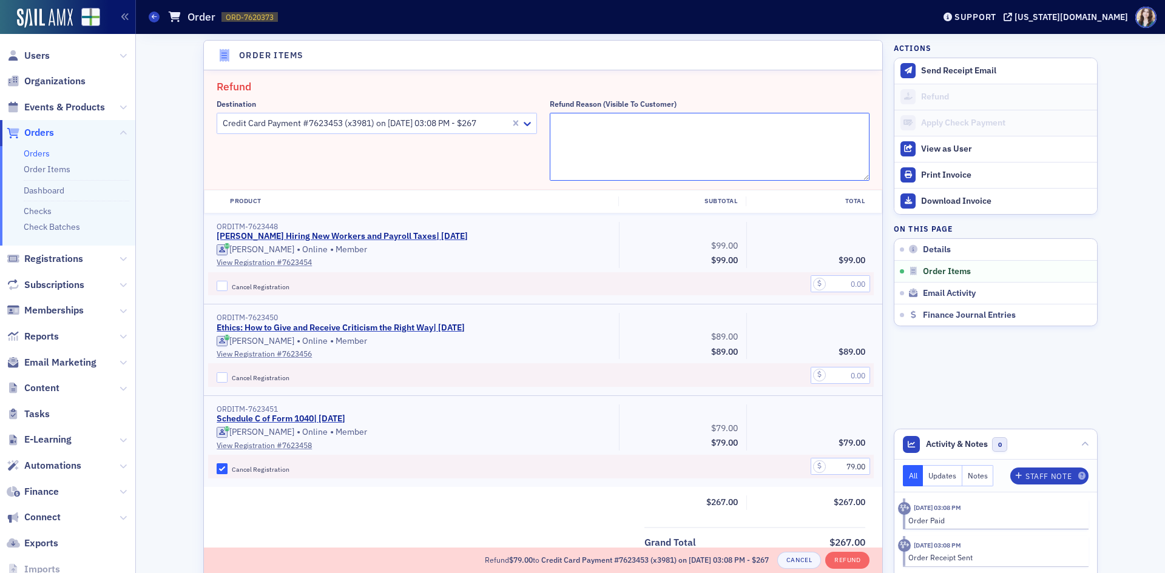
click at [589, 132] on textarea "Refund Reason (Visible to Customer)" at bounding box center [710, 147] width 320 height 68
type textarea "Cannot attend due to scheduling conflict"
click at [425, 186] on fieldset "Refund Destination Credit Card Payment #7623453 (x3981) on 9/15/2025 03:08 PM -…" at bounding box center [543, 129] width 678 height 119
click at [856, 562] on button "Refund" at bounding box center [847, 560] width 44 height 17
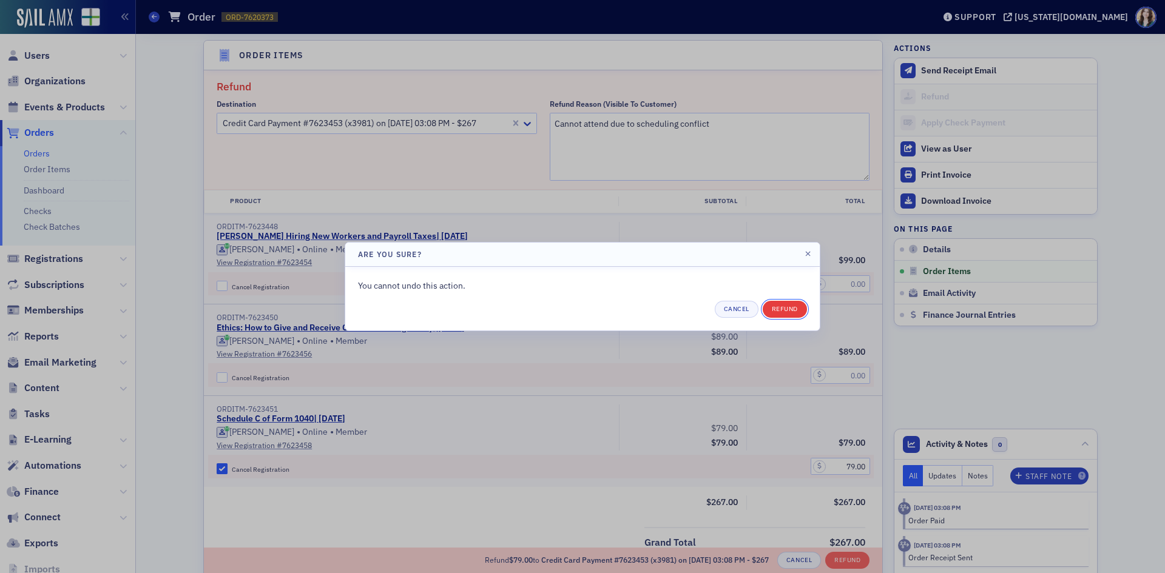
click at [793, 304] on button "Refund" at bounding box center [784, 309] width 44 height 17
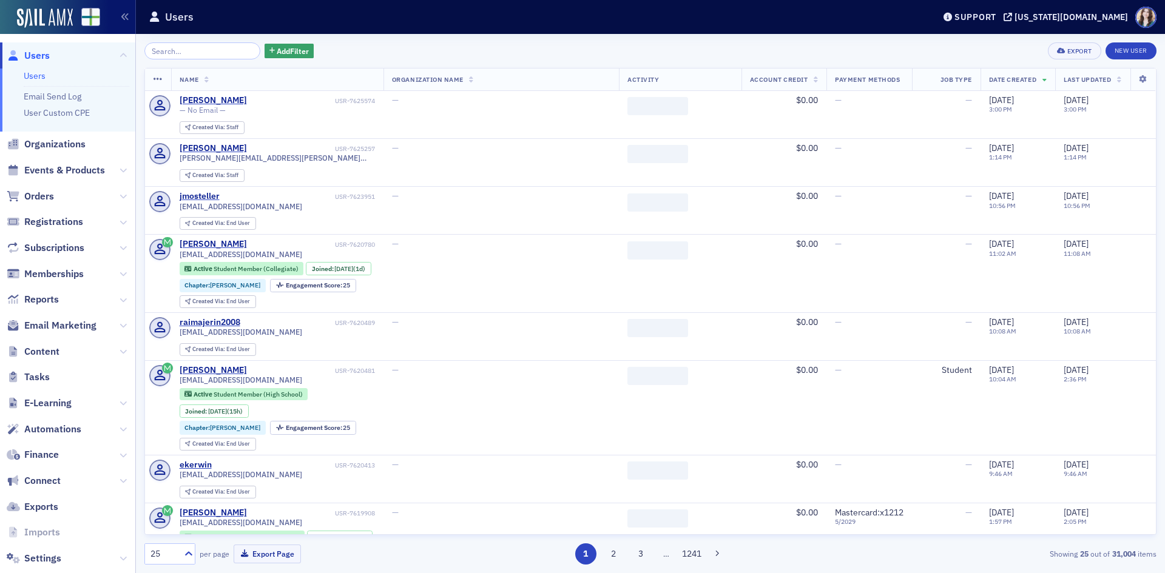
click at [340, 49] on div "Add Filter Export New User" at bounding box center [650, 50] width 1012 height 17
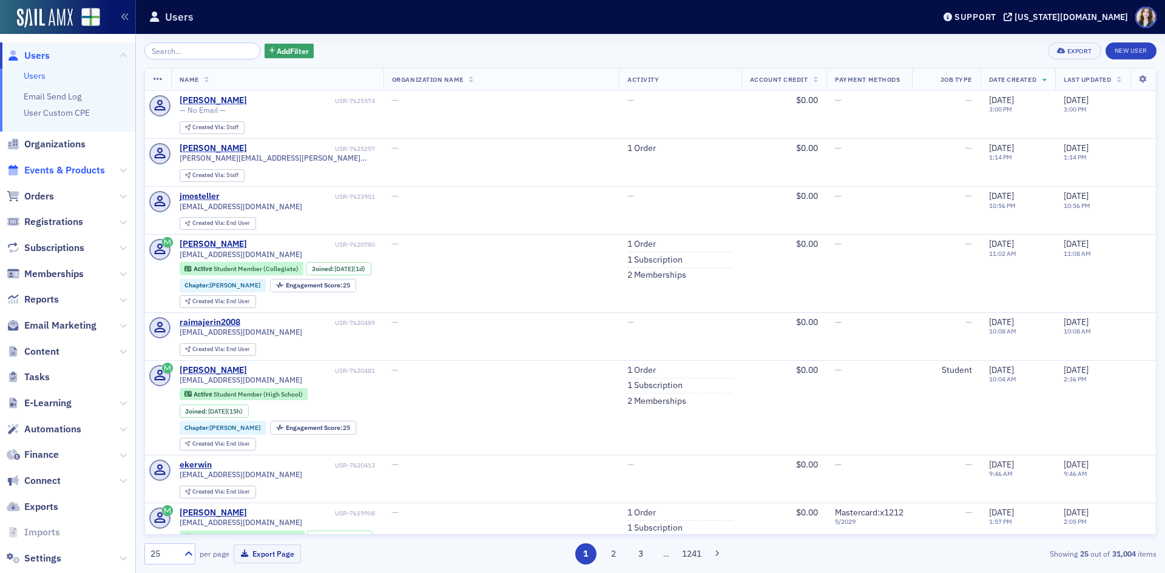
click at [57, 170] on span "Events & Products" at bounding box center [64, 170] width 81 height 13
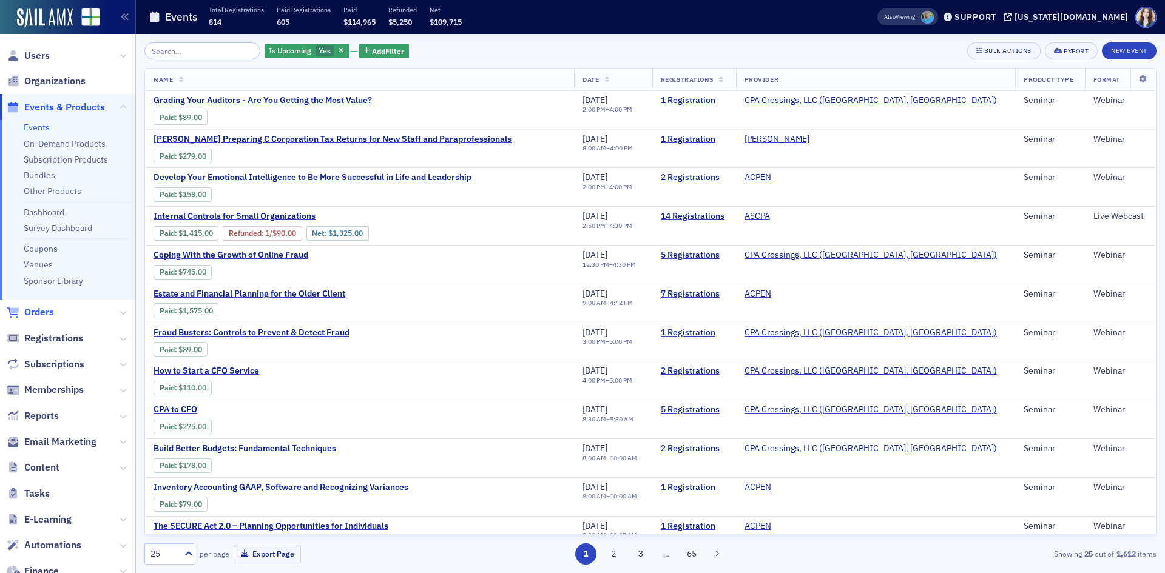
click at [45, 317] on span "Orders" at bounding box center [39, 312] width 30 height 13
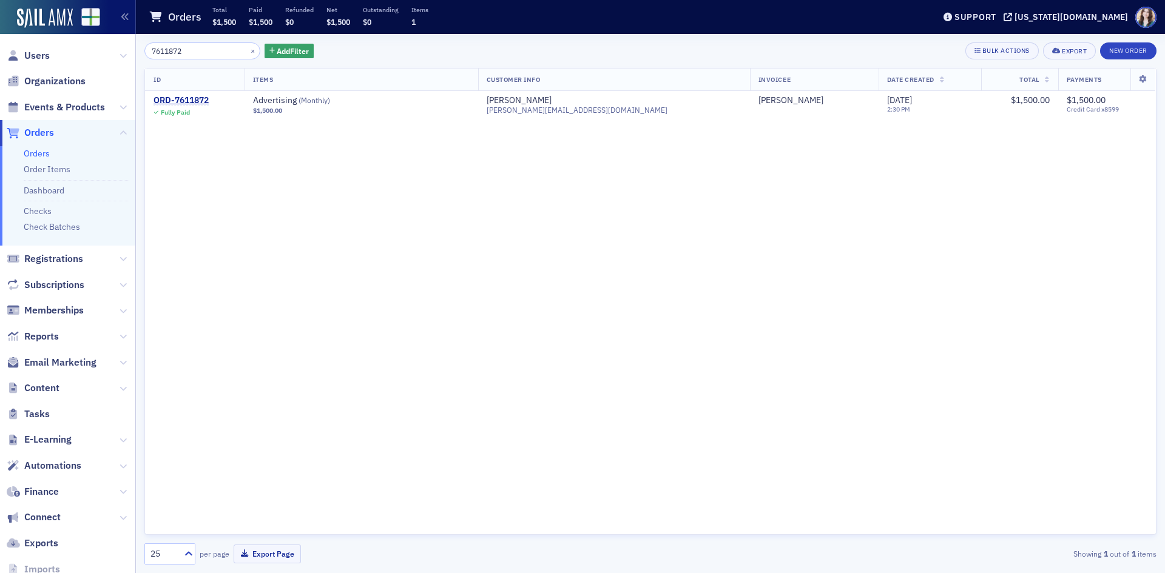
type input "7611872"
click at [311, 40] on div "7611872 × Add Filter Bulk Actions Export New Order ID Items Customer Info Invoi…" at bounding box center [650, 303] width 1012 height 539
click at [176, 102] on div "ORD-7611872" at bounding box center [180, 100] width 55 height 11
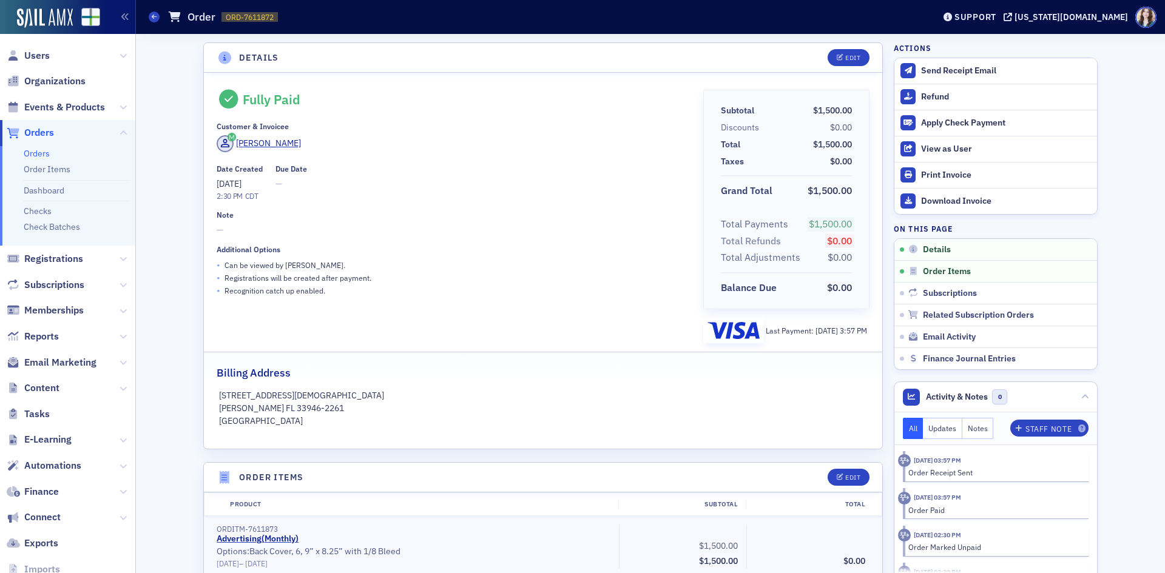
click at [445, 104] on div "Fully Paid" at bounding box center [451, 99] width 469 height 19
click at [812, 52] on header "Details Edit" at bounding box center [543, 58] width 678 height 30
click at [813, 52] on header "Details Edit" at bounding box center [543, 58] width 678 height 30
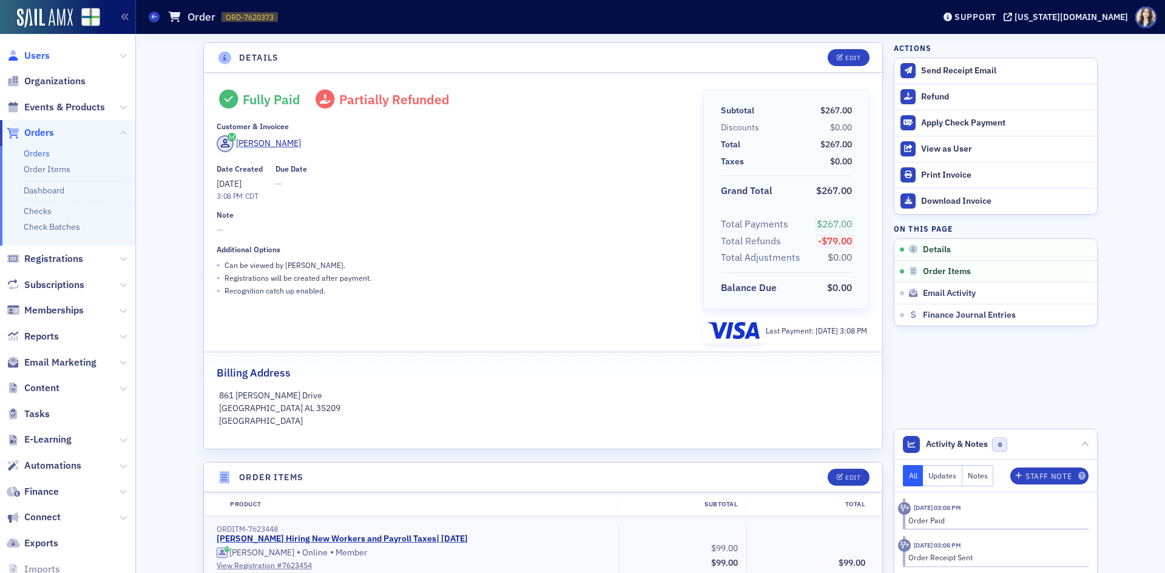
click at [43, 51] on span "Users" at bounding box center [36, 55] width 25 height 13
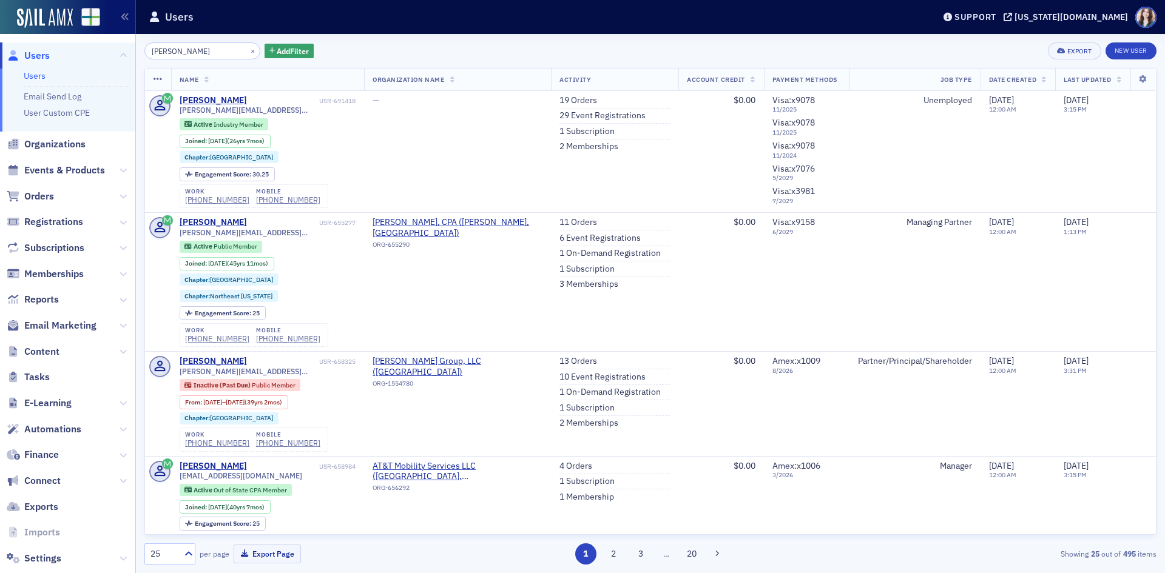
drag, startPoint x: 213, startPoint y: 49, endPoint x: 144, endPoint y: 56, distance: 69.5
click at [144, 56] on div "[PERSON_NAME] × Add Filter Export New User Name Organization Name Activity Acco…" at bounding box center [650, 303] width 1029 height 539
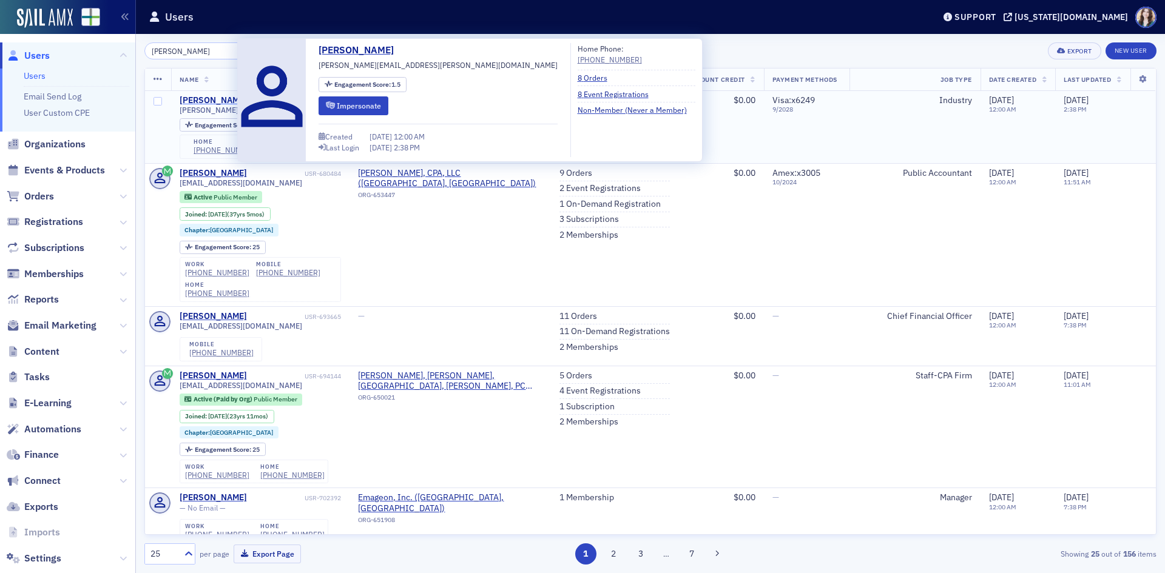
type input "[PERSON_NAME]"
click at [203, 99] on div "[PERSON_NAME]" at bounding box center [213, 100] width 67 height 11
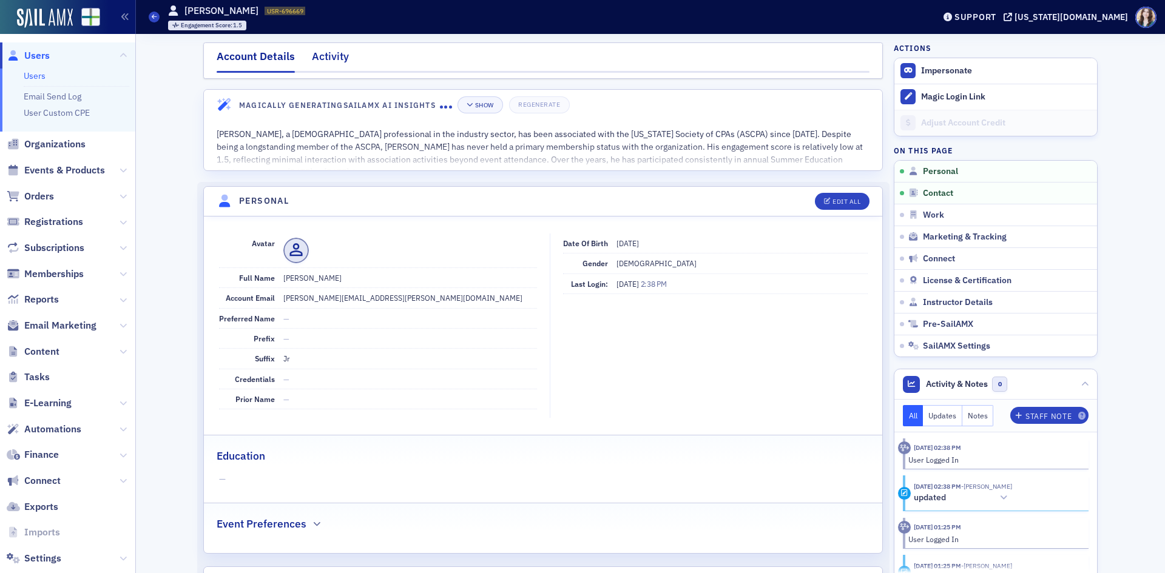
click at [329, 53] on div "Activity" at bounding box center [330, 60] width 37 height 22
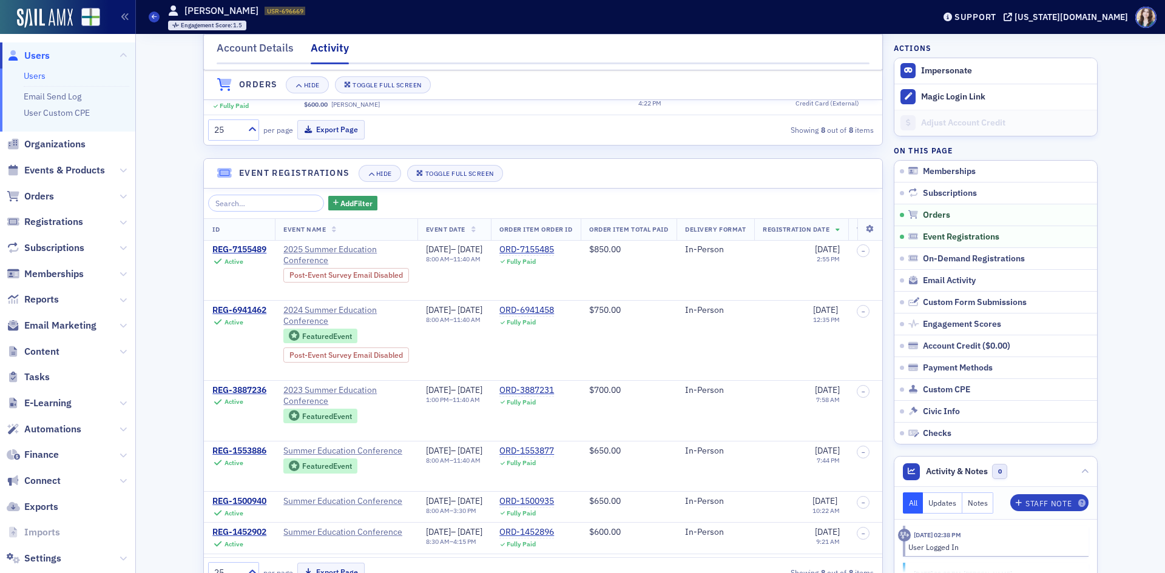
scroll to position [425, 0]
click at [241, 246] on div "REG-7155489" at bounding box center [239, 248] width 54 height 11
